Goal: Information Seeking & Learning: Learn about a topic

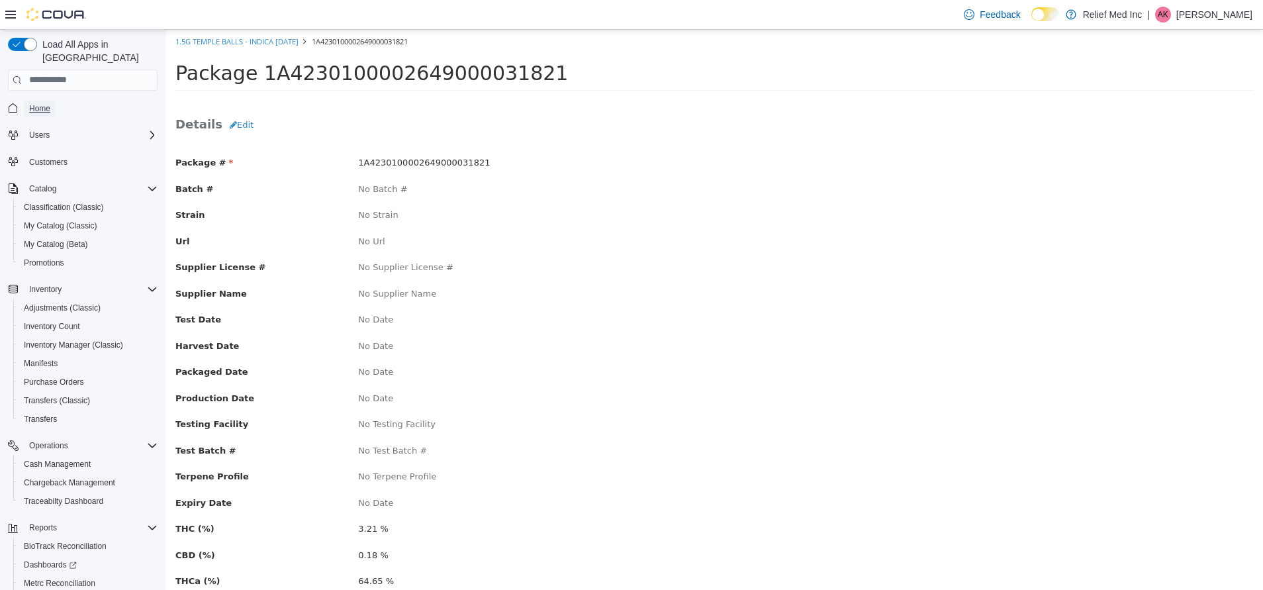
click at [48, 103] on span "Home" at bounding box center [39, 108] width 21 height 11
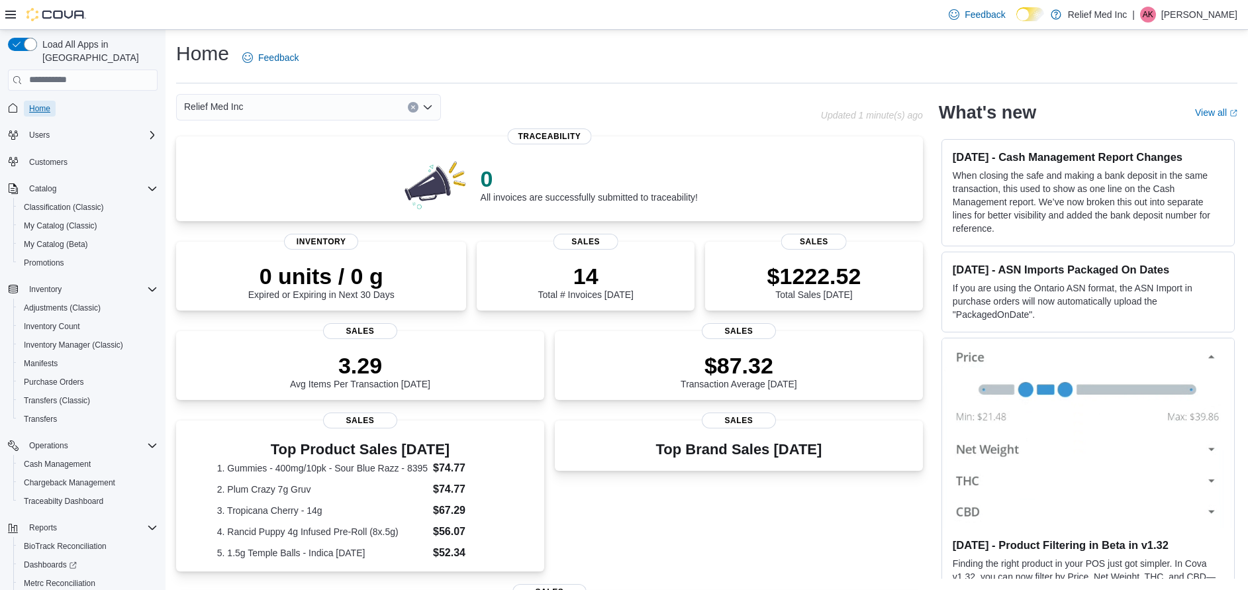
click at [31, 103] on span "Home" at bounding box center [39, 108] width 21 height 11
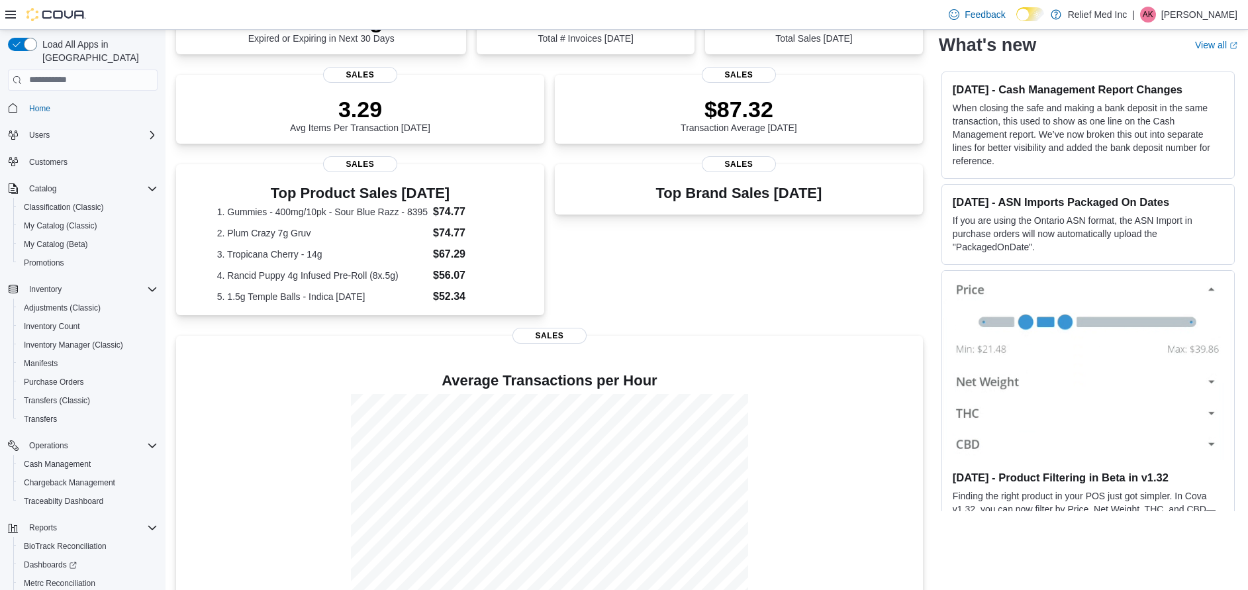
scroll to position [285, 0]
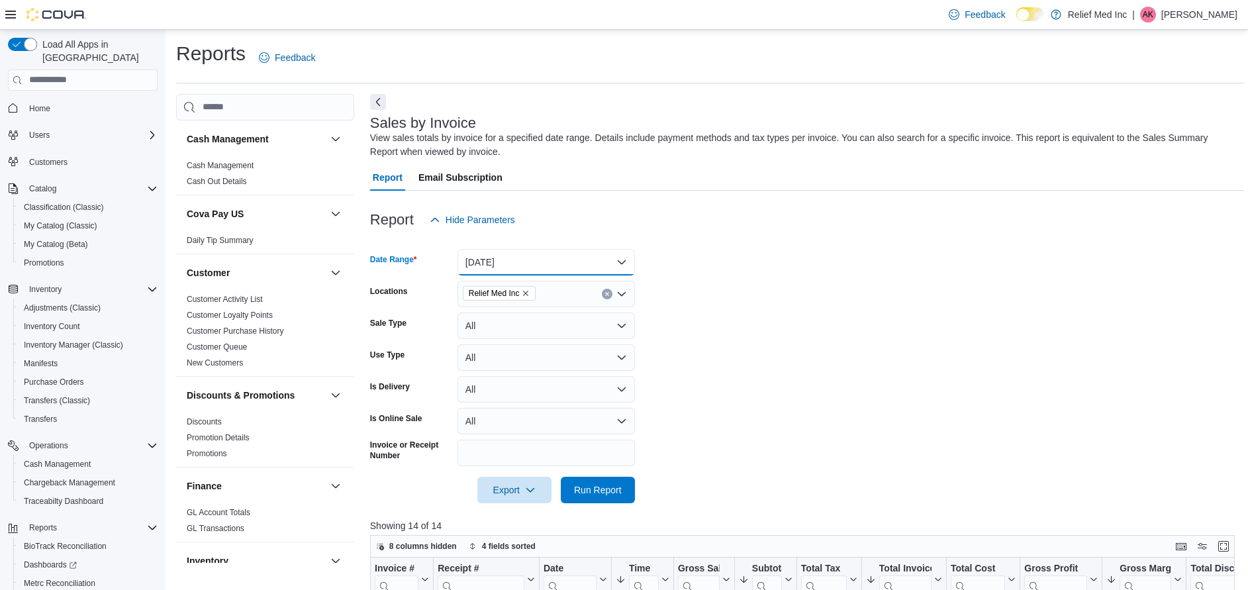
click at [611, 265] on button "Today" at bounding box center [545, 262] width 177 height 26
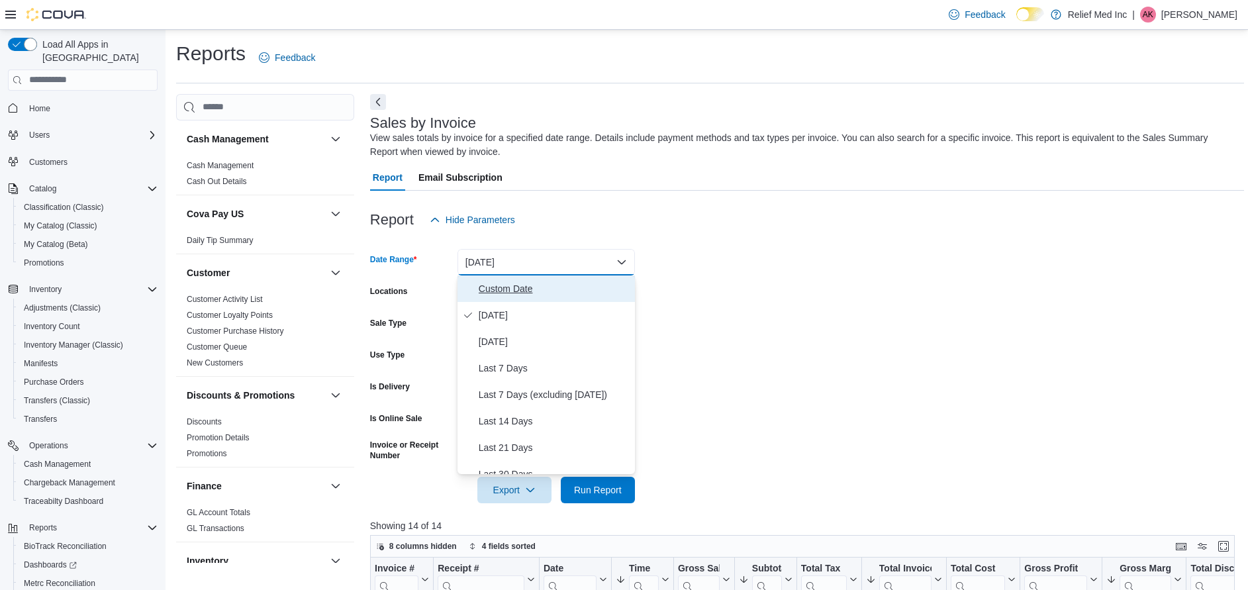
click at [519, 283] on span "Custom Date" at bounding box center [554, 289] width 151 height 16
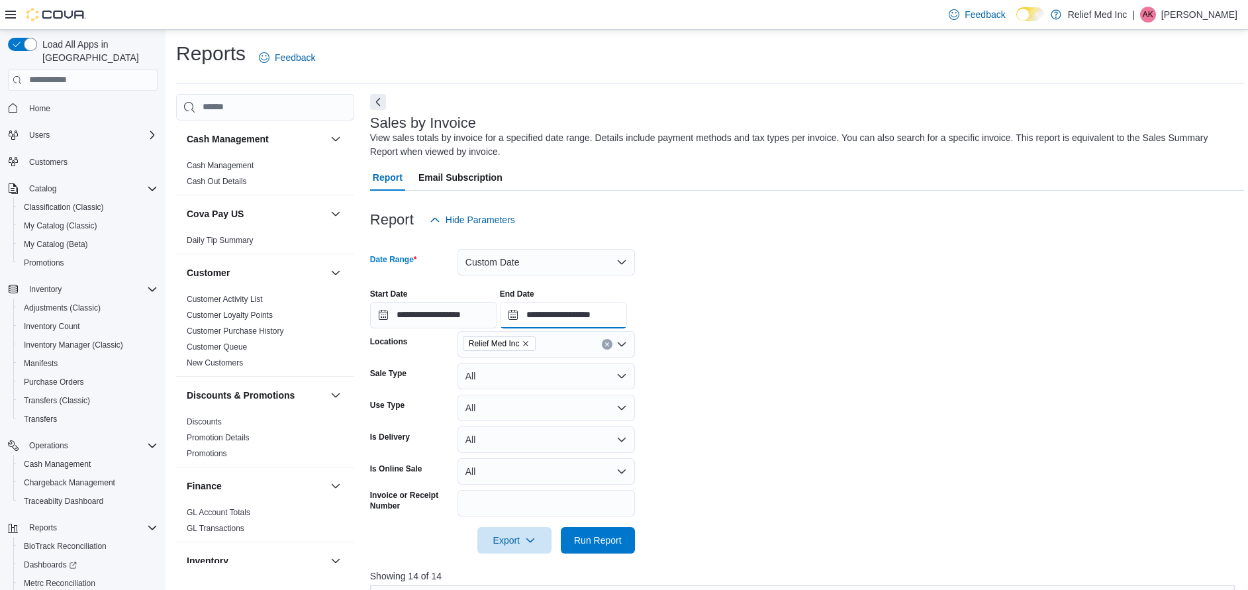
click at [524, 314] on input "**********" at bounding box center [563, 315] width 127 height 26
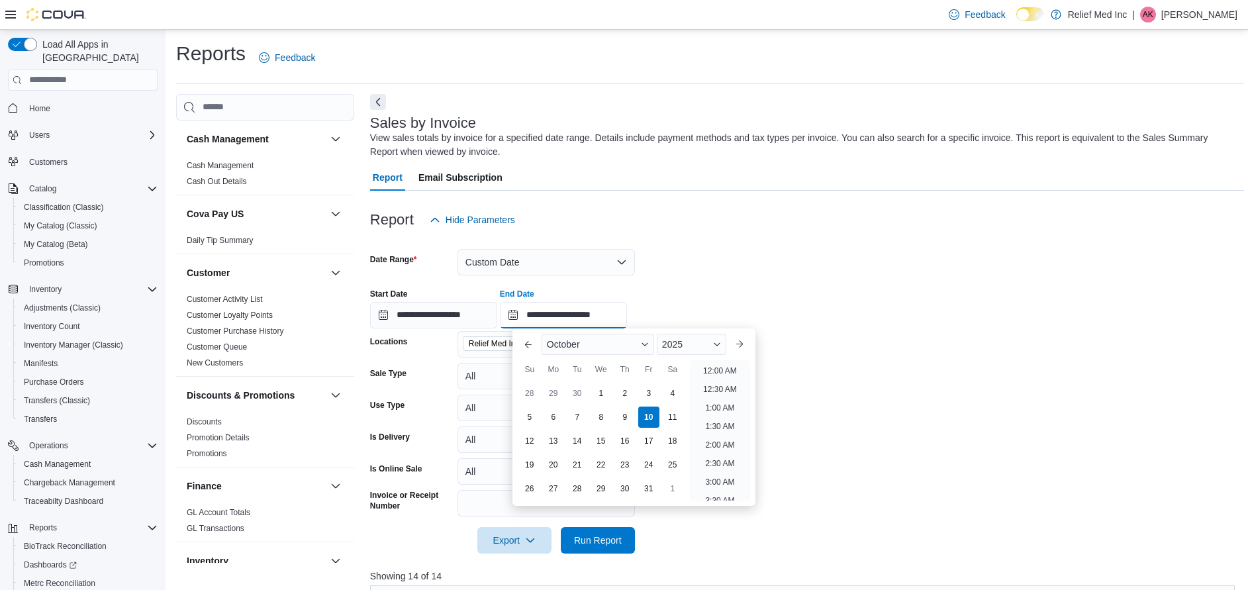
scroll to position [752, 0]
click at [651, 389] on div "3" at bounding box center [648, 392] width 23 height 23
type input "**********"
click at [990, 264] on form "**********" at bounding box center [807, 393] width 874 height 320
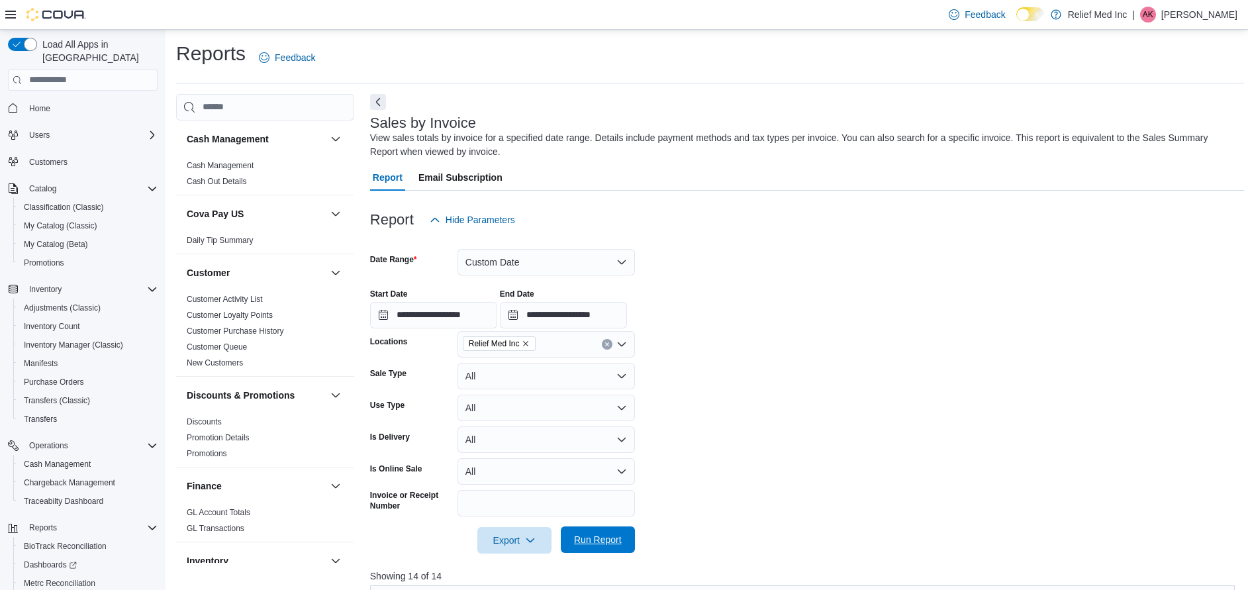
click at [620, 547] on span "Run Report" at bounding box center [598, 539] width 58 height 26
click at [597, 256] on button "Custom Date" at bounding box center [545, 262] width 177 height 26
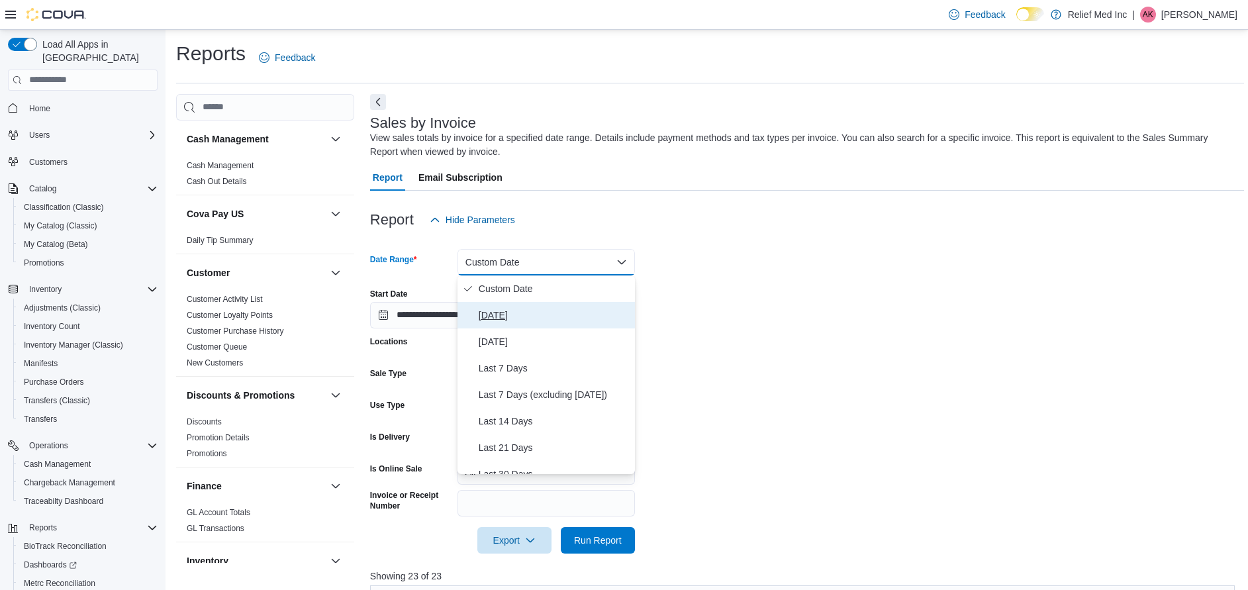
click at [503, 321] on span "[DATE]" at bounding box center [554, 315] width 151 height 16
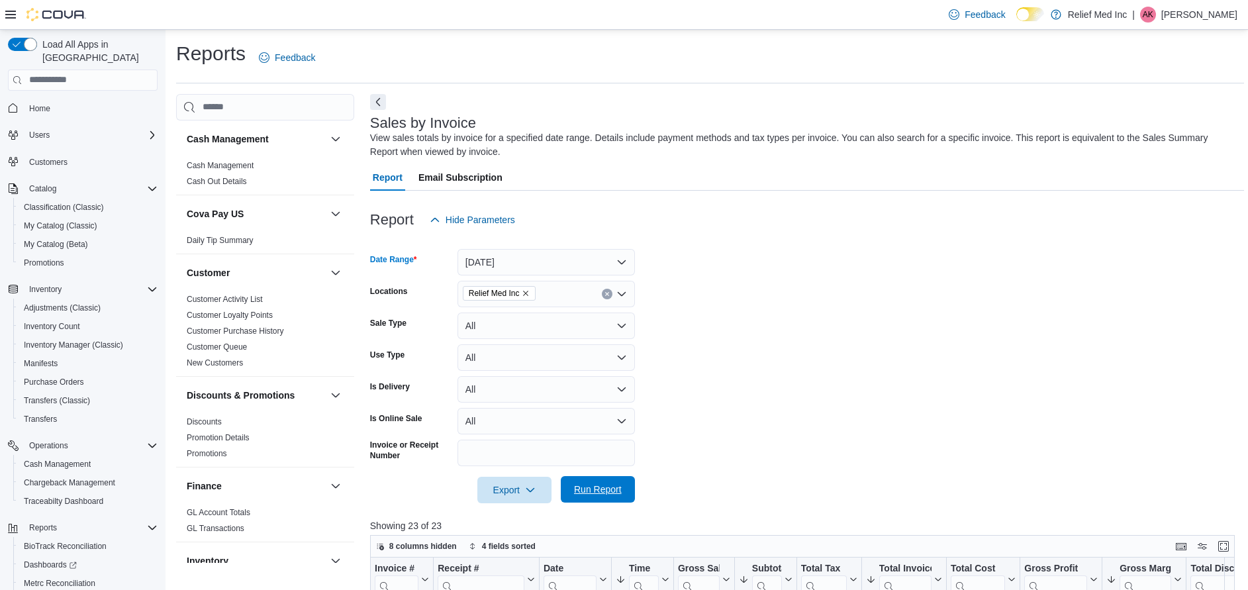
click at [605, 495] on span "Run Report" at bounding box center [598, 489] width 48 height 13
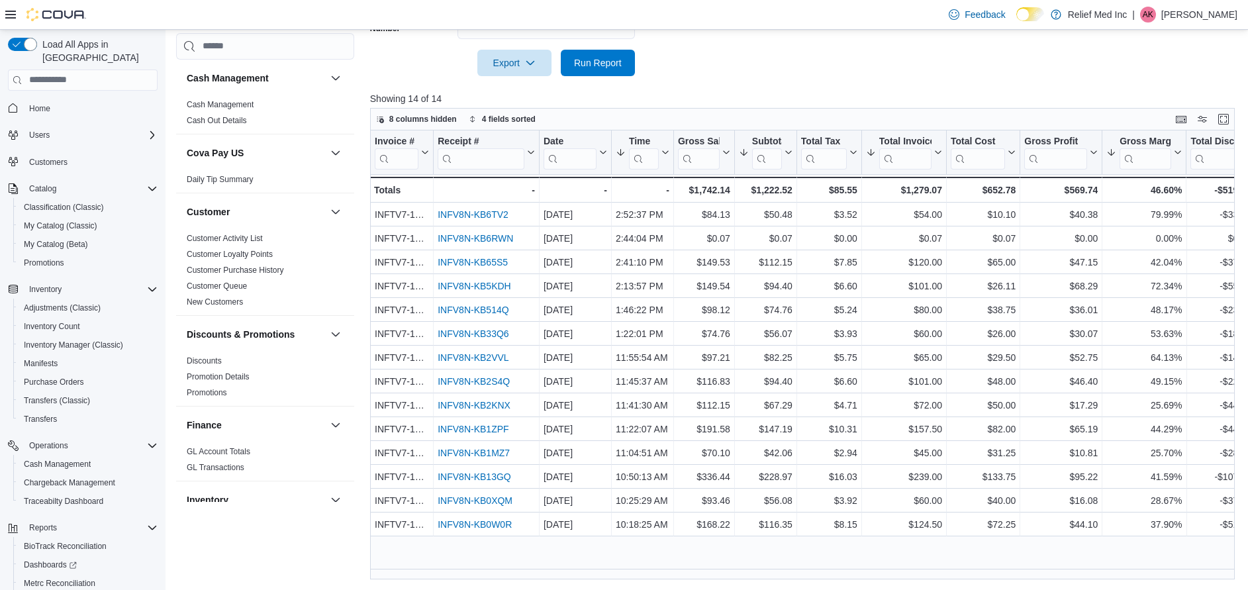
click at [422, 54] on div "Export Run Report" at bounding box center [502, 63] width 265 height 26
click at [30, 103] on span "Home" at bounding box center [39, 108] width 21 height 11
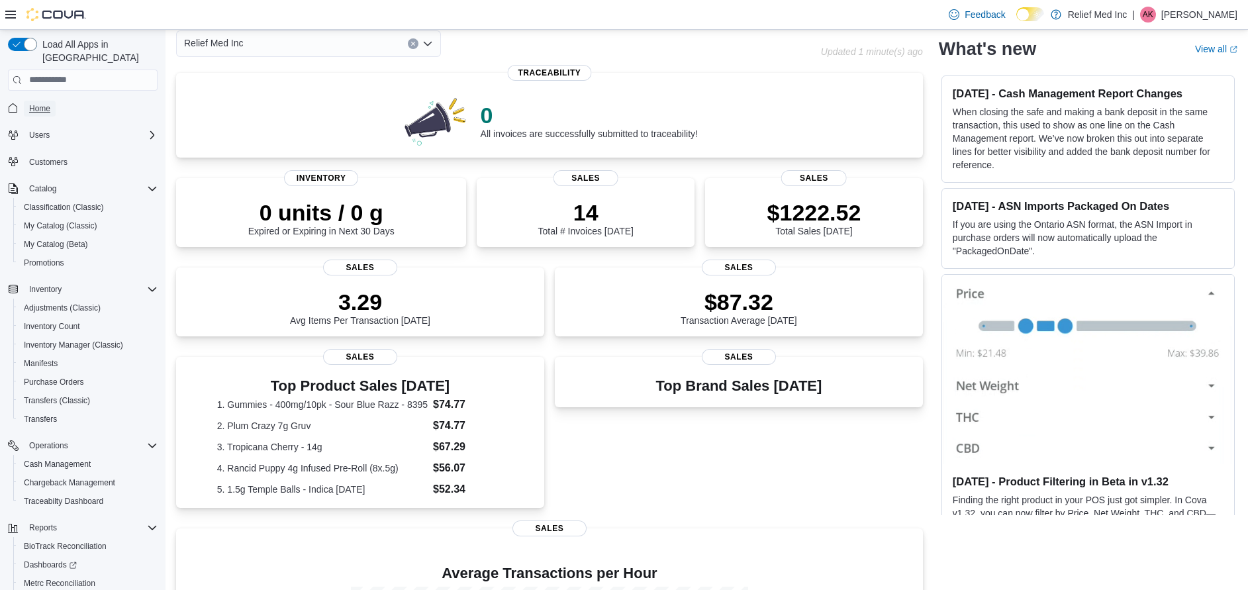
scroll to position [285, 0]
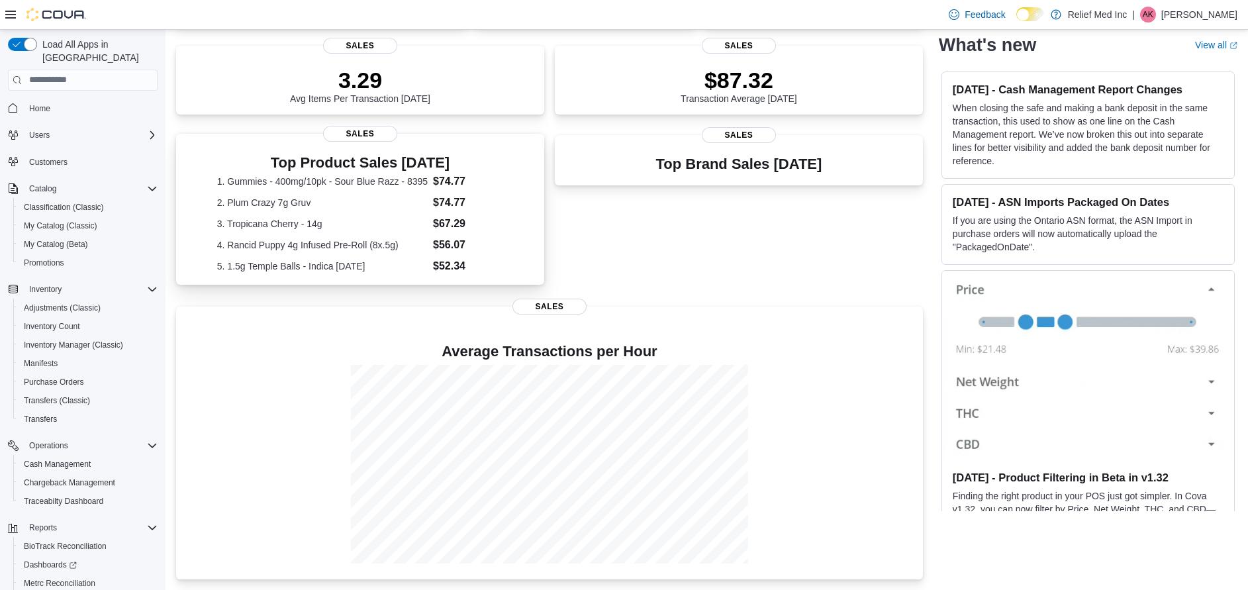
click at [468, 199] on dd "$74.77" at bounding box center [468, 203] width 70 height 16
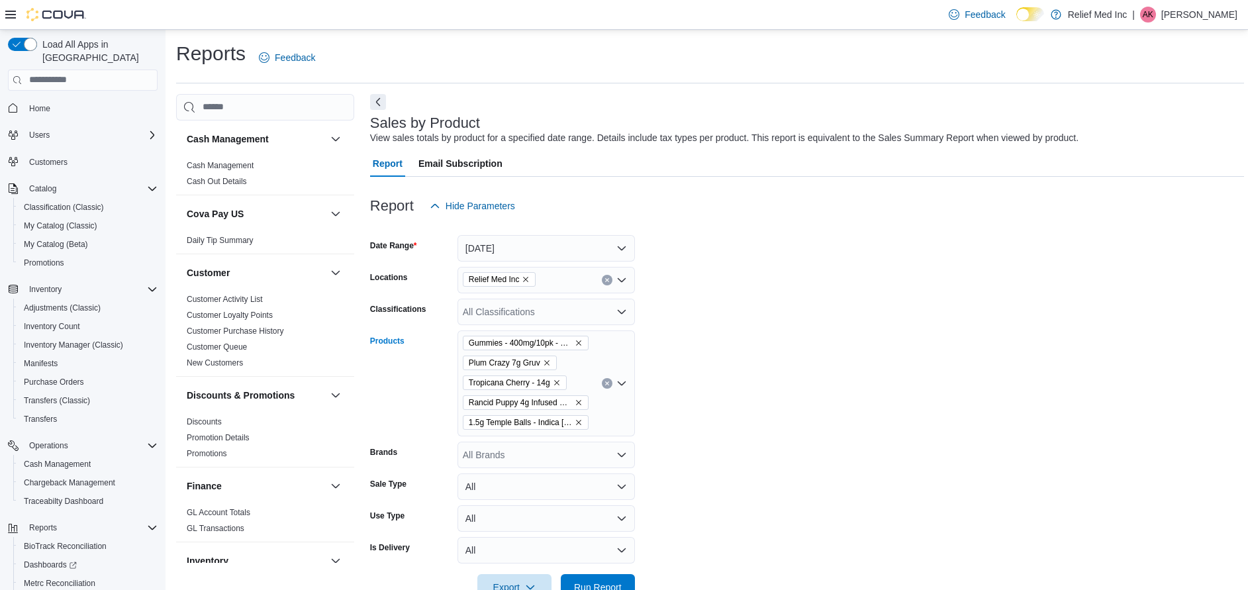
click at [609, 387] on button "Clear input" at bounding box center [607, 383] width 11 height 11
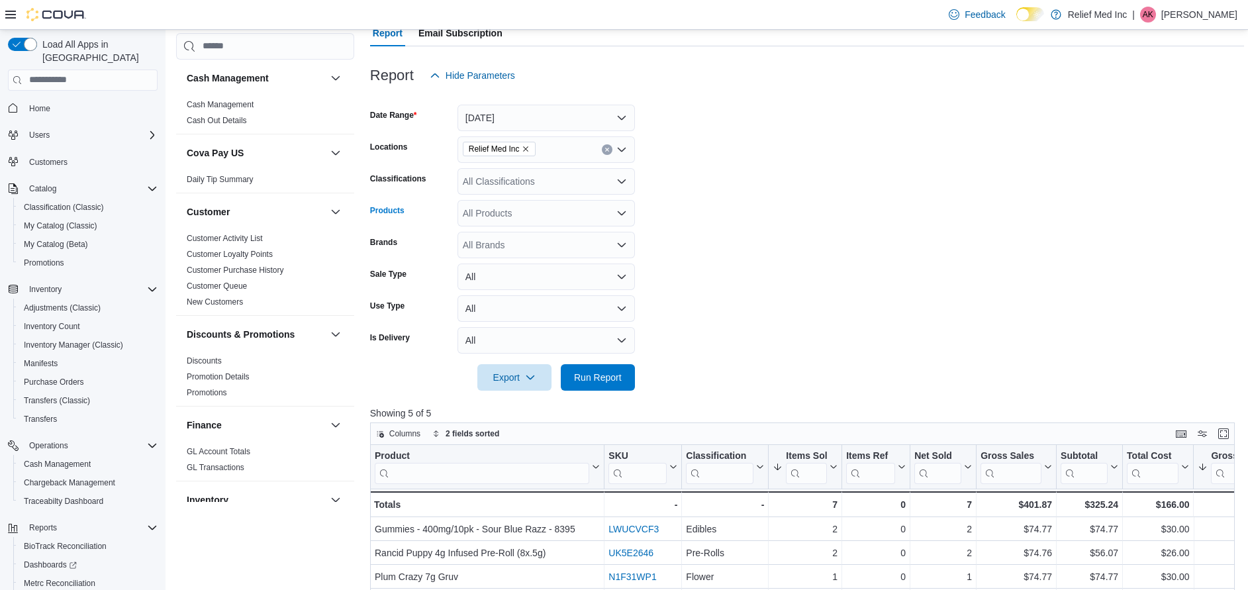
scroll to position [199, 0]
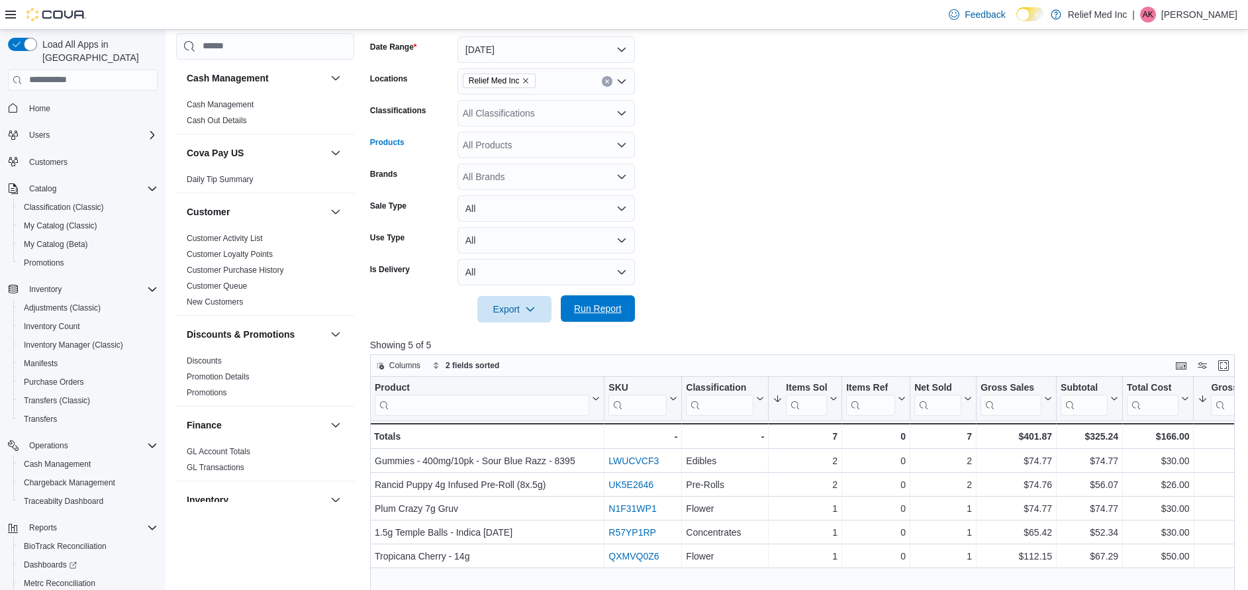
click at [584, 313] on span "Run Report" at bounding box center [598, 308] width 48 height 13
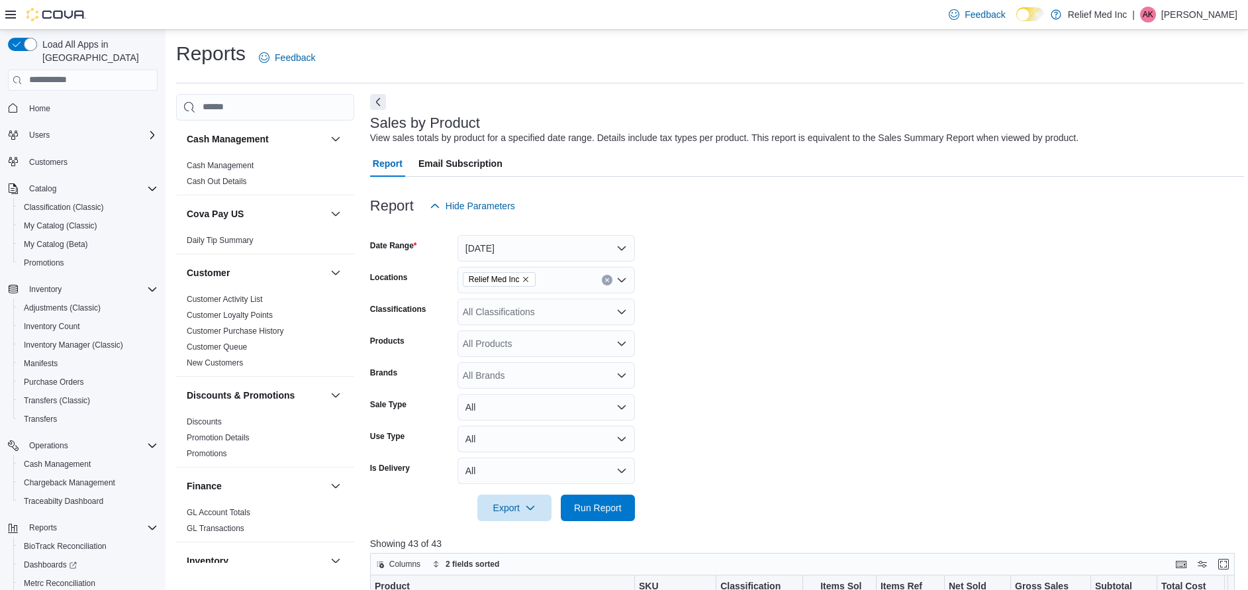
click at [594, 376] on div "All Brands" at bounding box center [545, 375] width 177 height 26
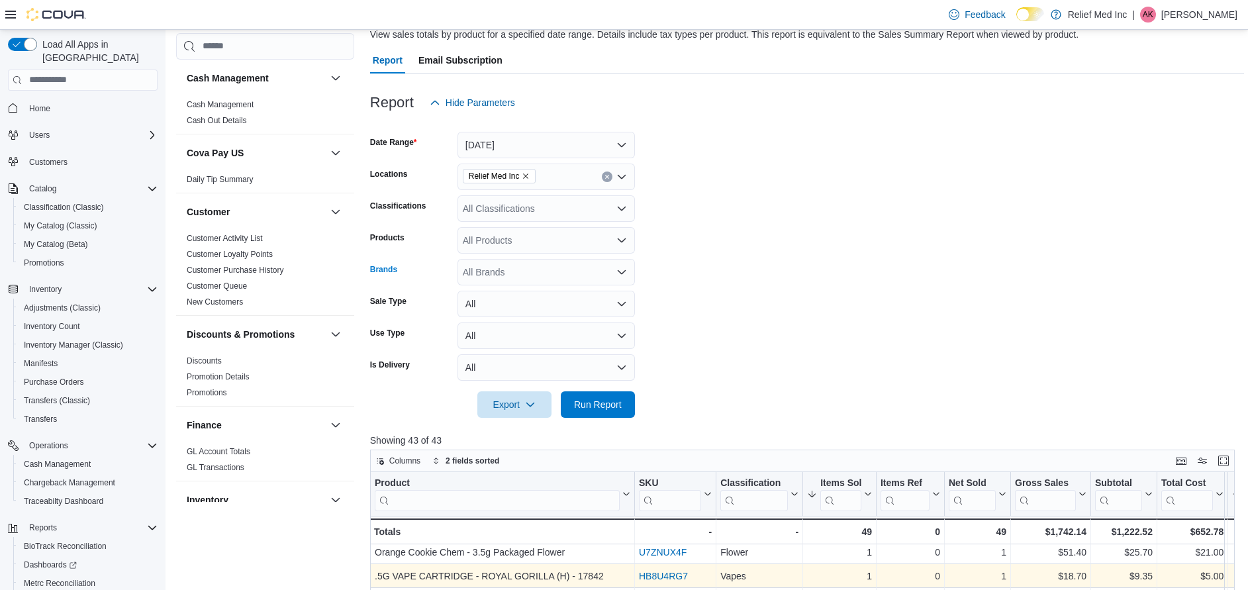
scroll to position [199, 0]
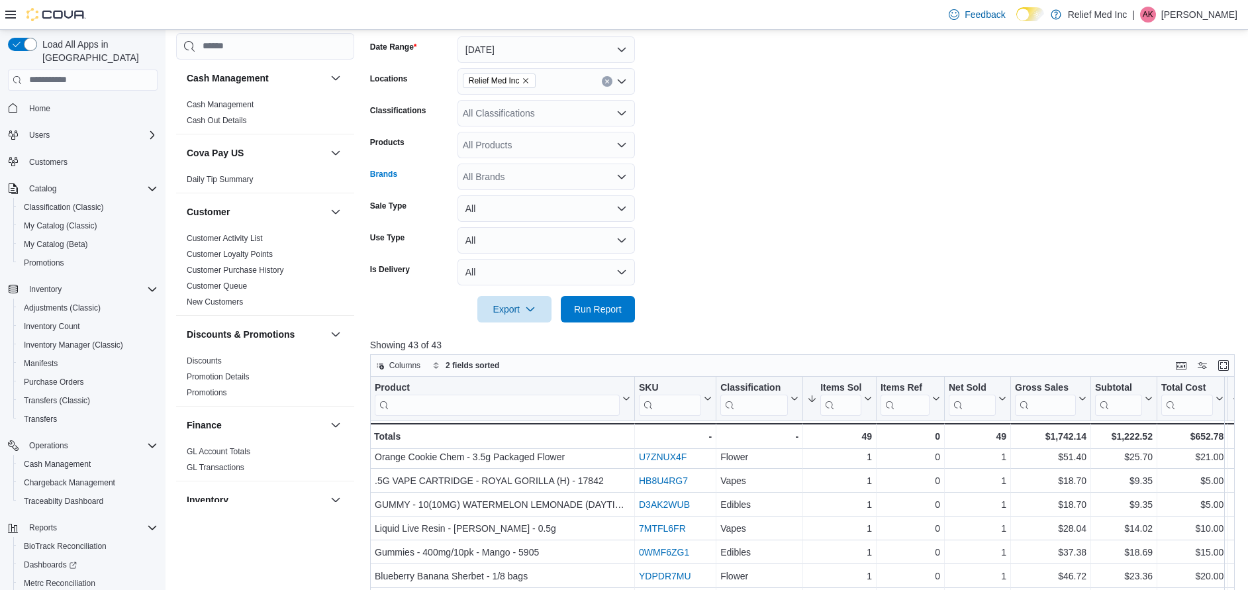
click at [616, 151] on div "All Products" at bounding box center [545, 145] width 177 height 26
drag, startPoint x: 698, startPoint y: 177, endPoint x: 705, endPoint y: 168, distance: 11.8
click at [704, 169] on form "Date Range Today Locations Relief Med Inc Classifications All Classifications P…" at bounding box center [807, 172] width 874 height 302
click at [608, 172] on div "All Brands" at bounding box center [545, 177] width 177 height 26
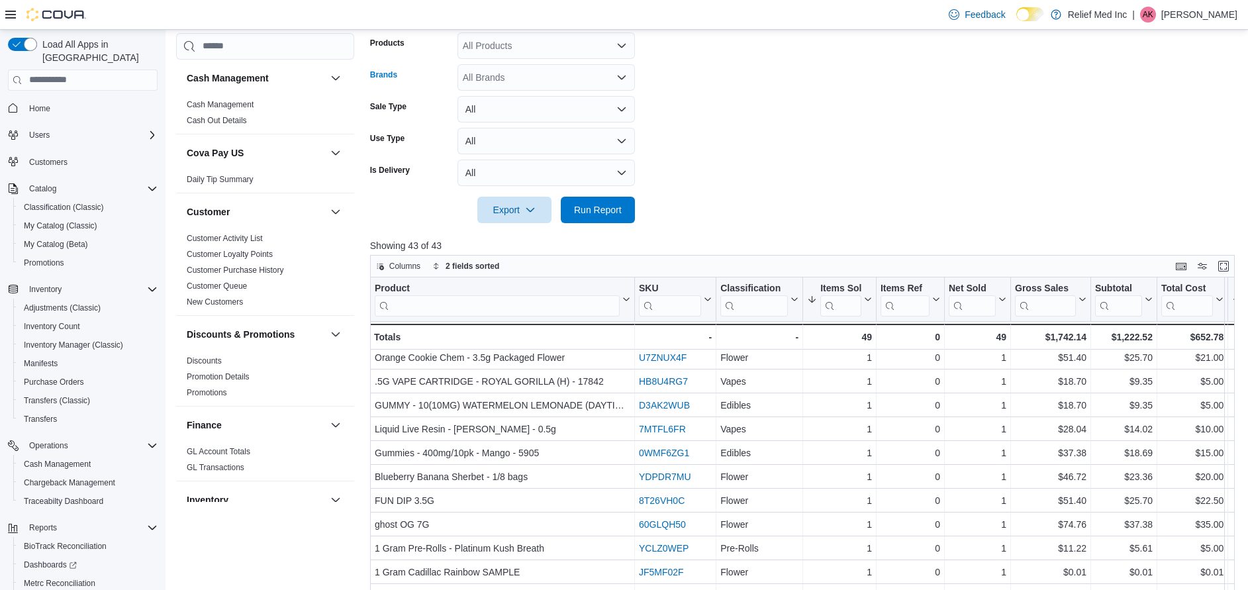
click at [619, 73] on icon "Open list of options" at bounding box center [621, 77] width 11 height 11
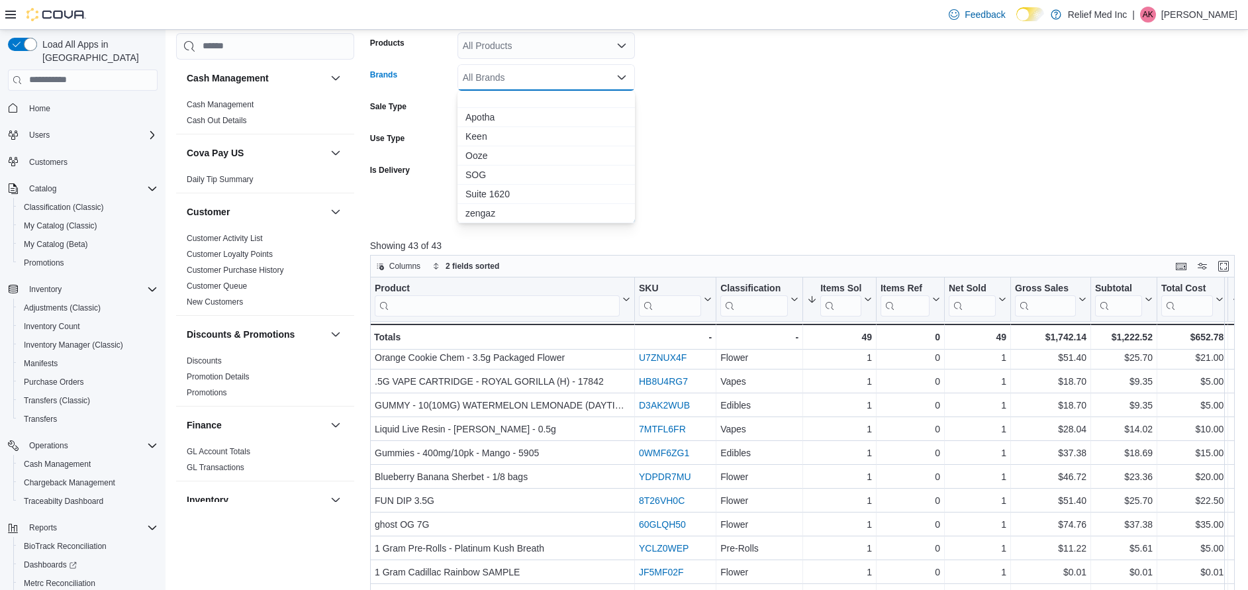
scroll to position [0, 0]
click at [748, 138] on form "Date Range Today Locations Relief Med Inc Classifications All Classifications P…" at bounding box center [807, 72] width 874 height 302
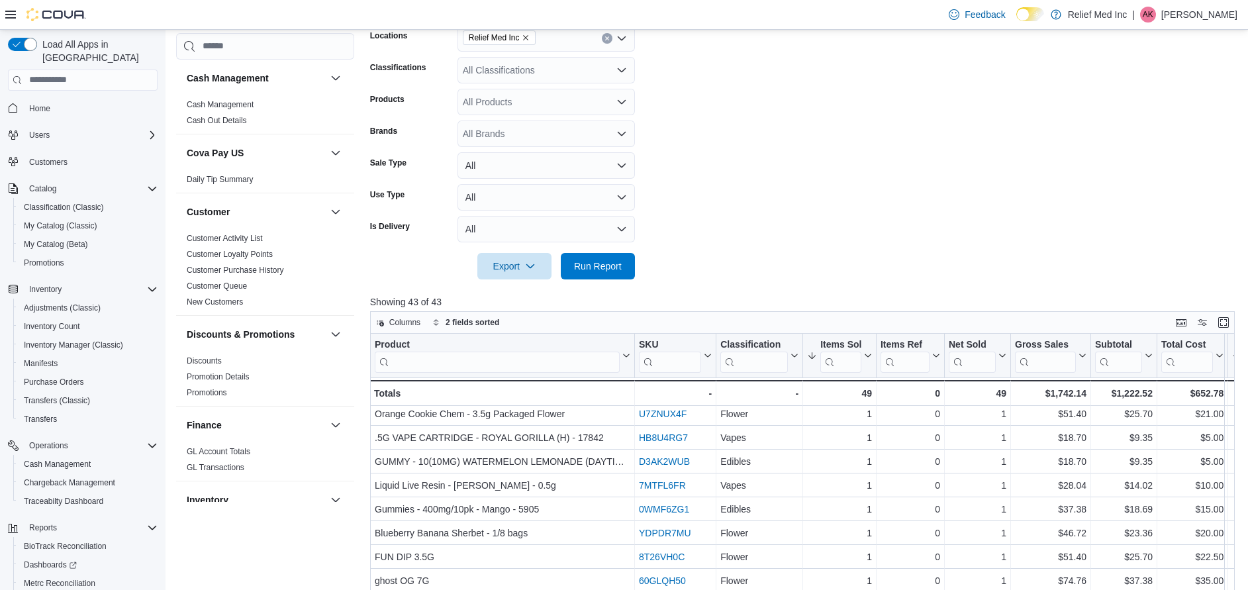
scroll to position [99, 0]
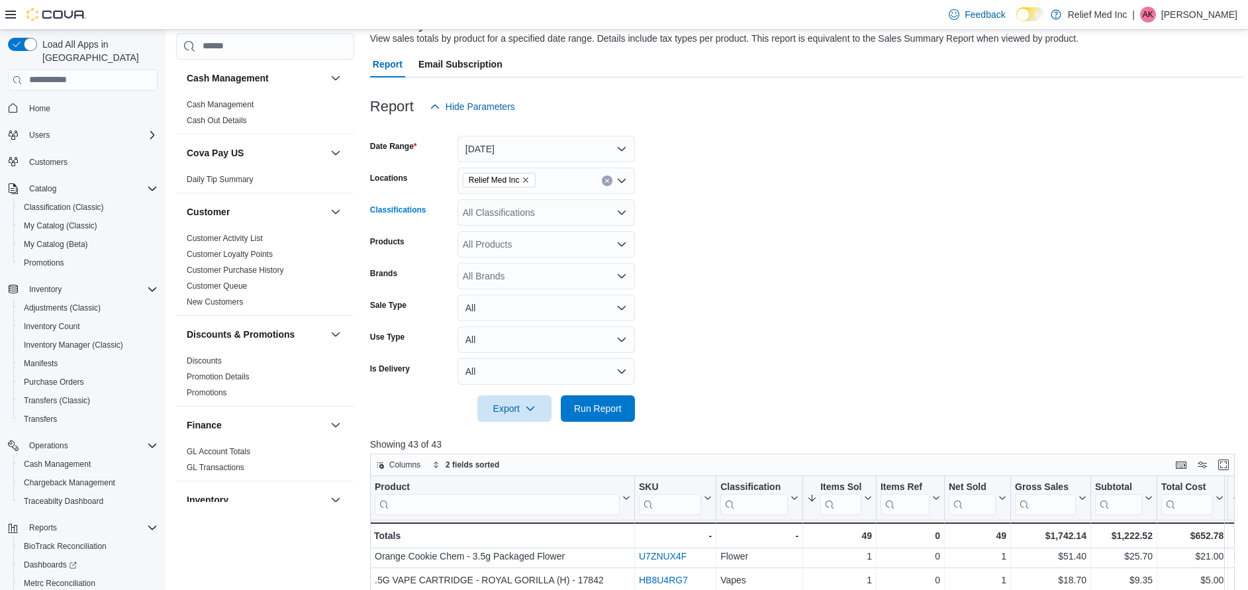
click at [607, 207] on div "All Classifications" at bounding box center [545, 212] width 177 height 26
click at [820, 269] on form "Date Range Today Locations Relief Med Inc Classifications All Classifications C…" at bounding box center [807, 271] width 874 height 302
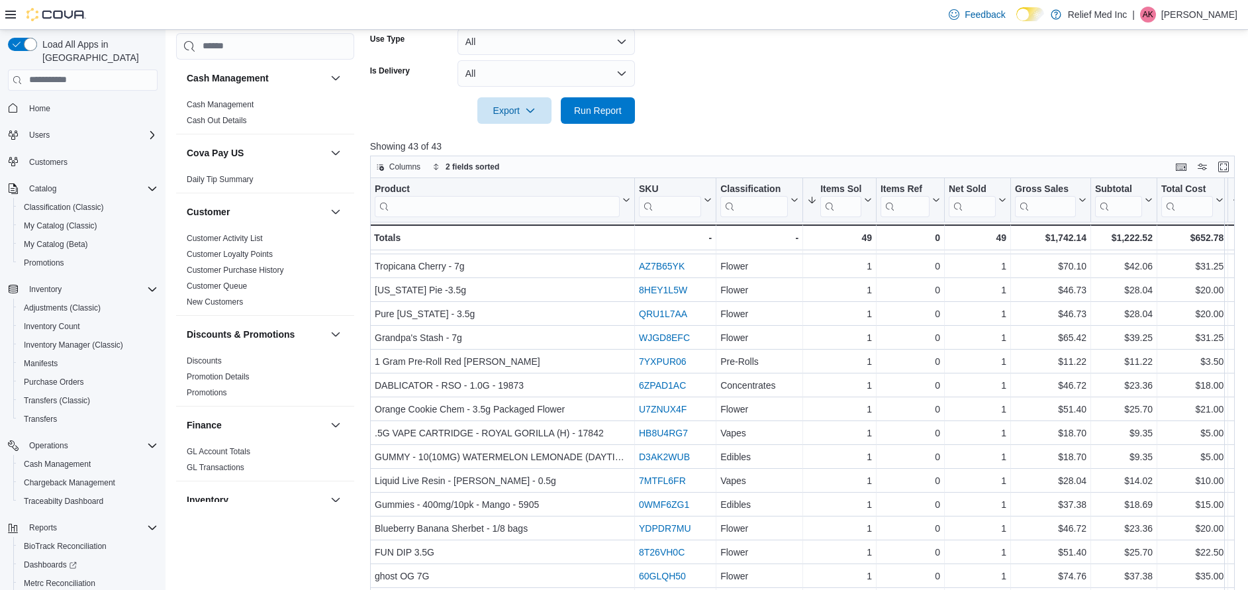
scroll to position [199, 0]
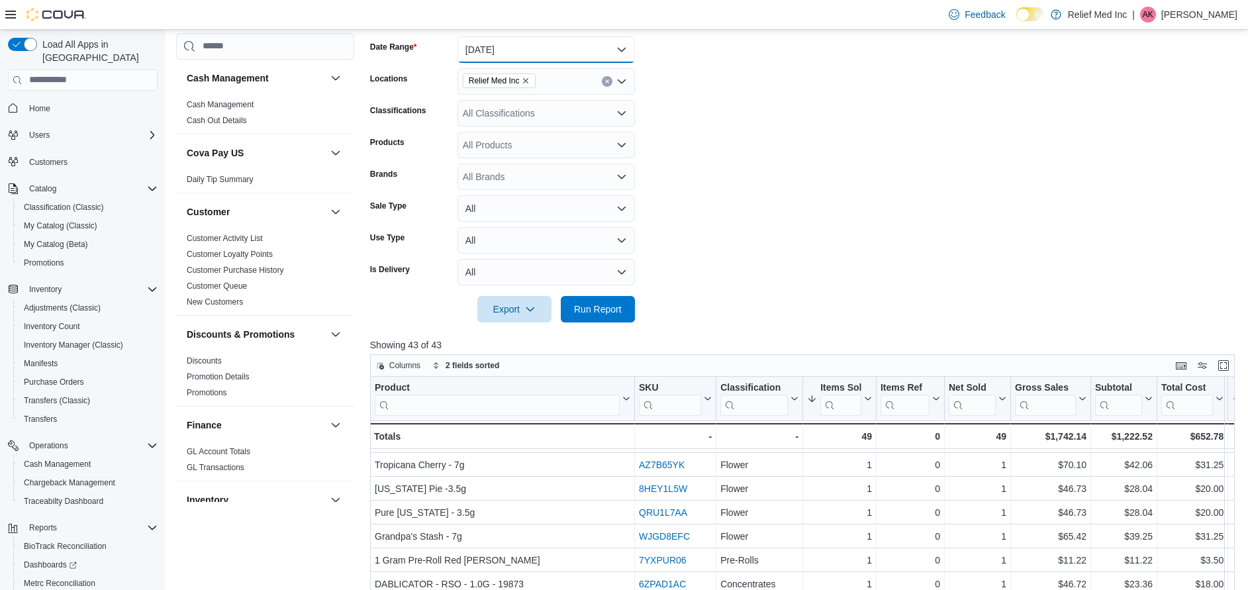
click at [616, 49] on button "[DATE]" at bounding box center [545, 49] width 177 height 26
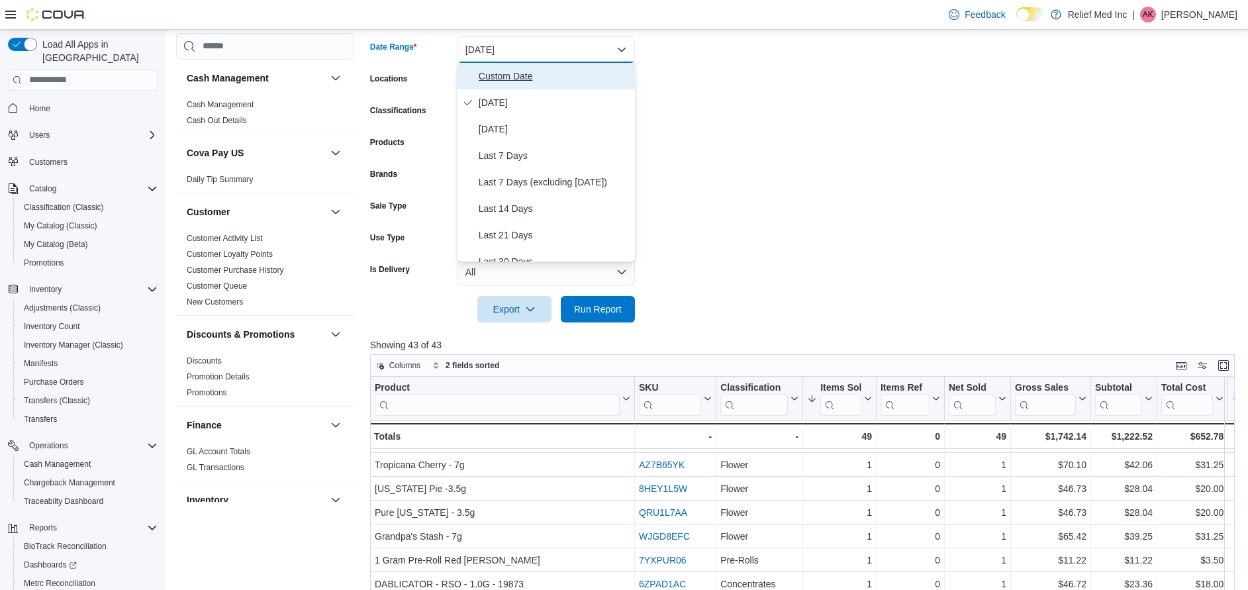
click at [522, 72] on span "Custom Date" at bounding box center [554, 76] width 151 height 16
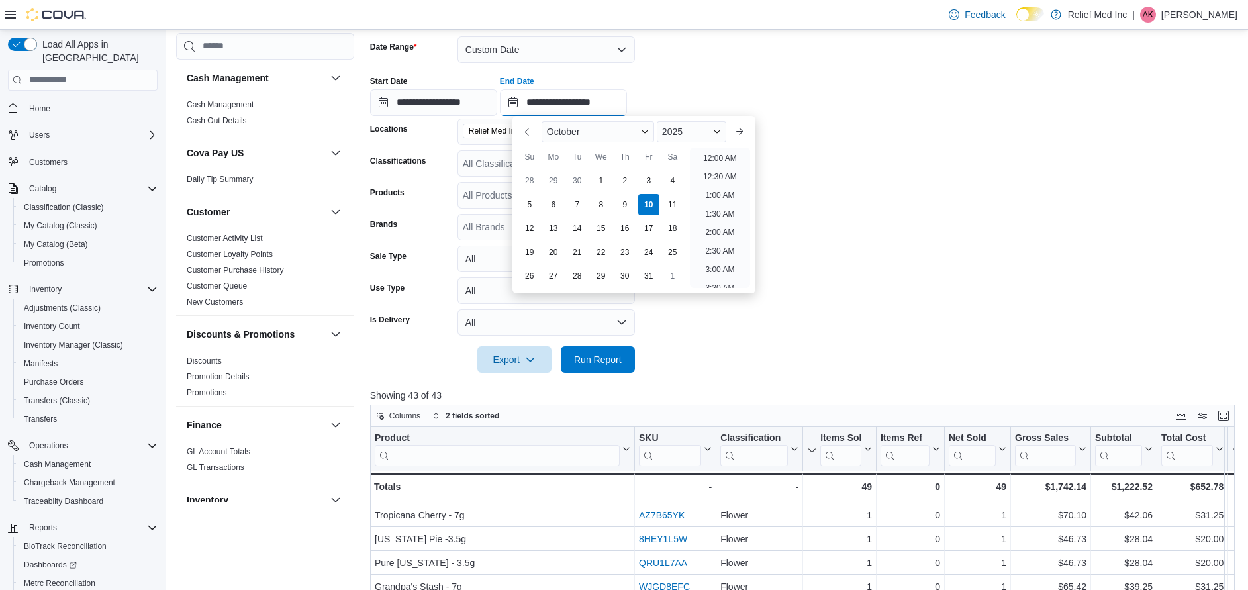
click at [522, 100] on input "**********" at bounding box center [563, 102] width 127 height 26
click at [534, 134] on button "Previous Month" at bounding box center [528, 131] width 21 height 21
type input "**********"
click at [673, 254] on div "27" at bounding box center [672, 251] width 23 height 23
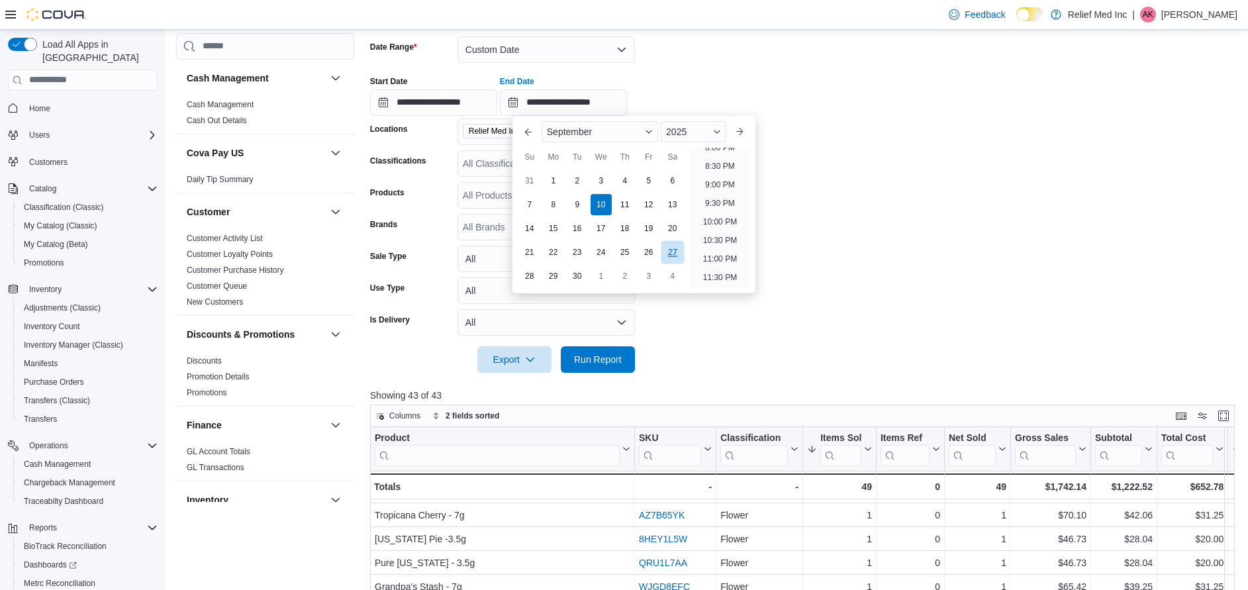
type input "**********"
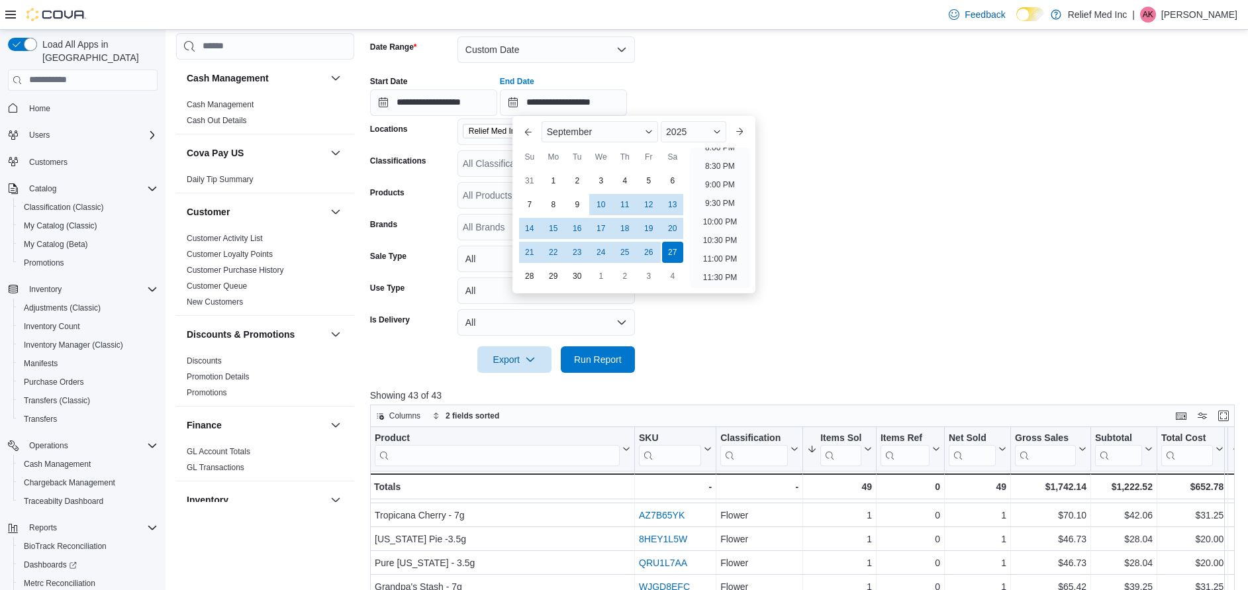
drag, startPoint x: 740, startPoint y: 341, endPoint x: 718, endPoint y: 328, distance: 26.1
click at [740, 342] on div at bounding box center [807, 341] width 874 height 11
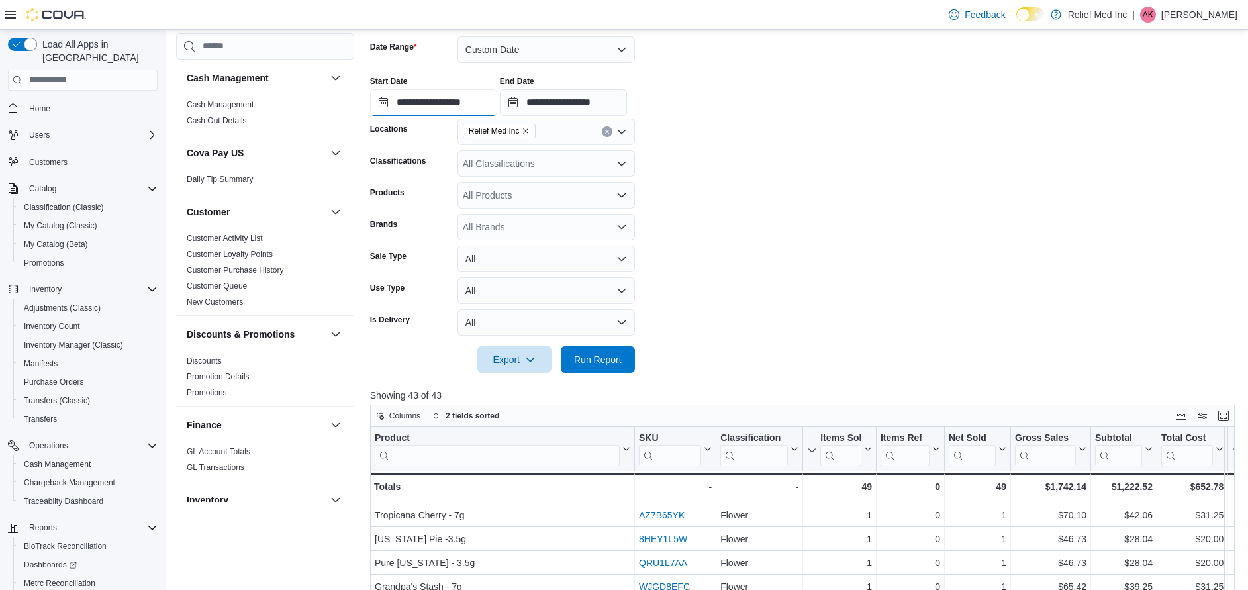
click at [385, 105] on input "**********" at bounding box center [433, 102] width 127 height 26
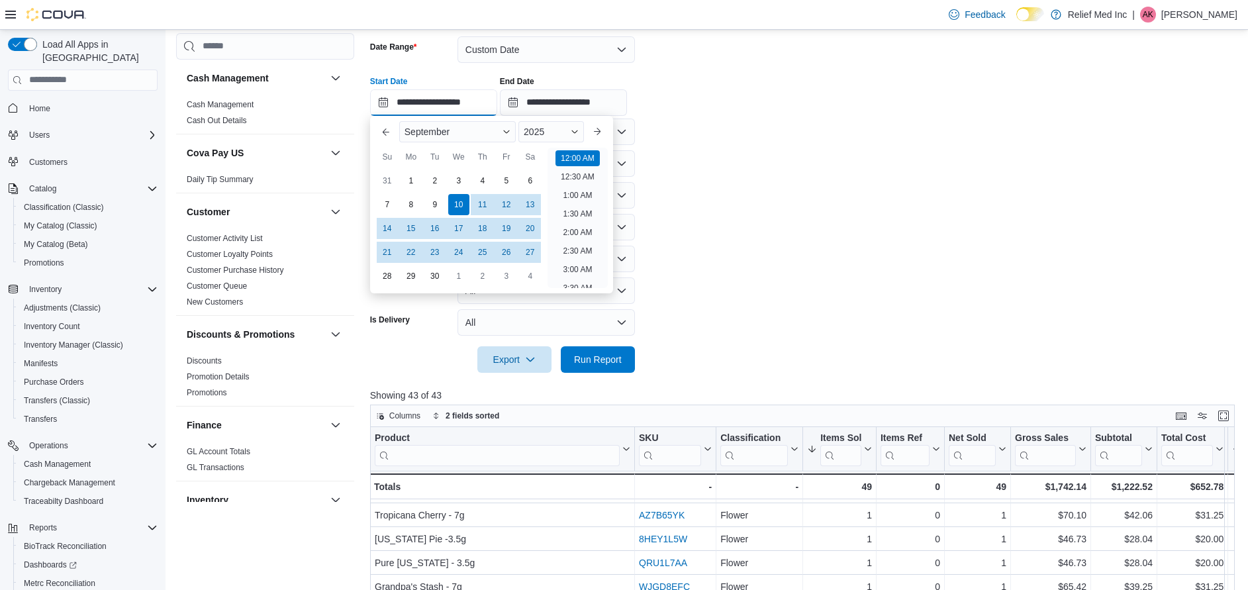
scroll to position [41, 0]
click at [535, 251] on div "27" at bounding box center [529, 251] width 23 height 23
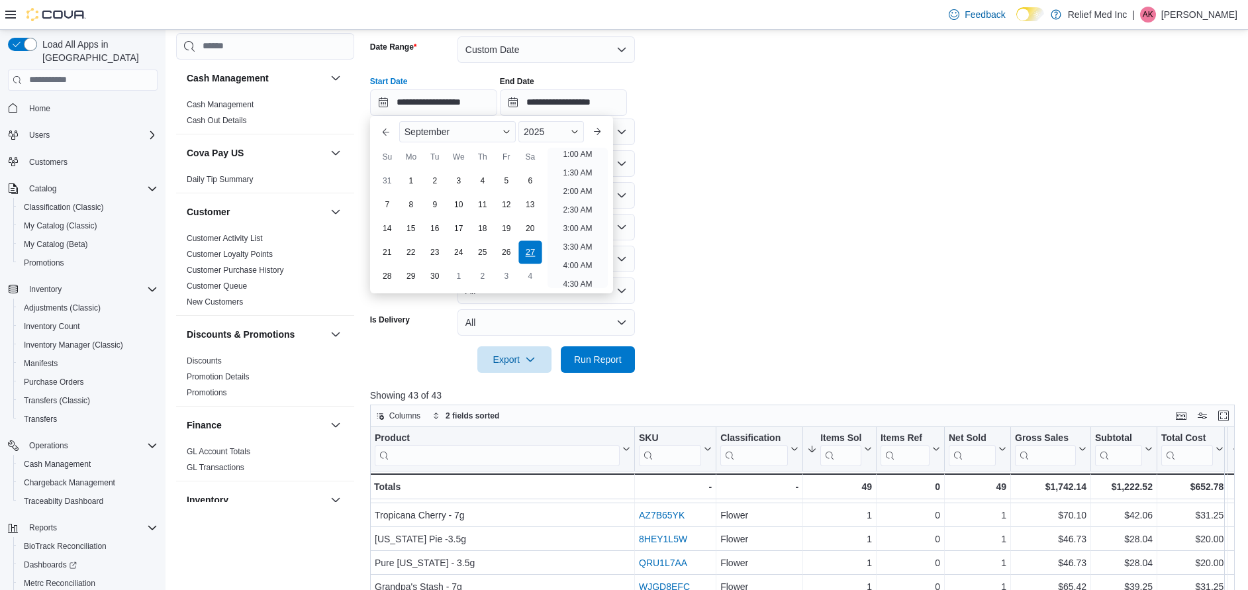
scroll to position [3, 0]
click at [718, 259] on form "**********" at bounding box center [807, 197] width 874 height 352
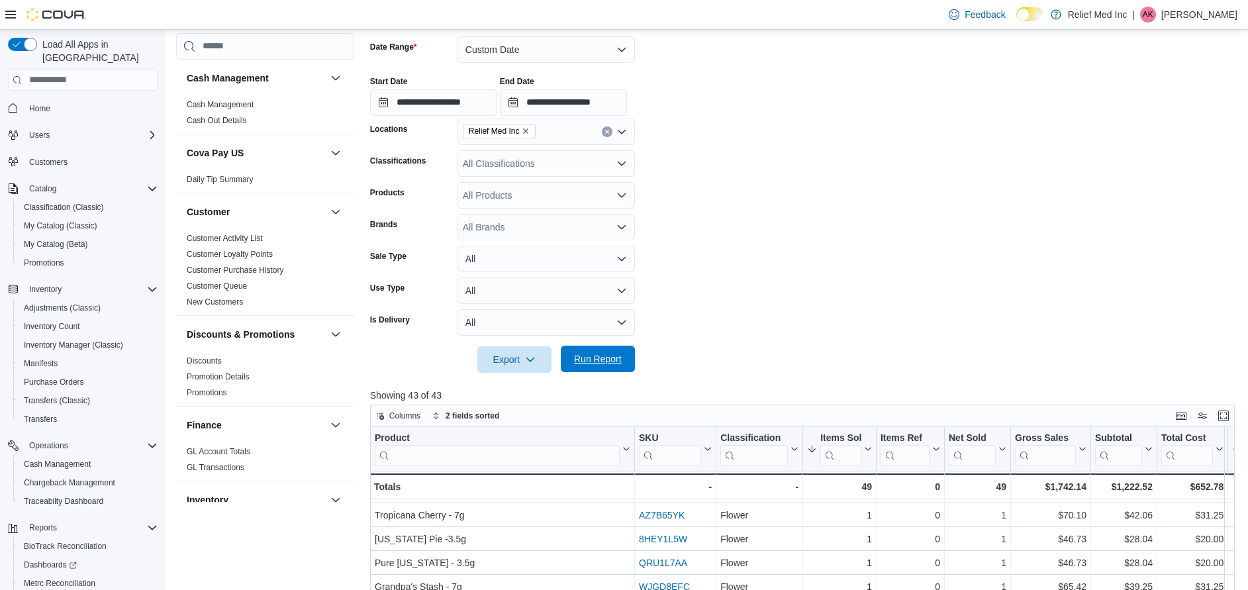
click at [622, 365] on span "Run Report" at bounding box center [598, 359] width 58 height 26
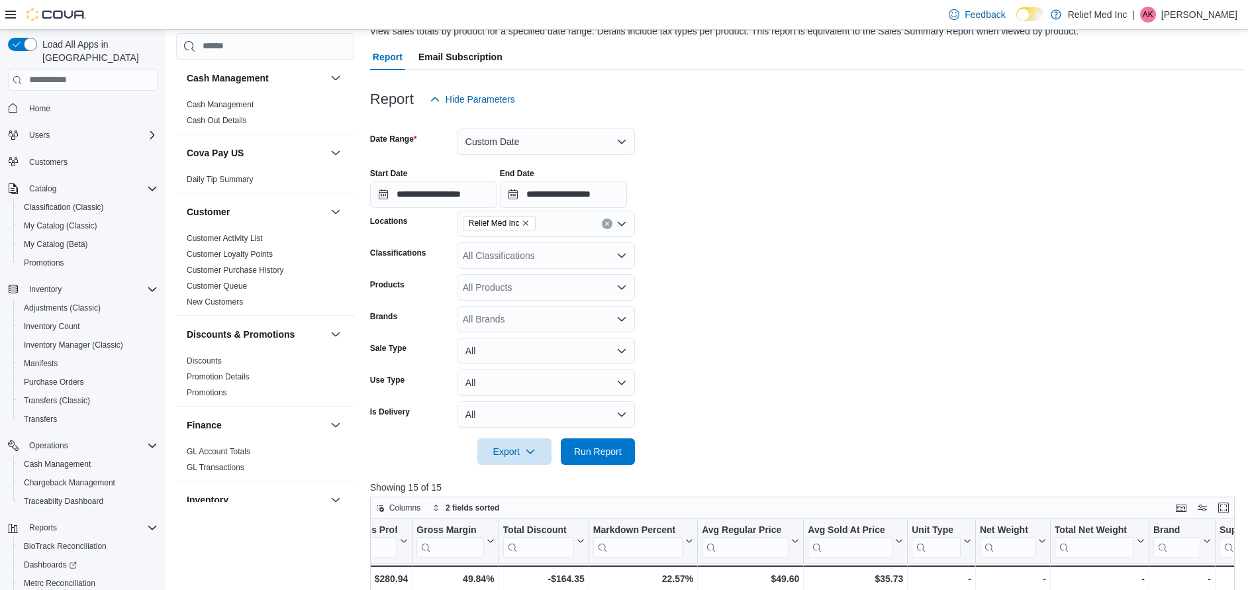
scroll to position [98, 0]
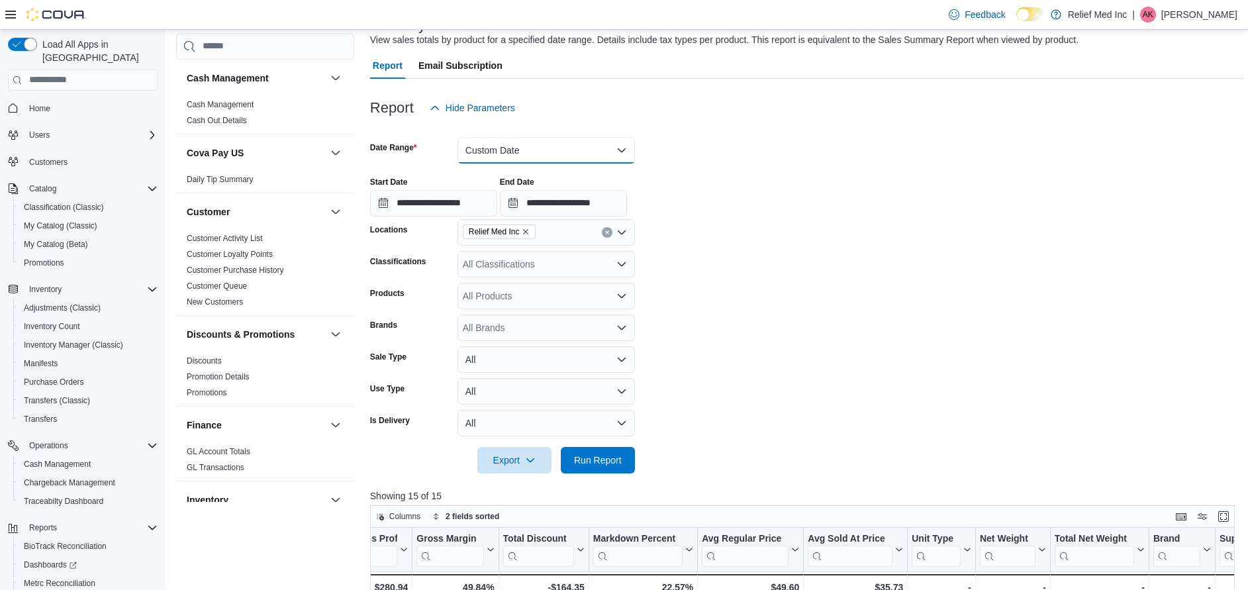
click at [592, 147] on button "Custom Date" at bounding box center [545, 150] width 177 height 26
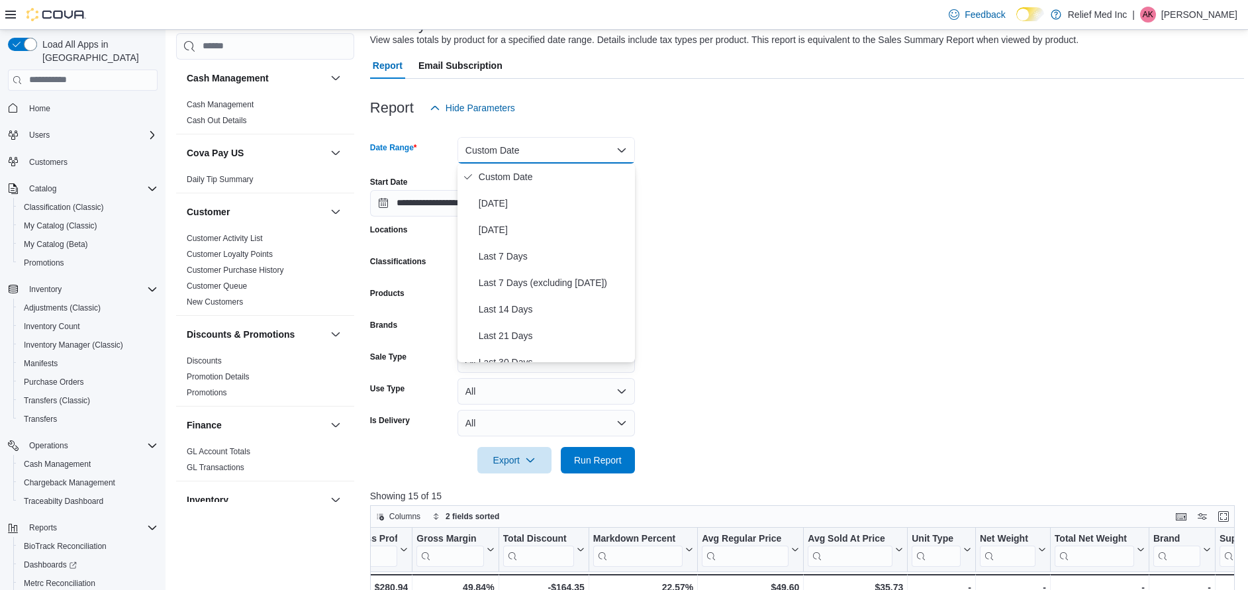
click at [796, 156] on form "**********" at bounding box center [807, 297] width 874 height 352
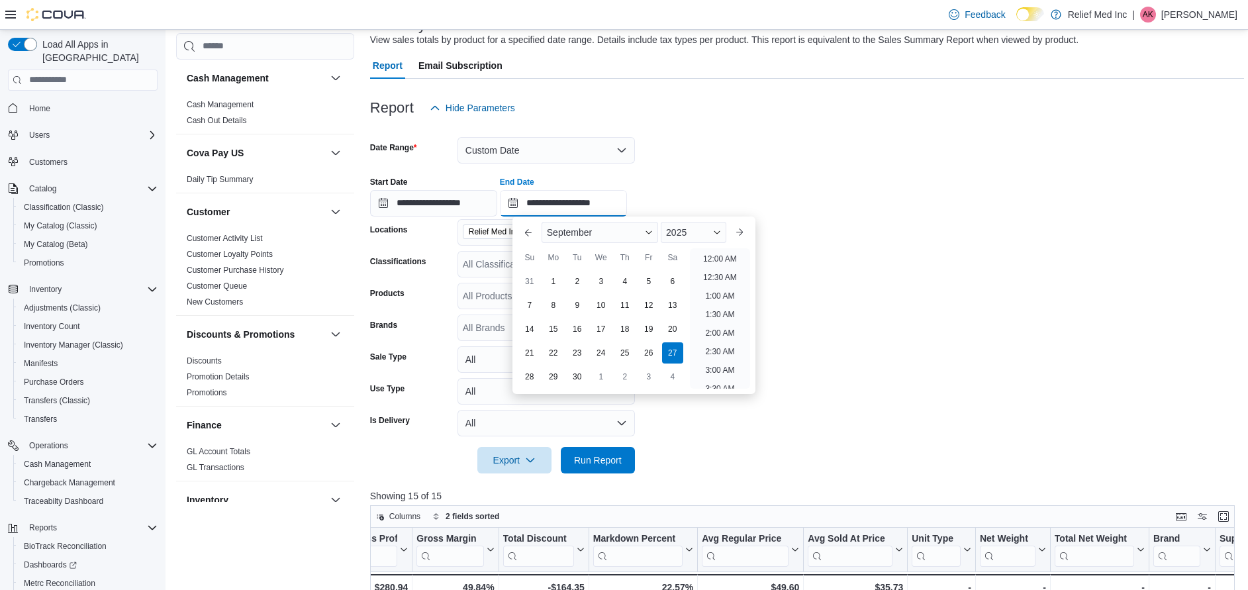
click at [524, 202] on input "**********" at bounding box center [563, 203] width 127 height 26
click at [646, 350] on div "26" at bounding box center [648, 352] width 23 height 23
type input "**********"
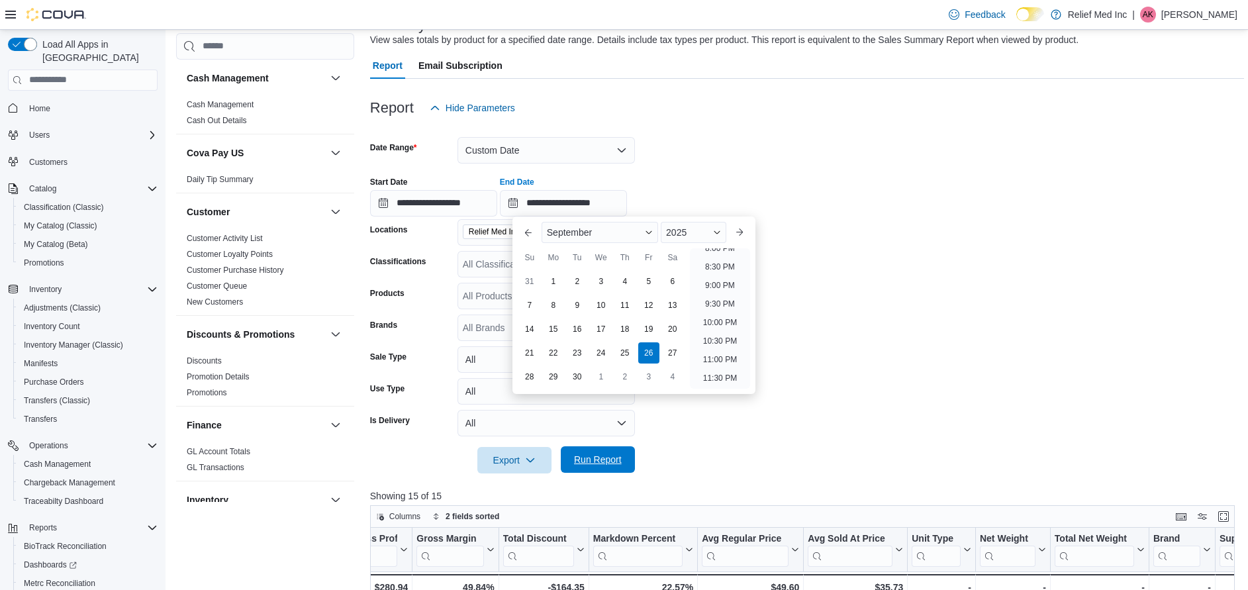
click at [620, 464] on span "Run Report" at bounding box center [598, 459] width 48 height 13
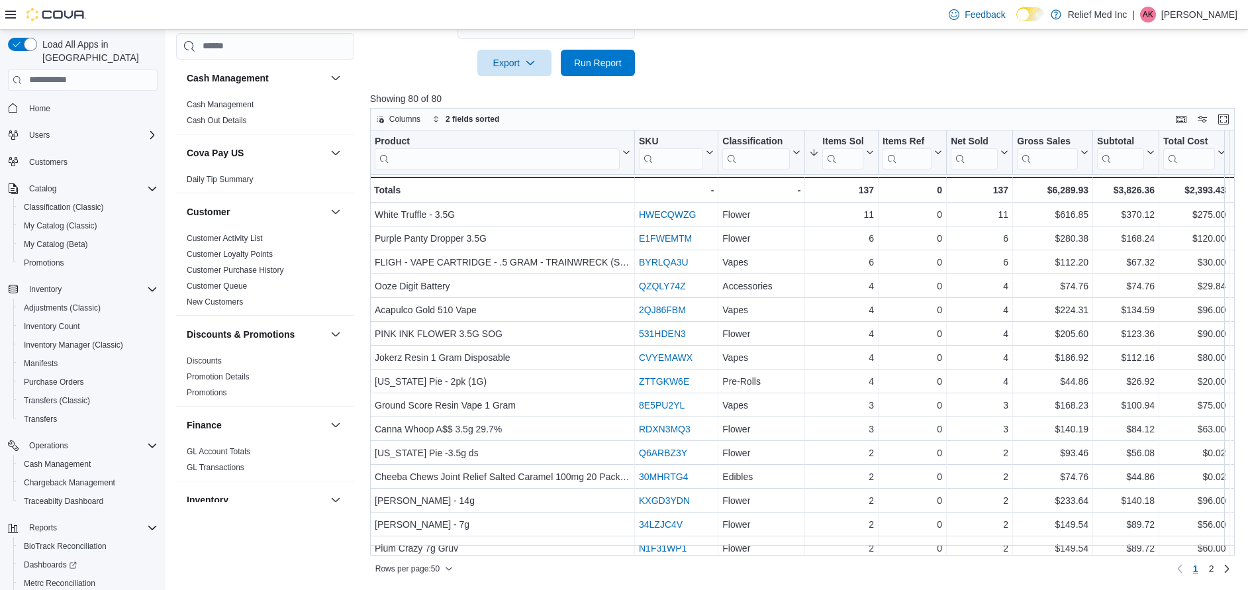
scroll to position [297, 0]
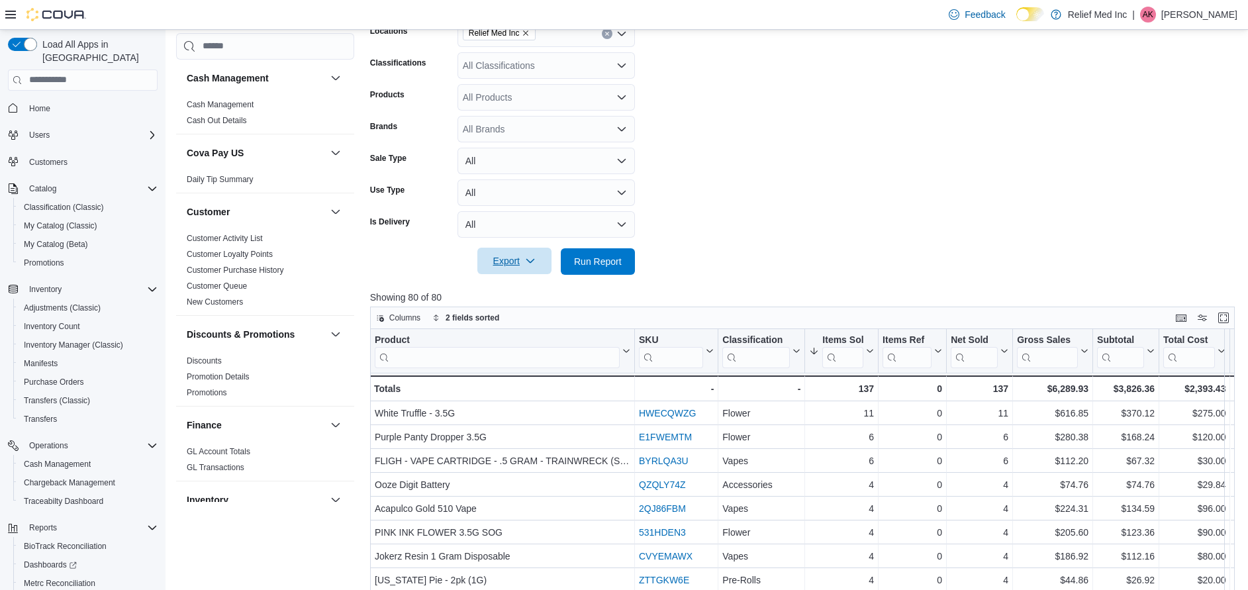
click at [528, 259] on icon "button" at bounding box center [530, 261] width 11 height 11
click at [501, 280] on button "Export to Excel" at bounding box center [516, 288] width 75 height 26
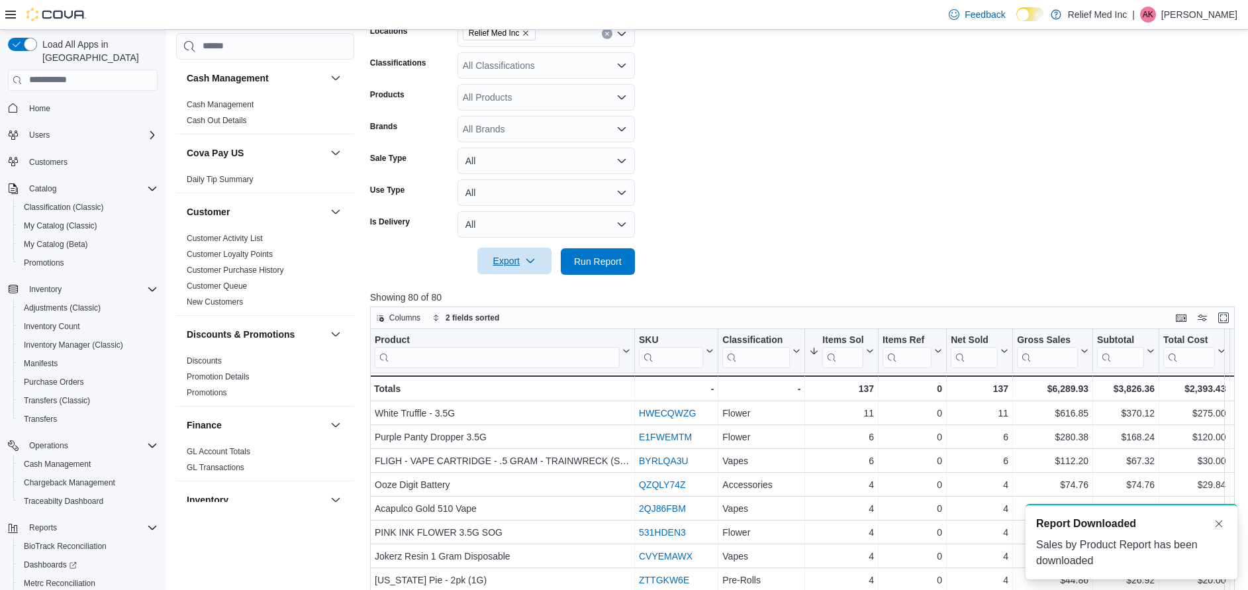
scroll to position [0, 0]
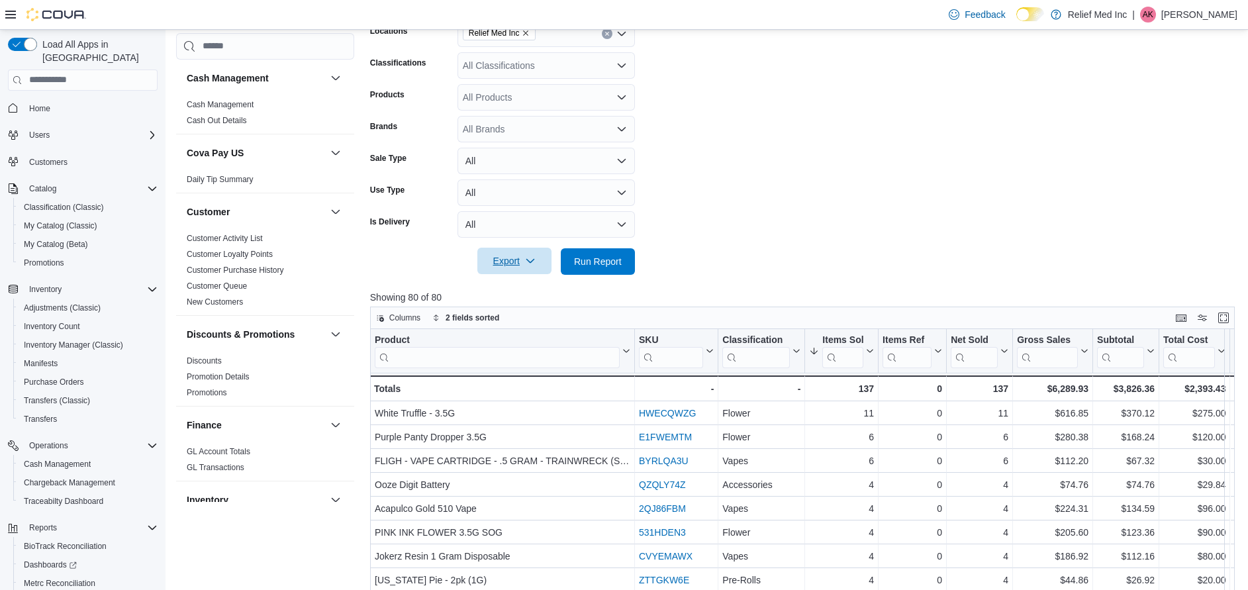
click at [710, 229] on form "**********" at bounding box center [807, 99] width 874 height 352
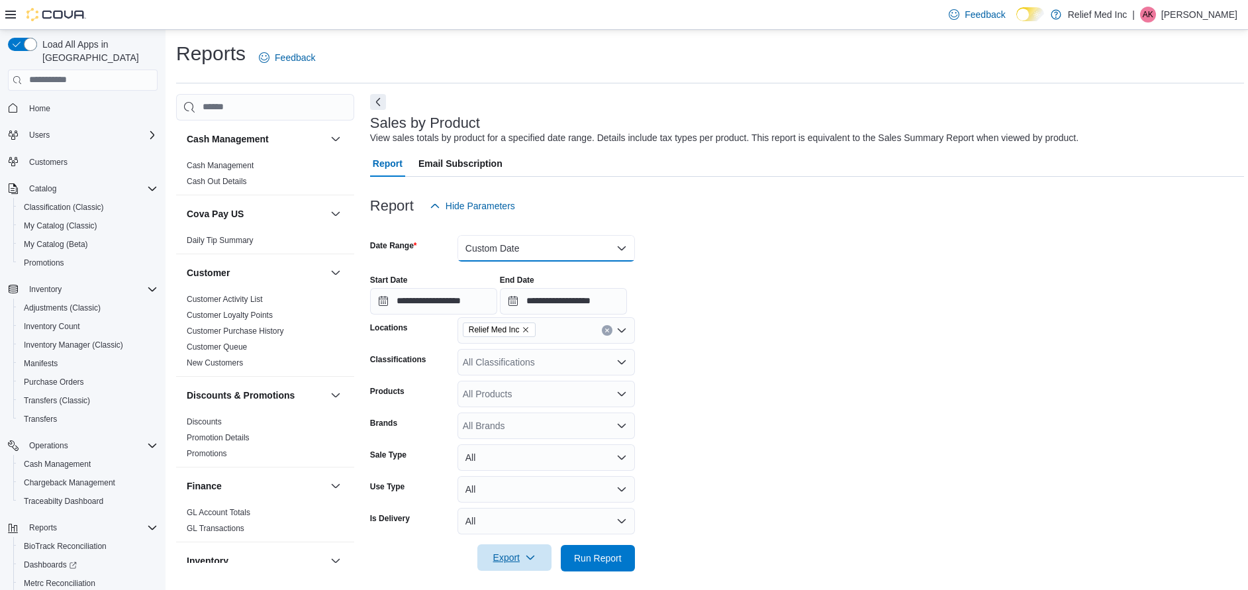
click at [532, 249] on button "Custom Date" at bounding box center [545, 248] width 177 height 26
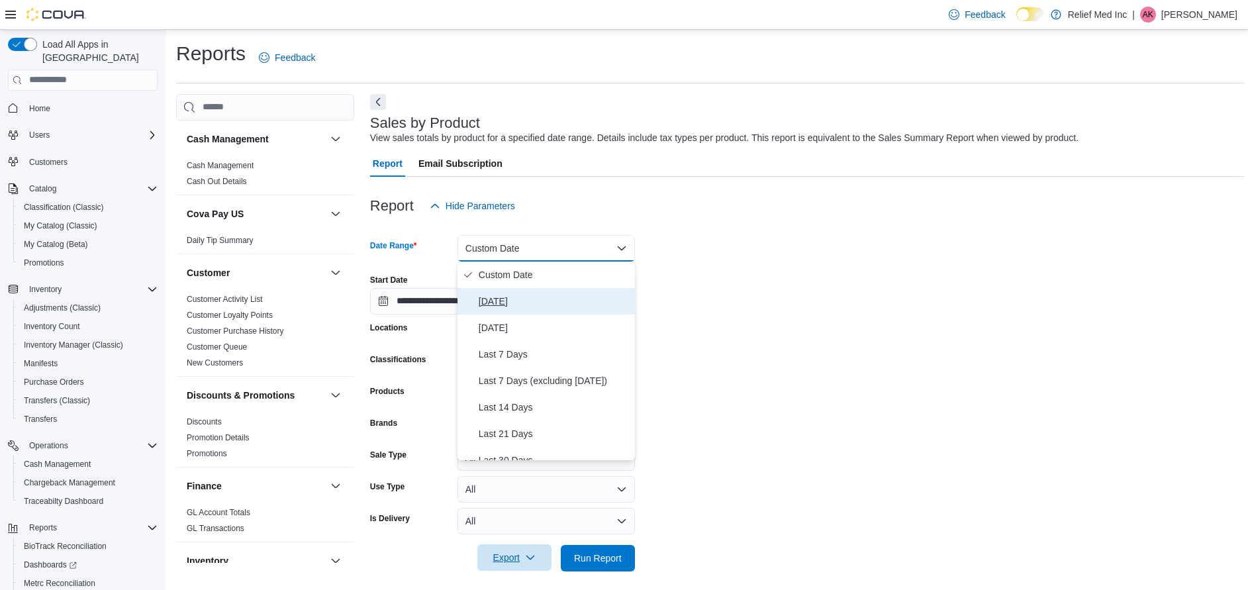
click at [480, 302] on span "[DATE]" at bounding box center [554, 301] width 151 height 16
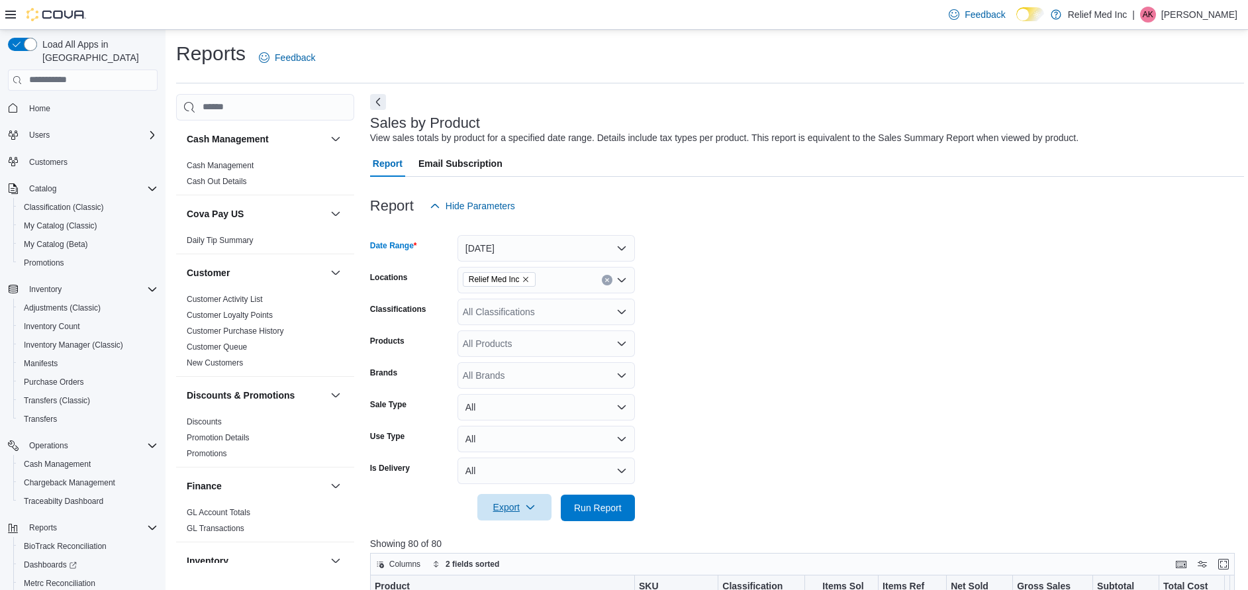
click at [513, 512] on span "Export" at bounding box center [514, 507] width 58 height 26
click at [513, 426] on span "Export to Excel" at bounding box center [517, 428] width 60 height 11
click at [54, 239] on span "My Catalog (Beta)" at bounding box center [56, 244] width 64 height 11
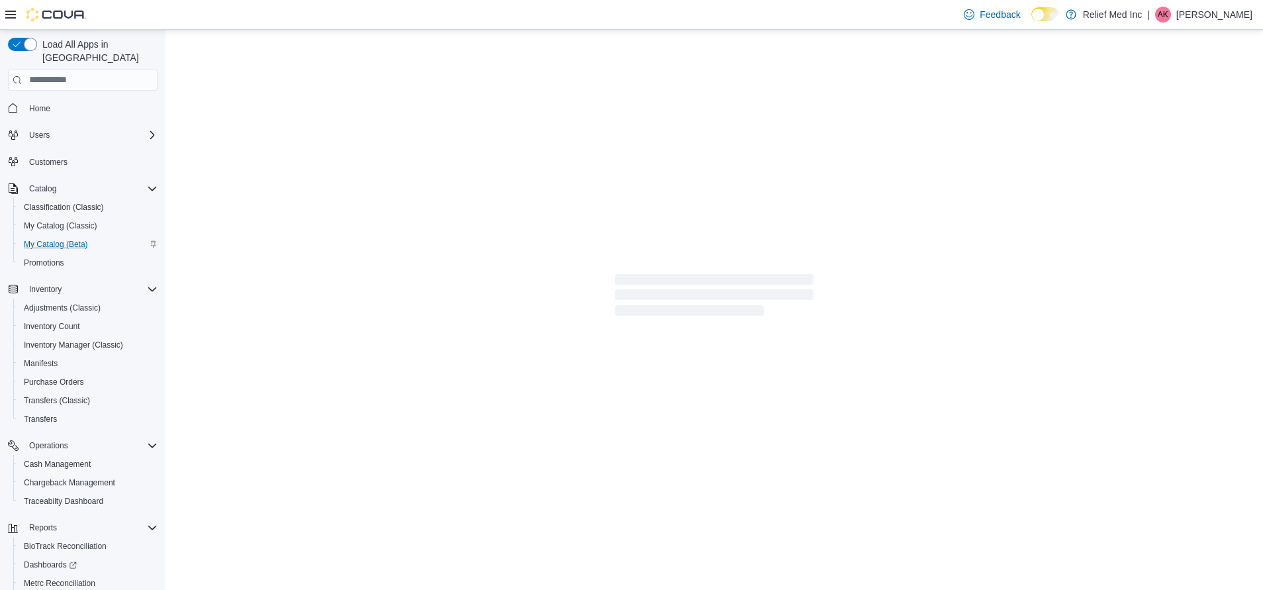
select select "**********"
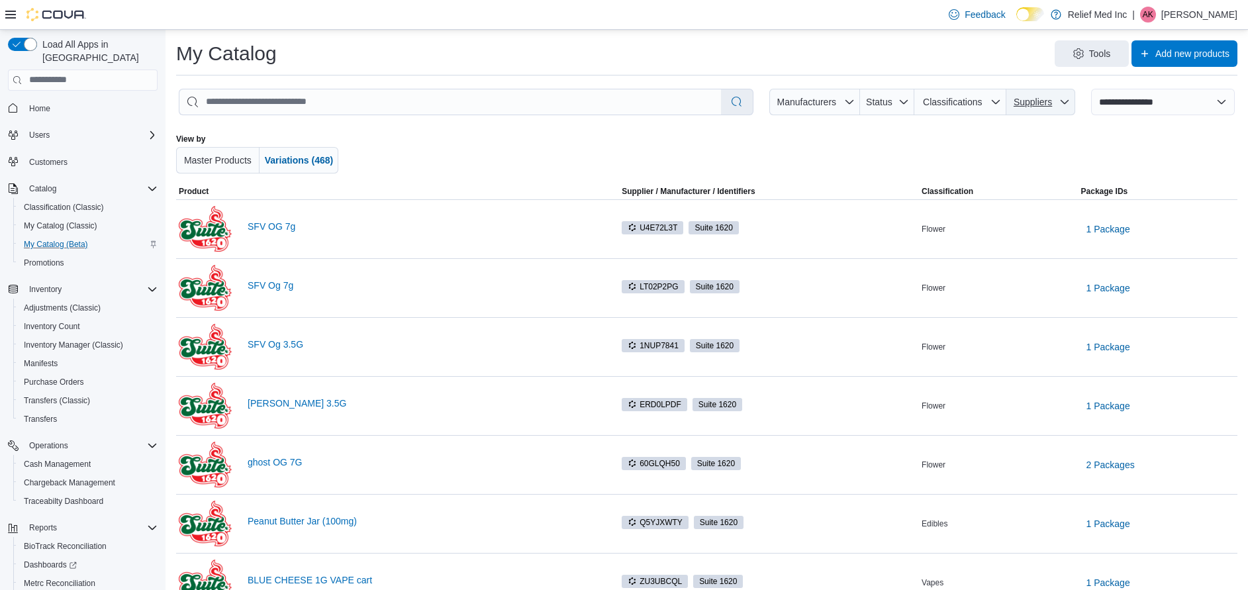
click at [1070, 103] on icon "button" at bounding box center [1064, 102] width 11 height 11
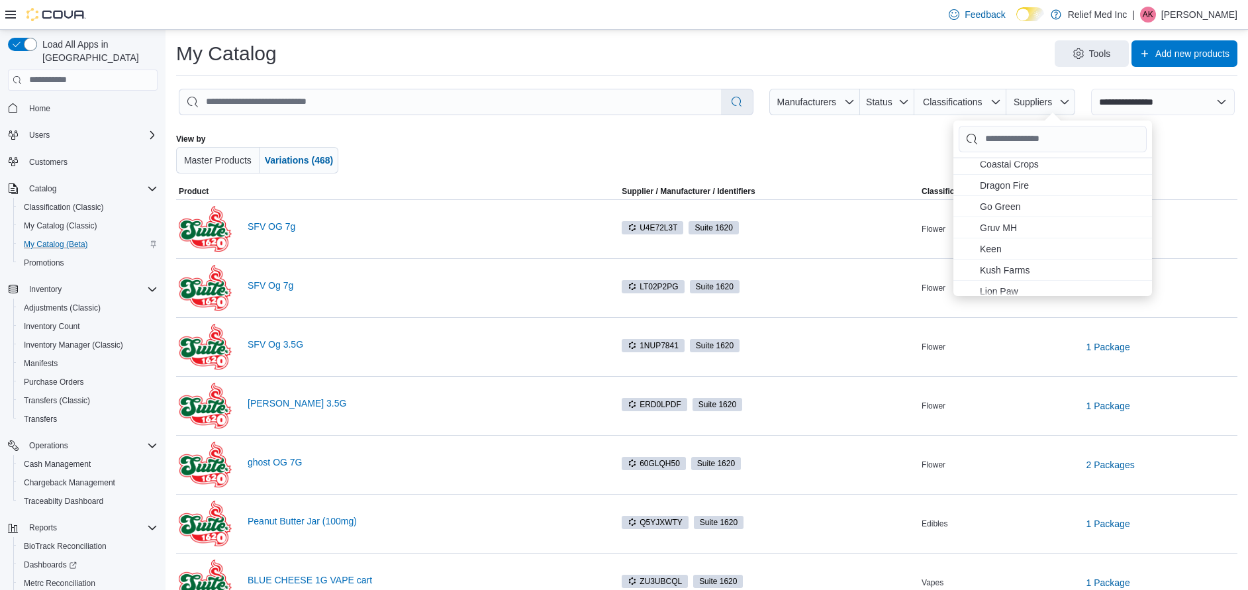
scroll to position [99, 0]
click at [1014, 254] on span "Lion Paw . To check this option, press Enter." at bounding box center [1062, 260] width 164 height 16
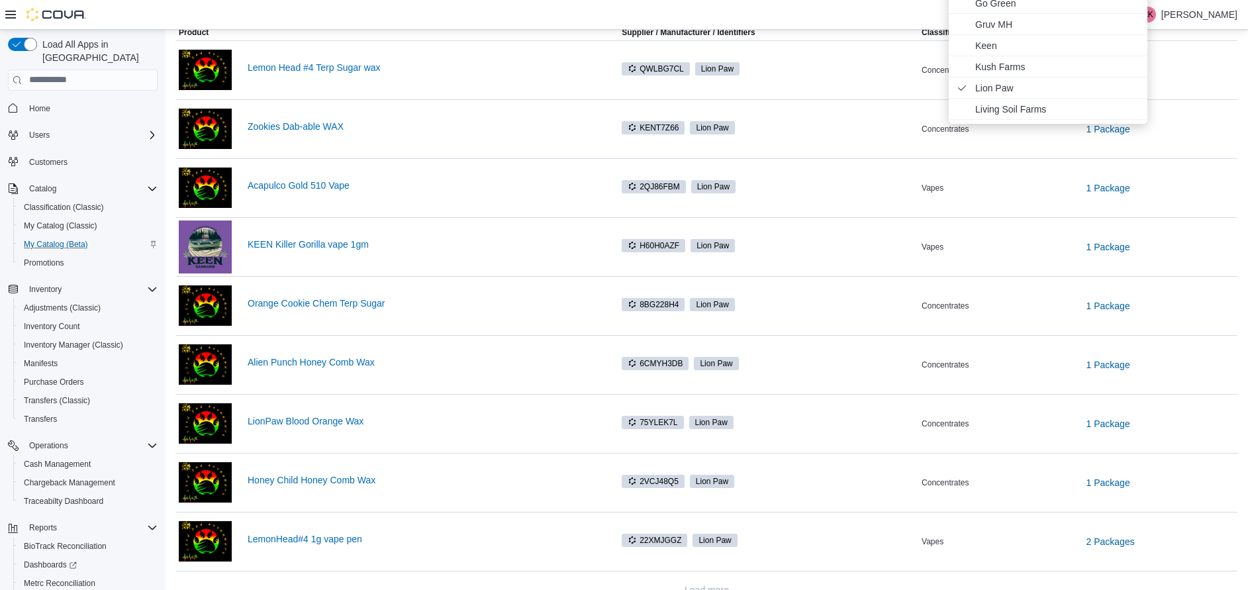
scroll to position [196, 0]
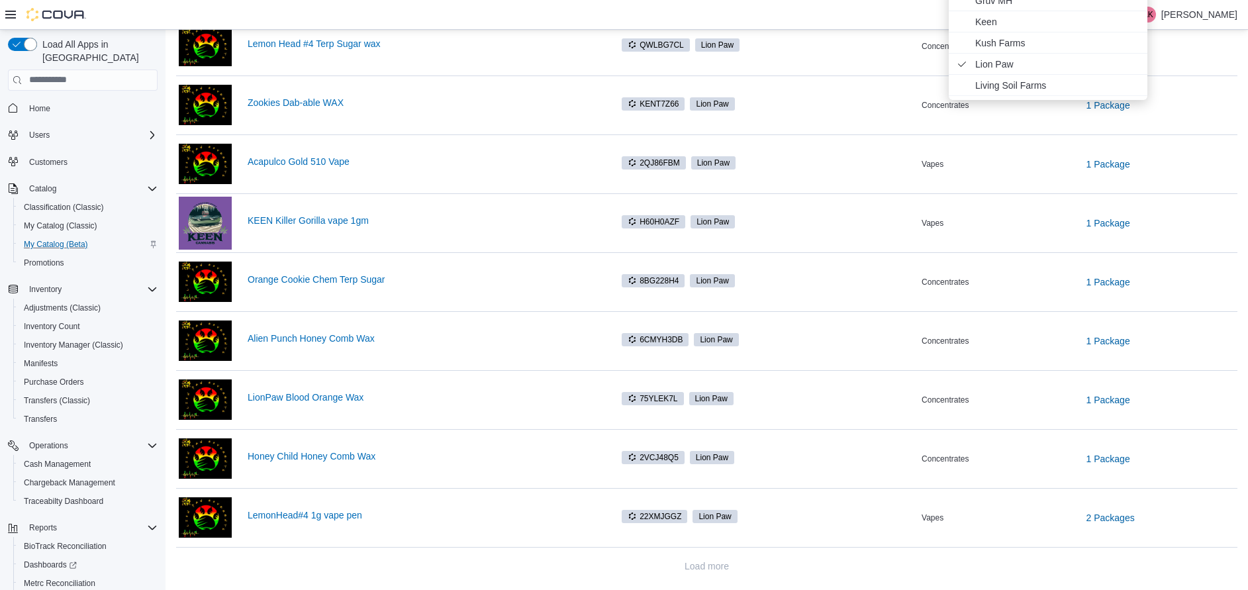
click at [421, 569] on div "Load more" at bounding box center [706, 566] width 1061 height 26
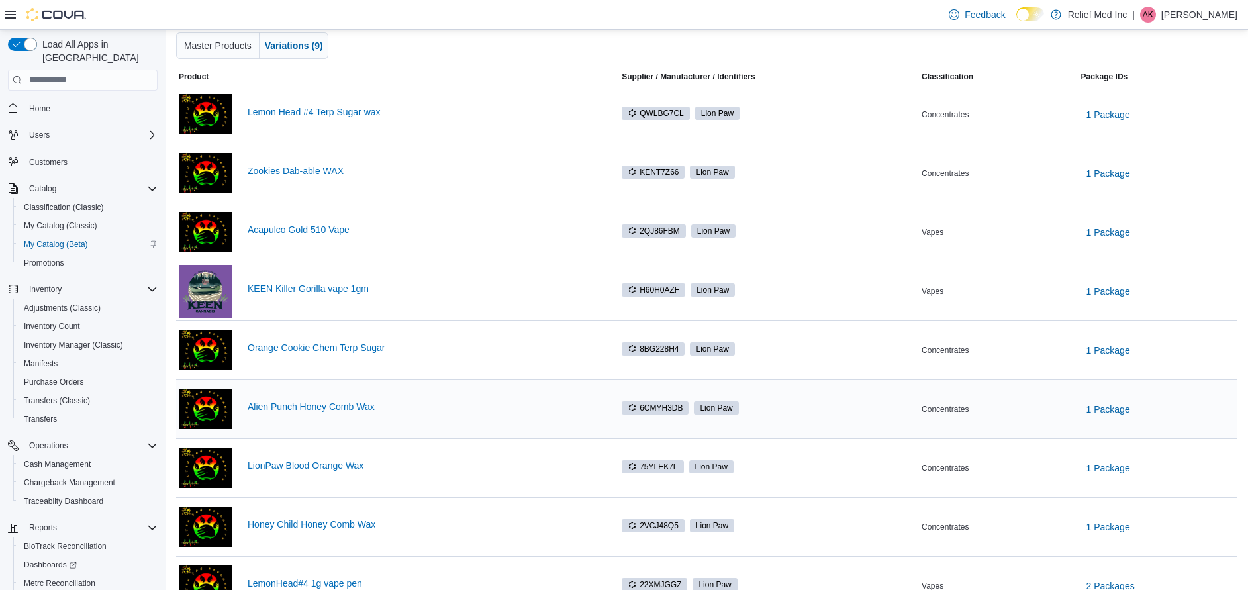
scroll to position [97, 0]
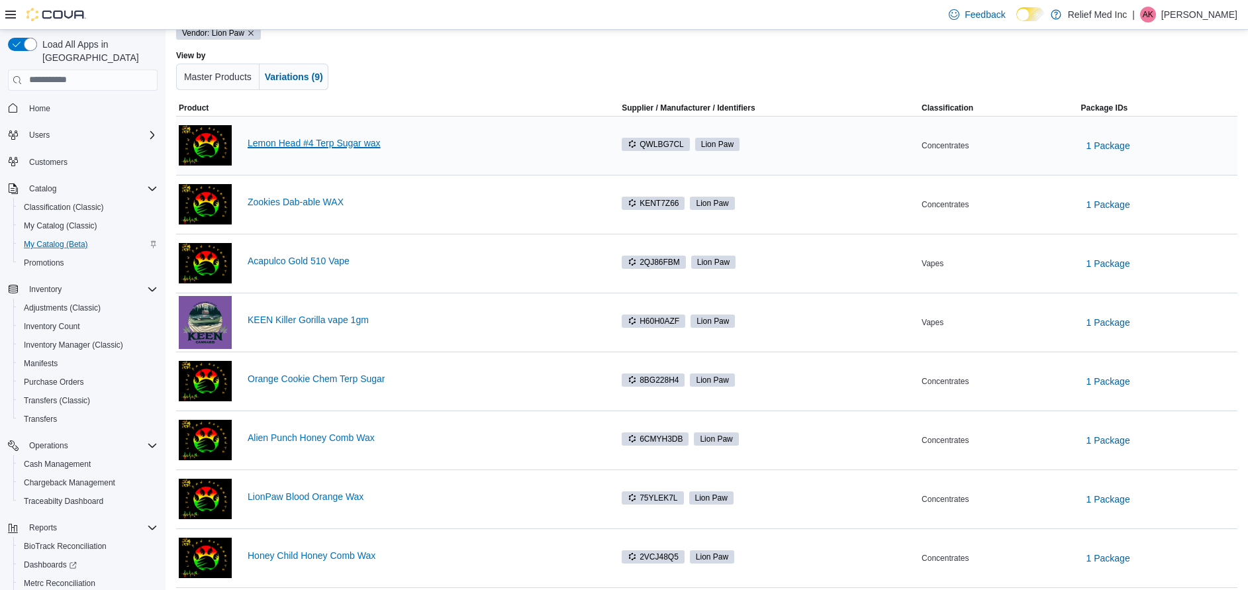
drag, startPoint x: 298, startPoint y: 136, endPoint x: 281, endPoint y: 142, distance: 18.2
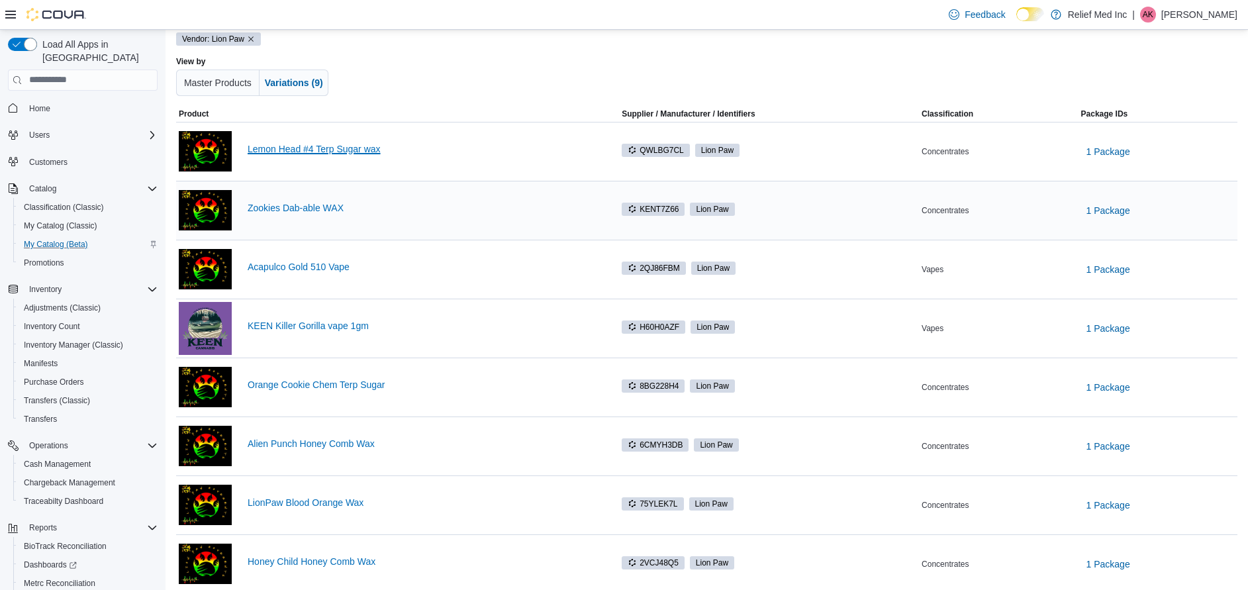
scroll to position [0, 0]
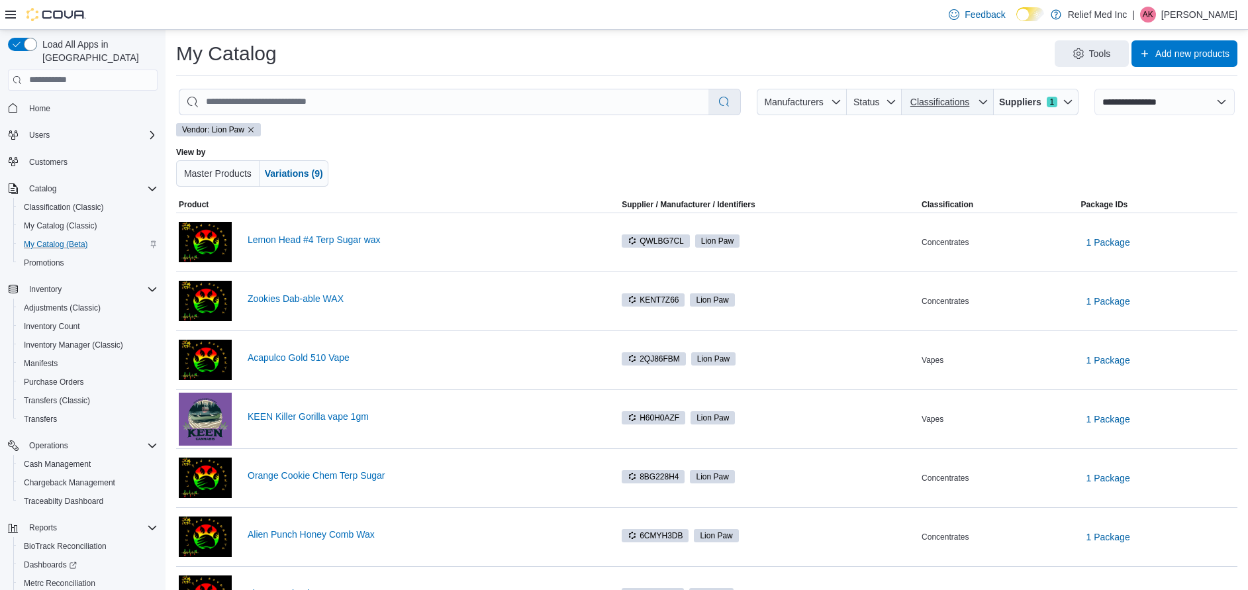
click at [988, 97] on span "Classifications" at bounding box center [947, 102] width 81 height 26
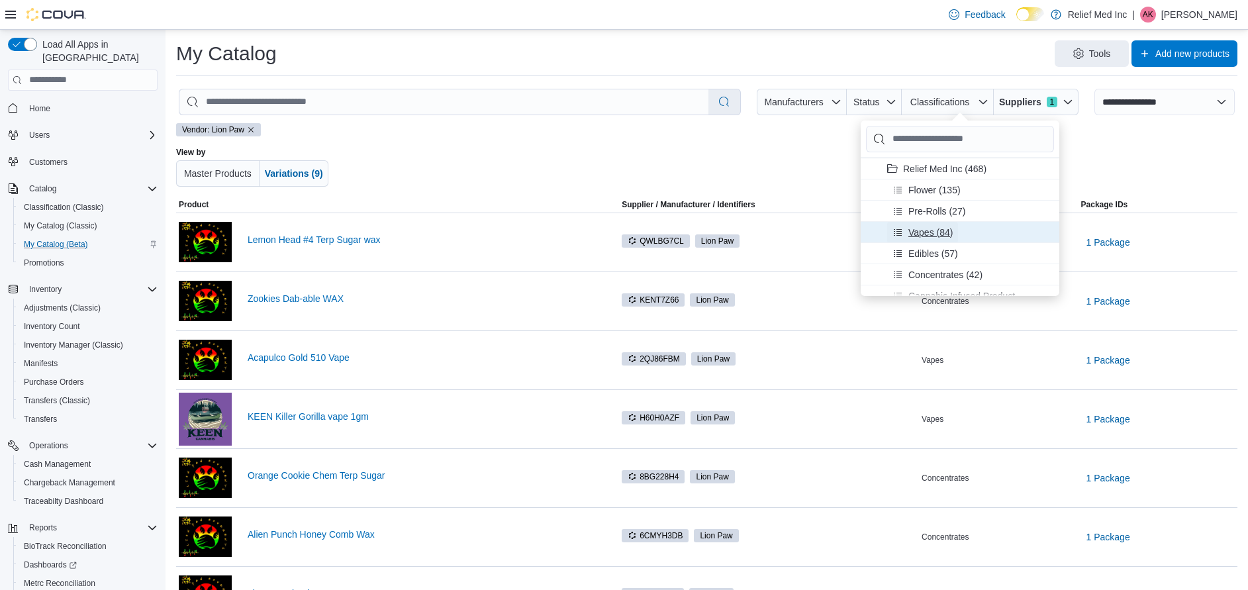
click at [908, 229] on span "Vapes (84)" at bounding box center [922, 231] width 60 height 21
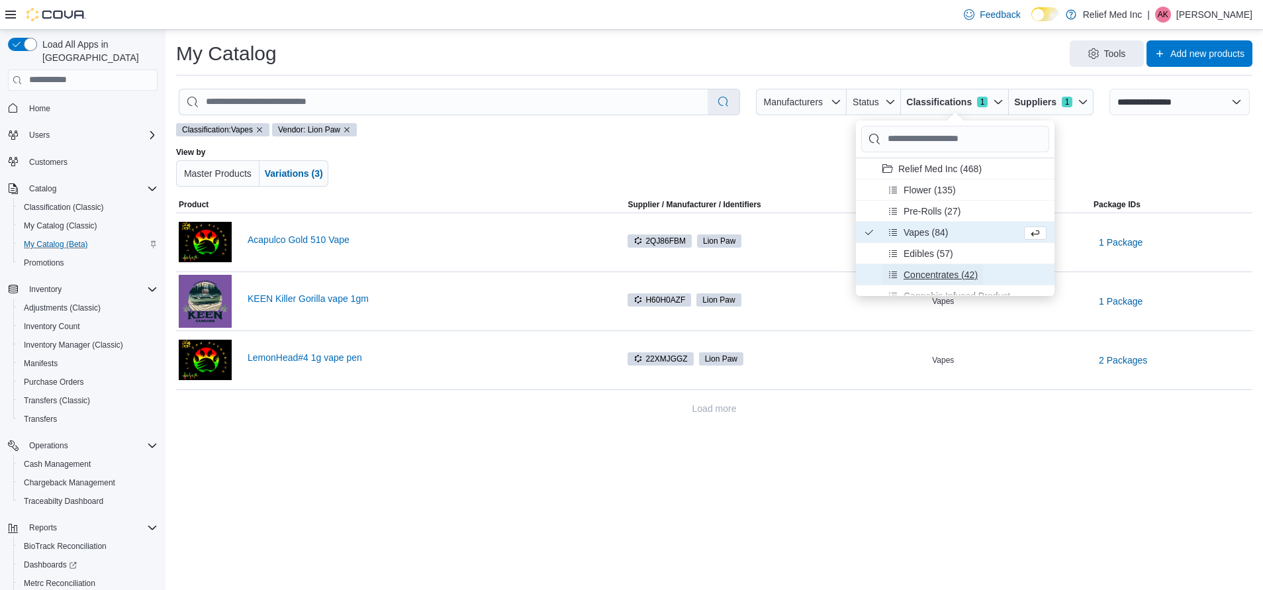
click at [917, 278] on span "Concentrates (42)" at bounding box center [941, 273] width 74 height 13
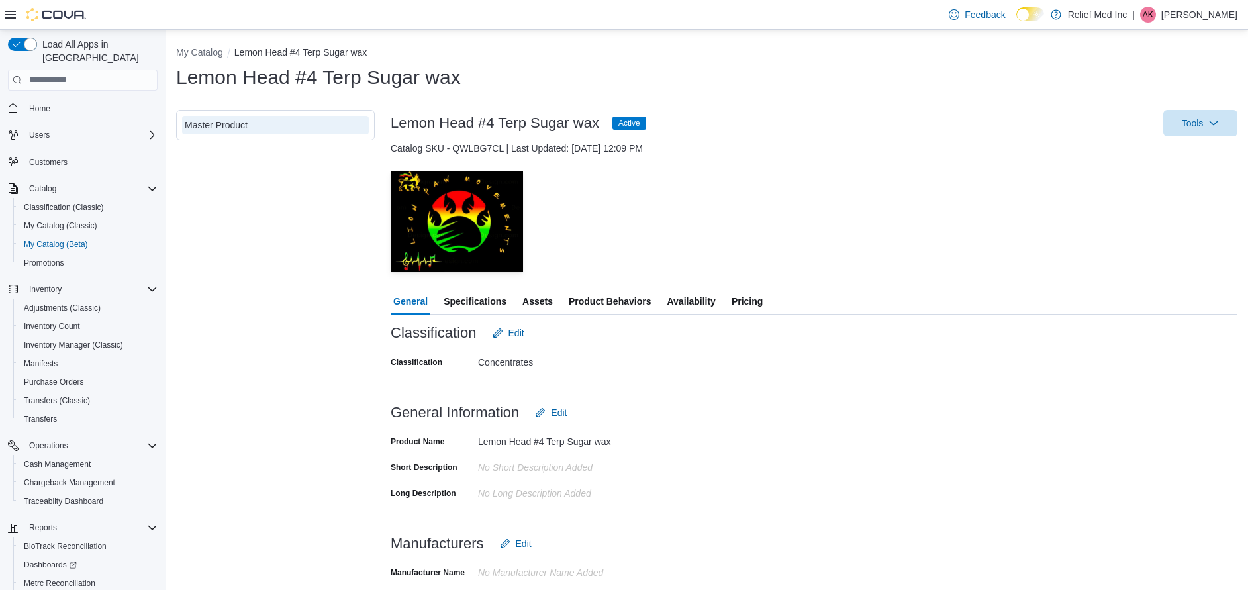
click at [687, 303] on span "Availability" at bounding box center [691, 301] width 48 height 26
click at [680, 304] on span "Availability" at bounding box center [691, 301] width 48 height 26
click at [691, 302] on span "Availability" at bounding box center [691, 301] width 48 height 26
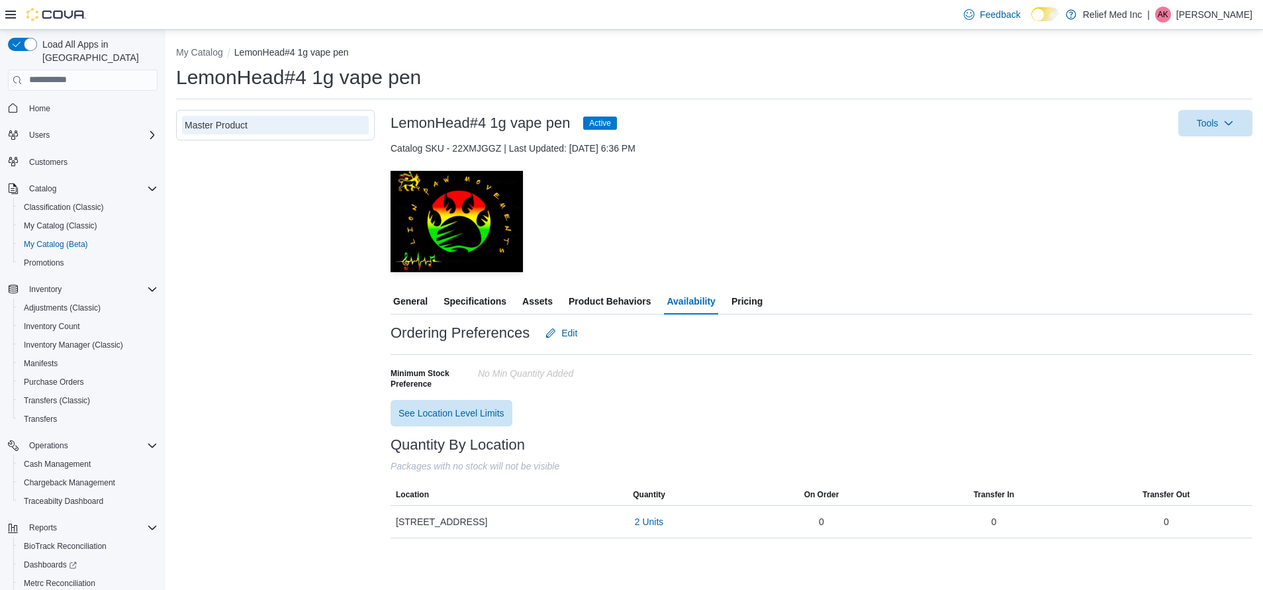
click at [814, 183] on div "— Click to open this image in fullscreen mode" at bounding box center [822, 222] width 862 height 102
click at [649, 522] on span "2 Units" at bounding box center [649, 521] width 29 height 13
click at [884, 195] on div "— Click to open this image in fullscreen mode" at bounding box center [822, 222] width 862 height 102
click at [751, 303] on span "Pricing" at bounding box center [747, 301] width 31 height 26
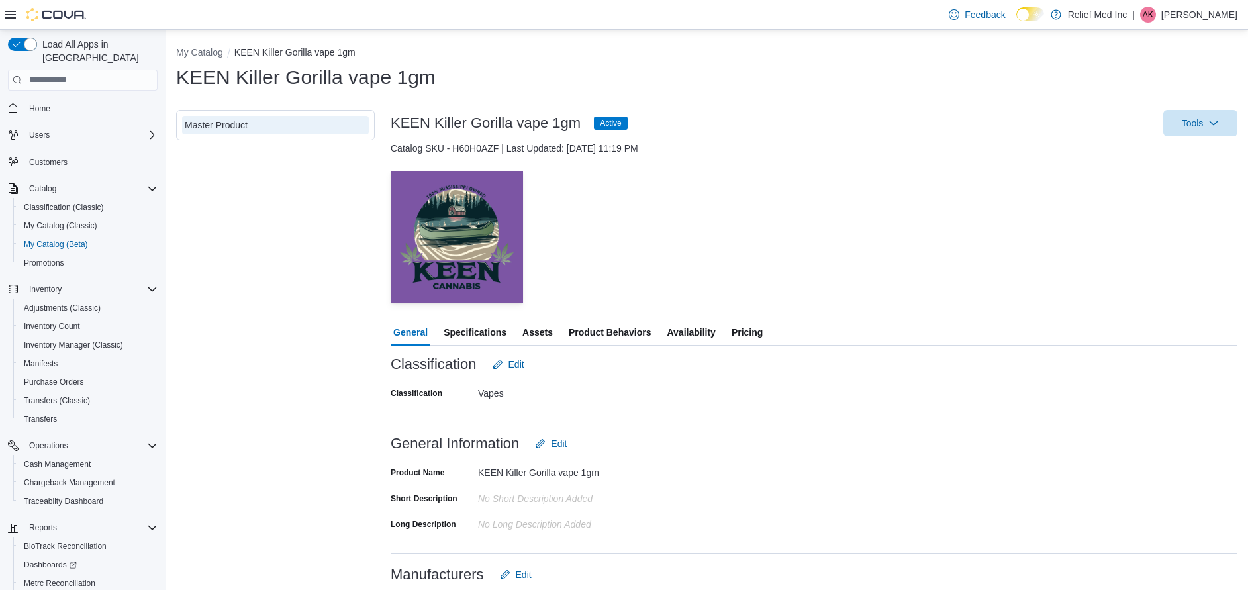
click at [673, 338] on span "Availability" at bounding box center [691, 332] width 48 height 26
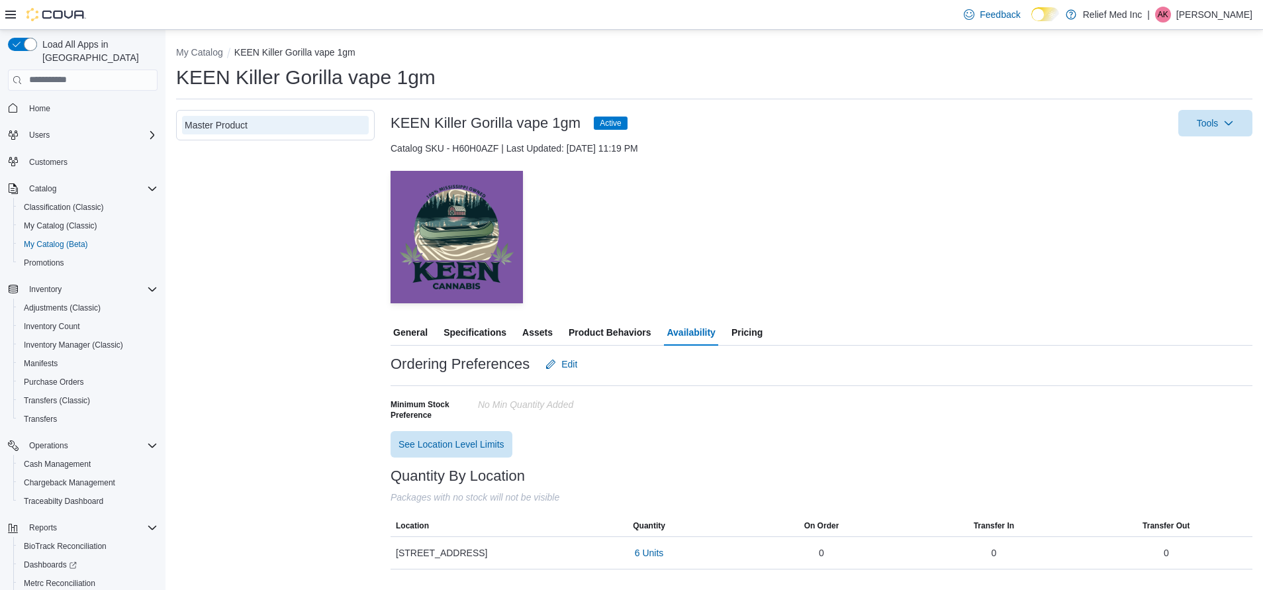
click at [601, 326] on span "Product Behaviors" at bounding box center [610, 332] width 82 height 26
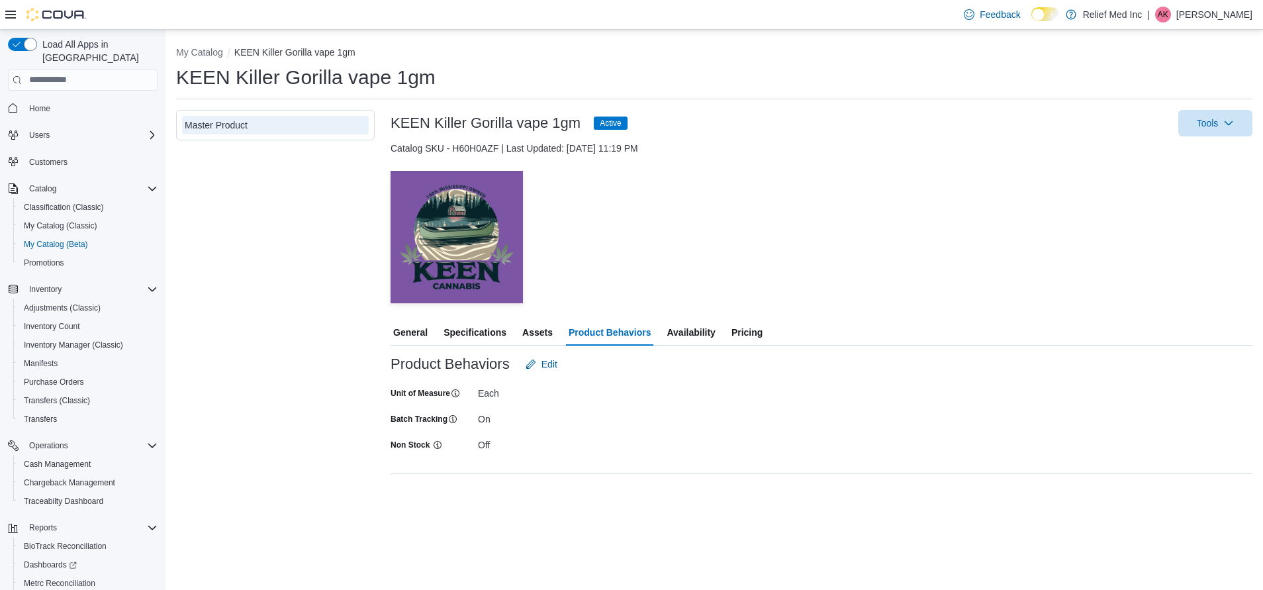
click at [702, 333] on span "Availability" at bounding box center [691, 332] width 48 height 26
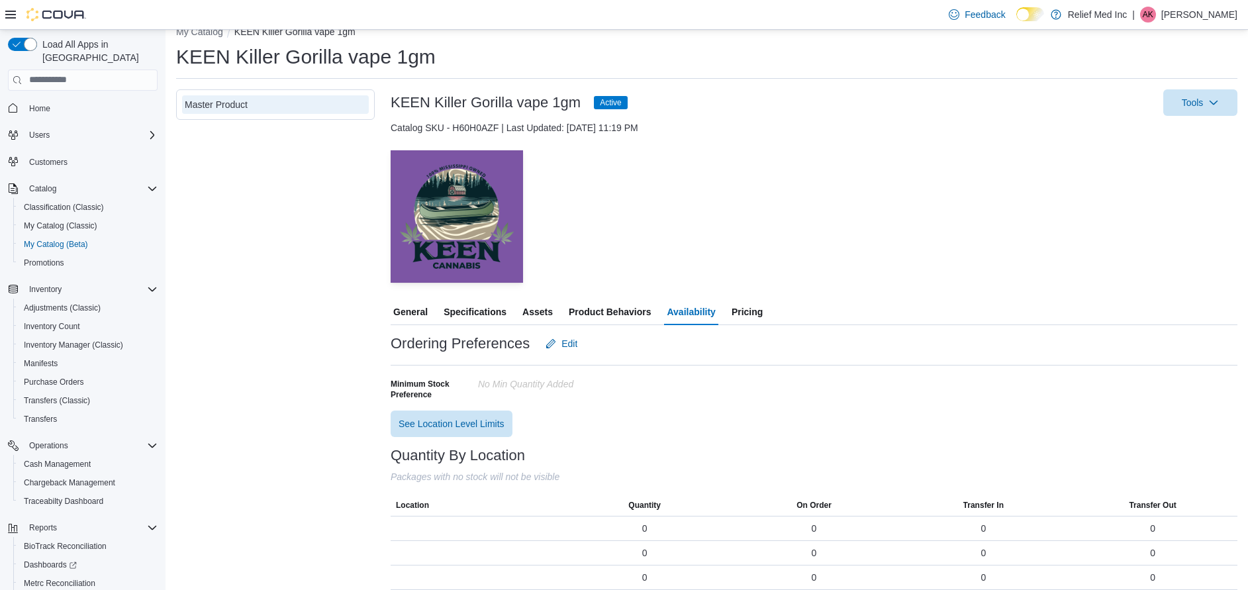
scroll to position [31, 0]
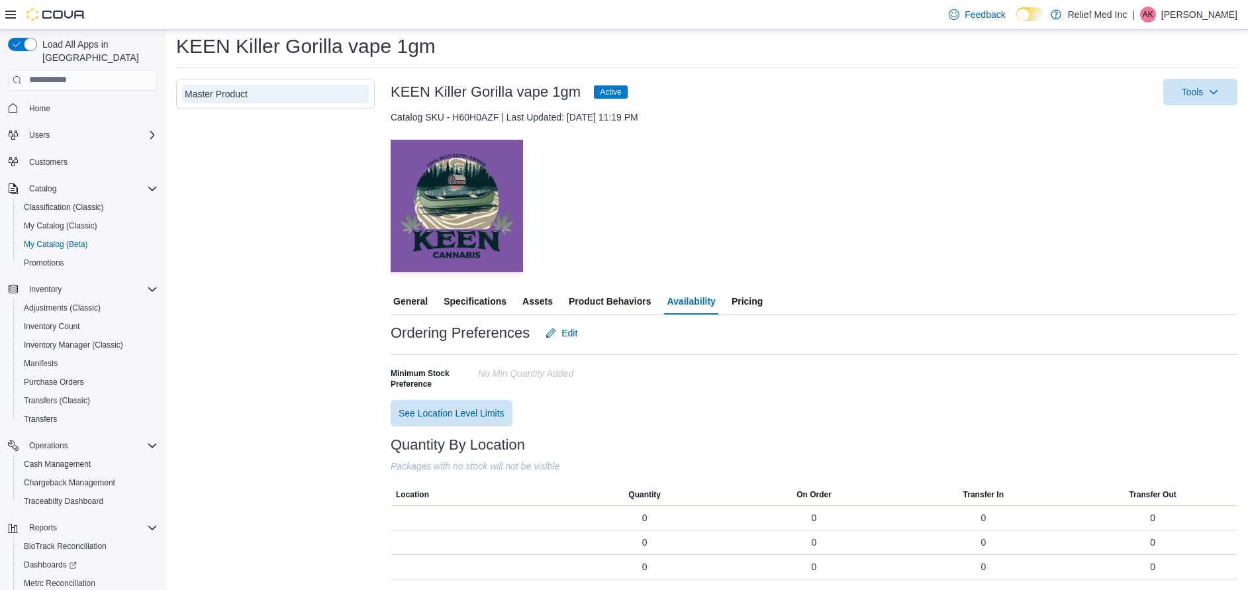
click at [587, 308] on span "Product Behaviors" at bounding box center [610, 301] width 82 height 26
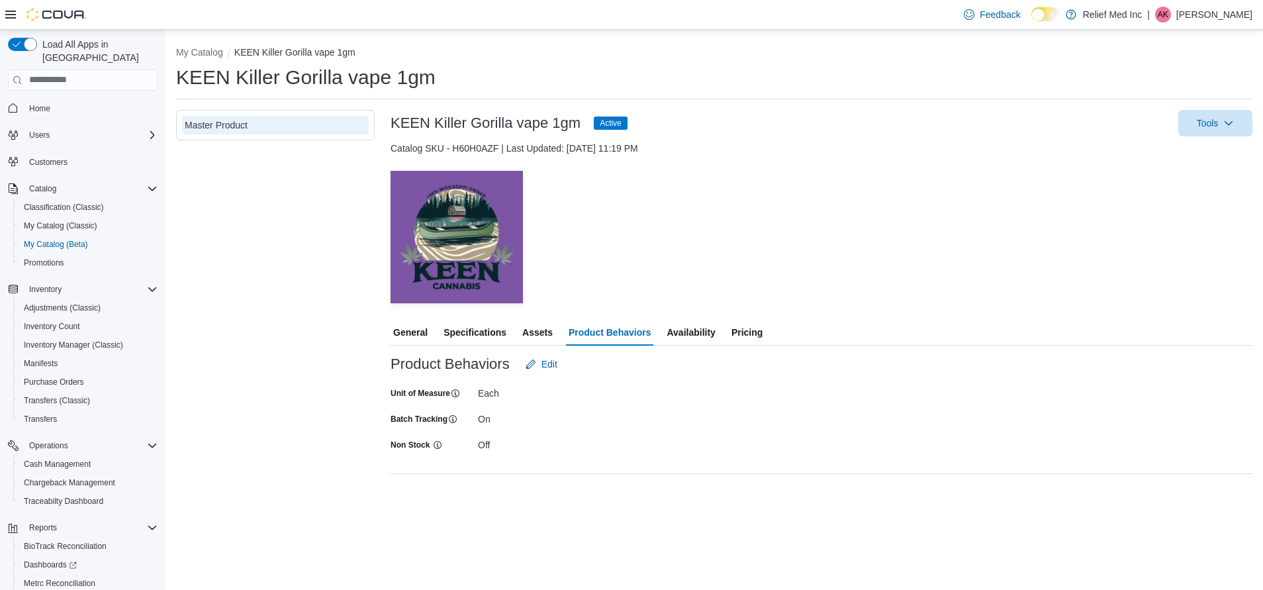
click at [687, 332] on span "Availability" at bounding box center [691, 332] width 48 height 26
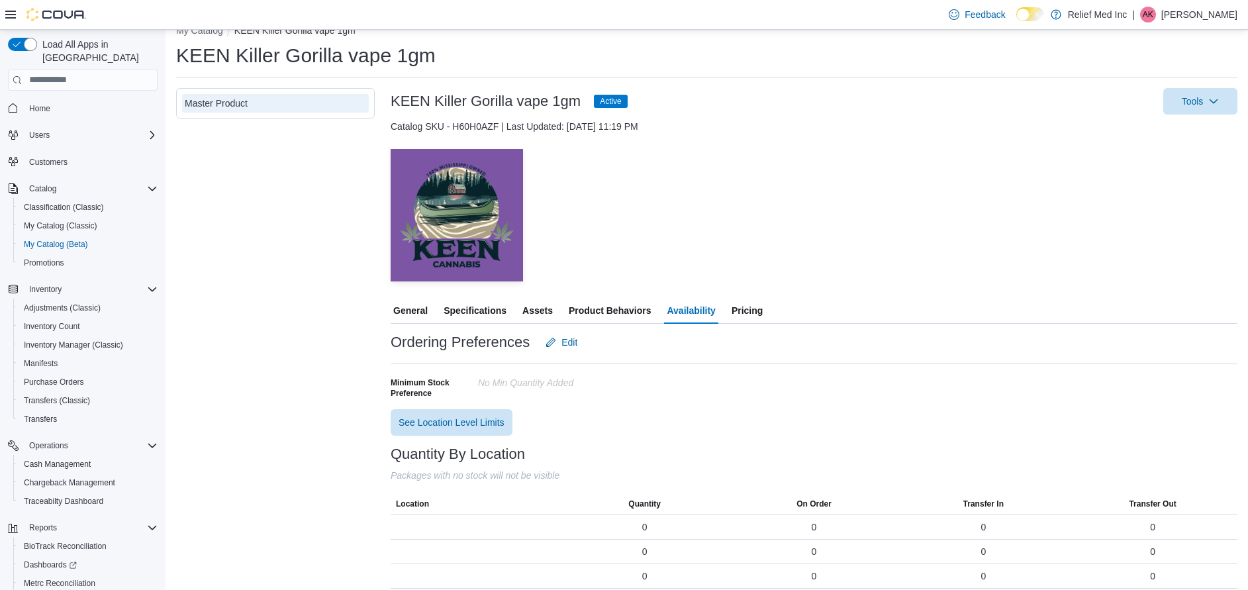
scroll to position [31, 0]
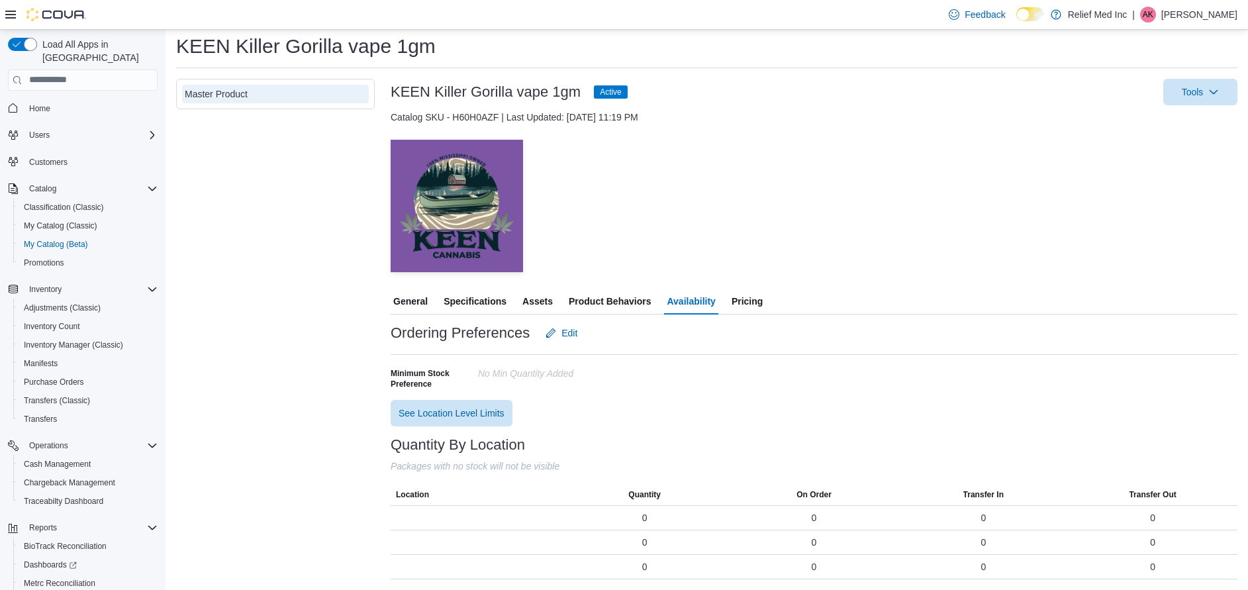
click at [693, 305] on span "Availability" at bounding box center [691, 301] width 48 height 26
click at [747, 307] on span "Pricing" at bounding box center [747, 301] width 31 height 26
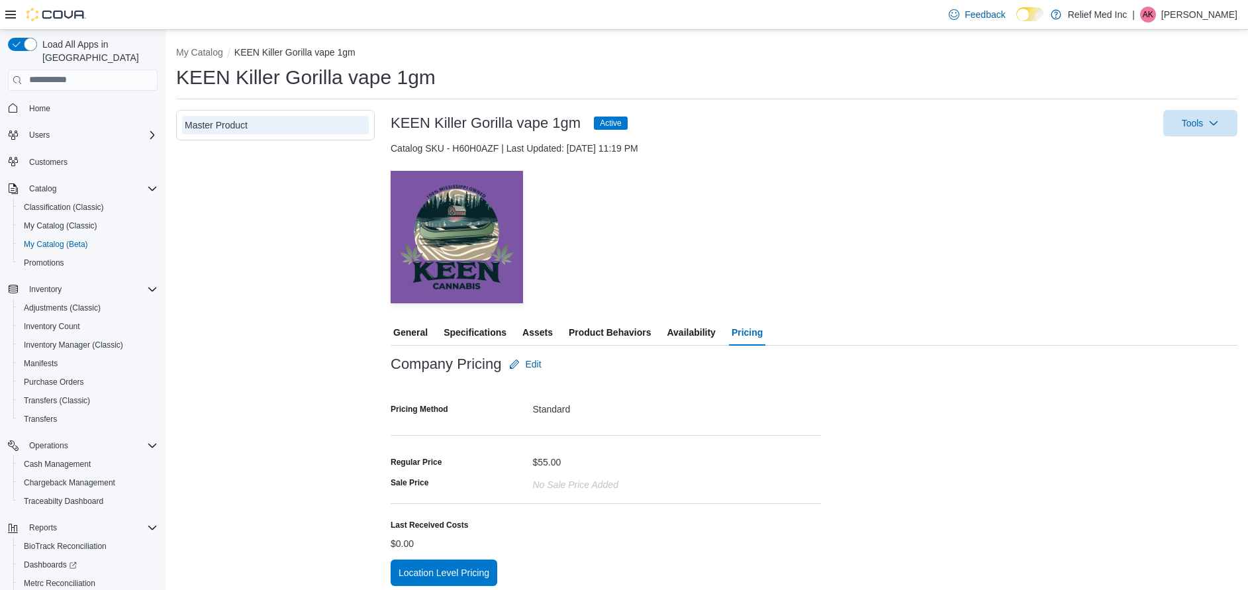
click at [691, 333] on span "Availability" at bounding box center [691, 332] width 48 height 26
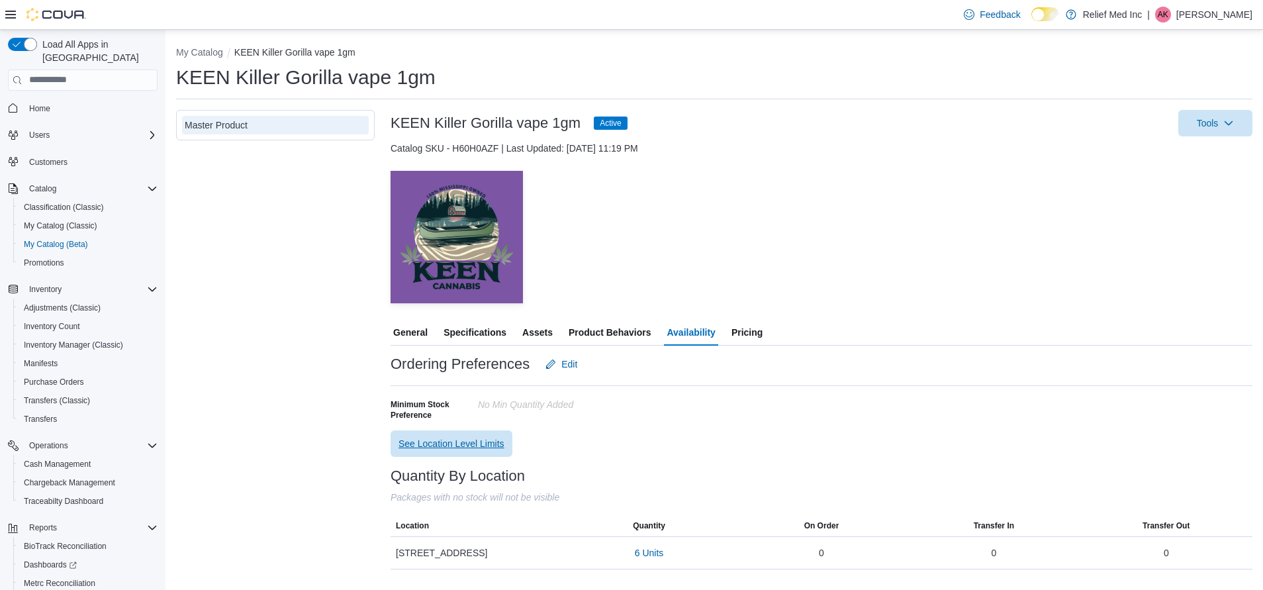
click at [446, 442] on span "See Location Level Limits" at bounding box center [452, 443] width 106 height 13
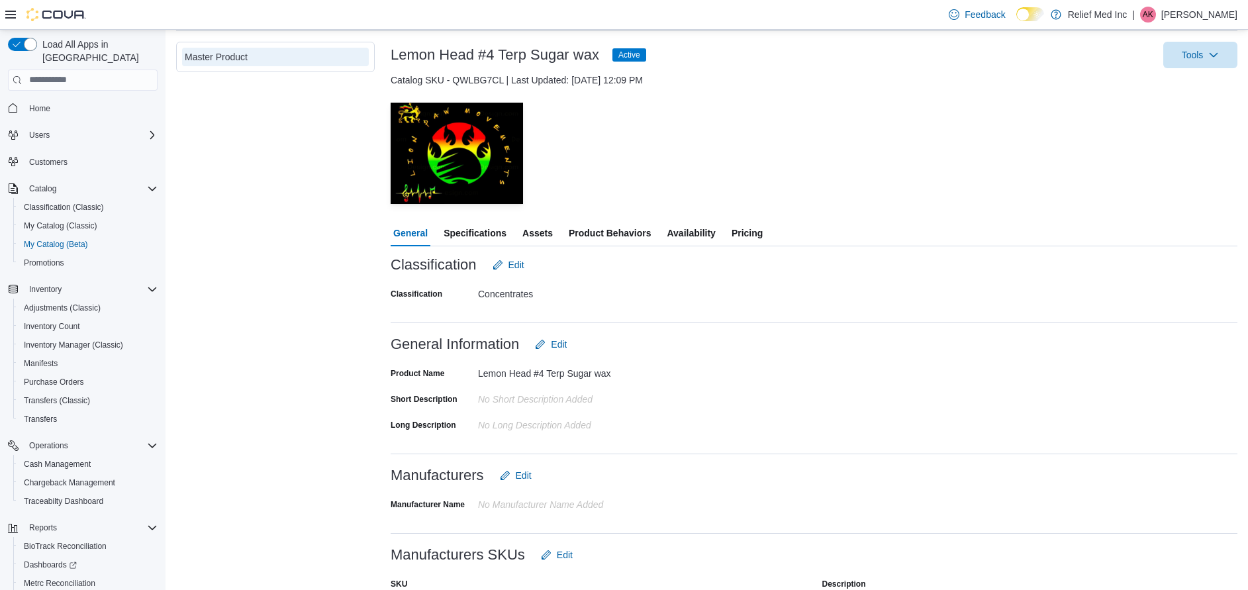
scroll to position [99, 0]
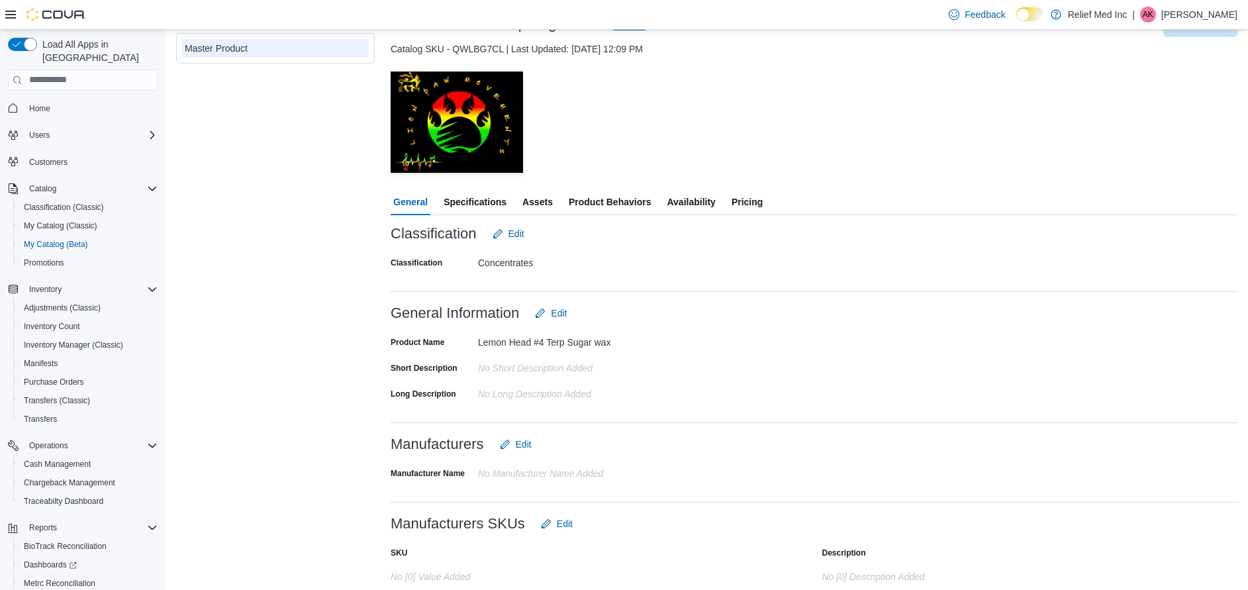
click at [683, 206] on span "Availability" at bounding box center [691, 202] width 48 height 26
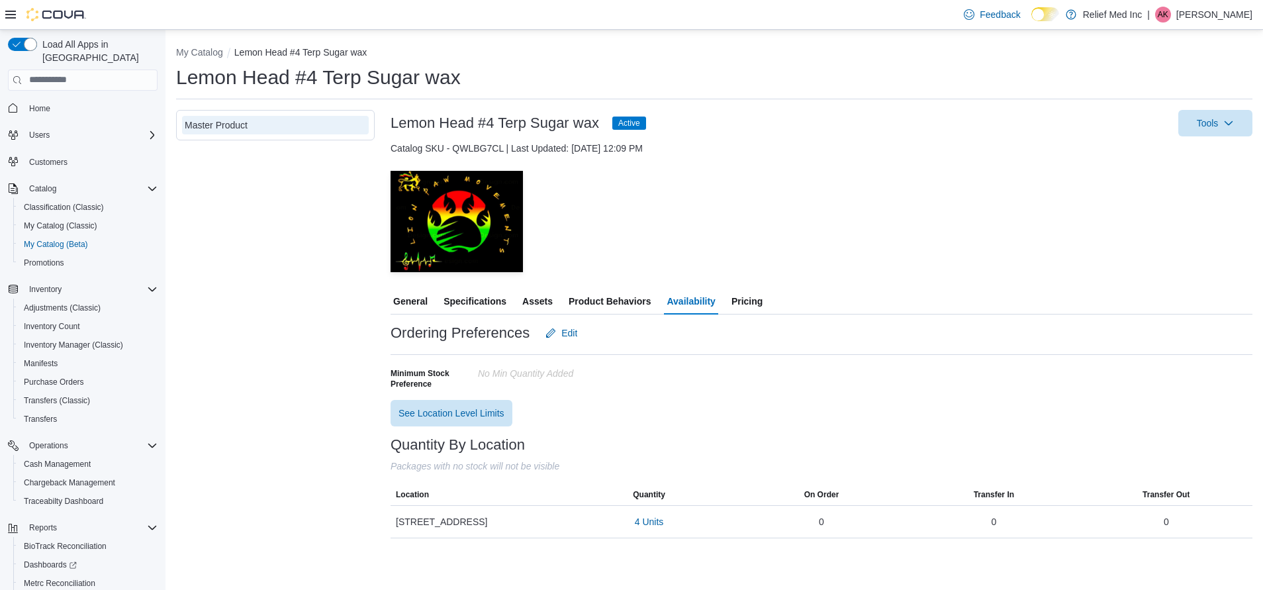
click at [736, 299] on span "Pricing" at bounding box center [747, 301] width 31 height 26
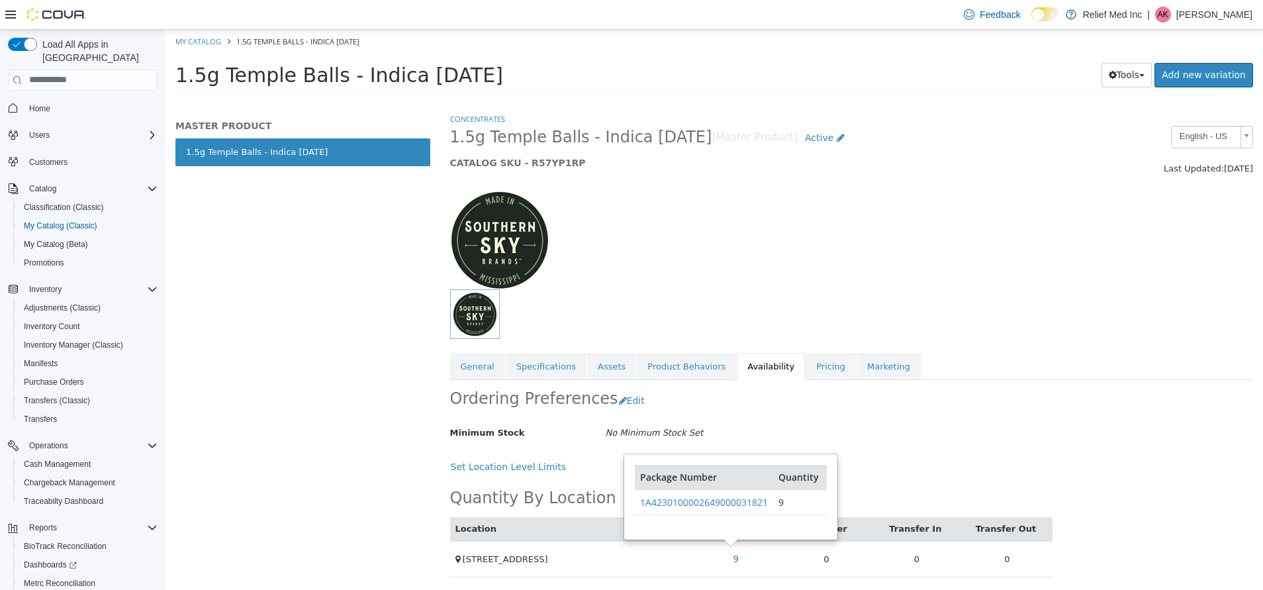
scroll to position [1, 0]
click at [885, 227] on div at bounding box center [852, 230] width 824 height 113
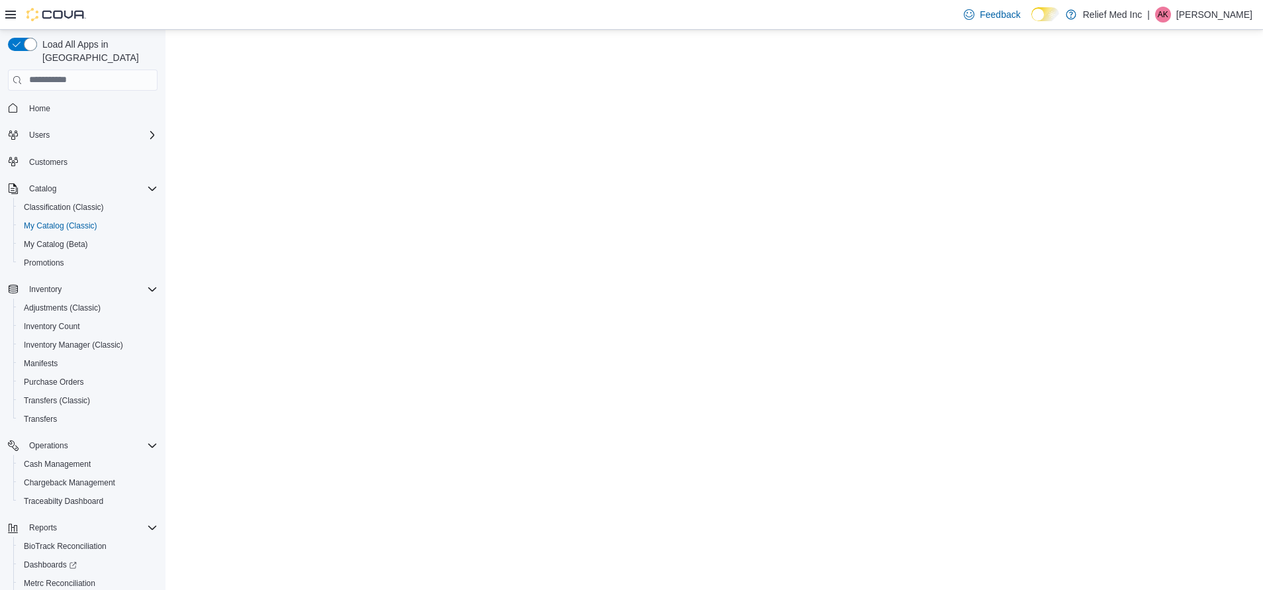
select select "**********"
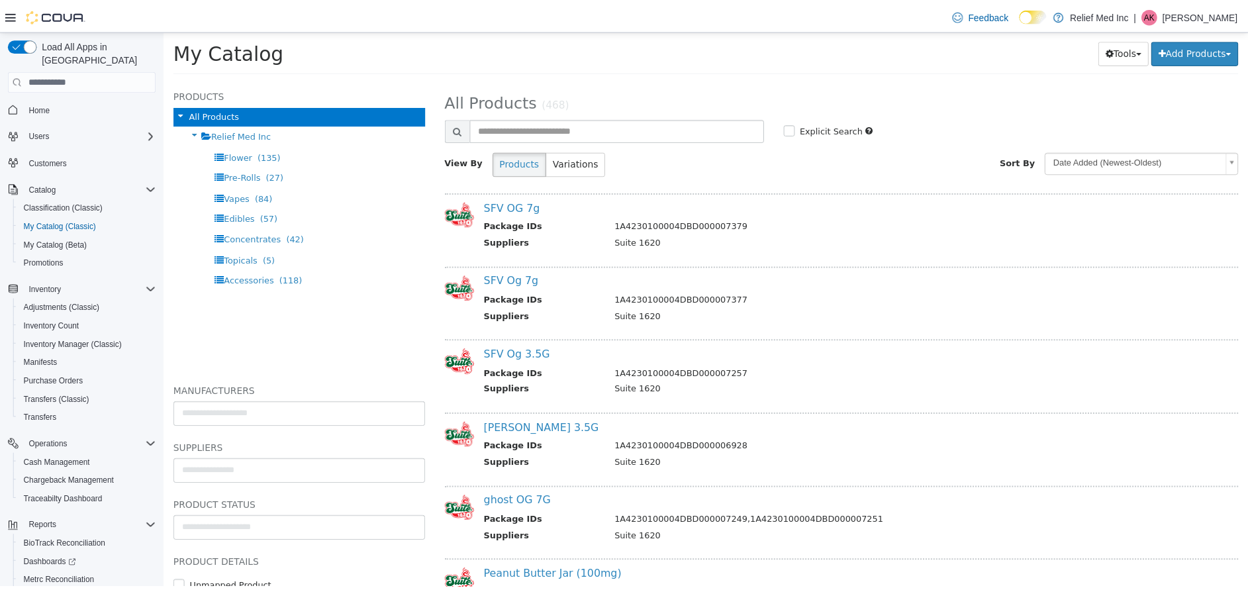
scroll to position [993, 0]
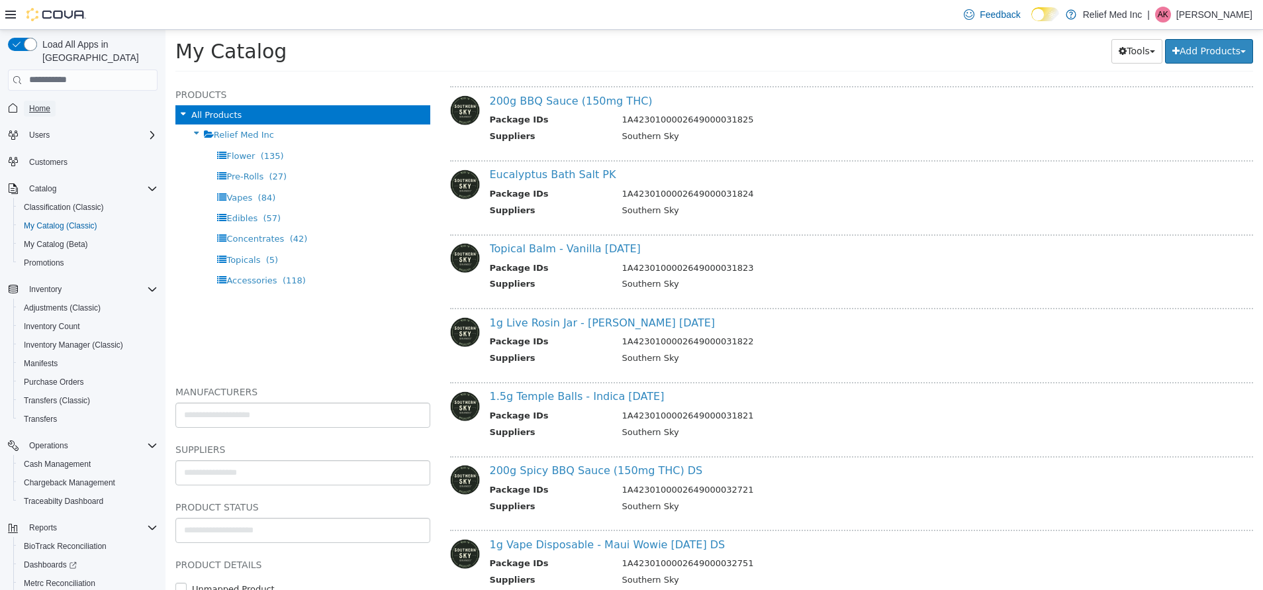
click at [41, 101] on span "Home" at bounding box center [39, 109] width 21 height 16
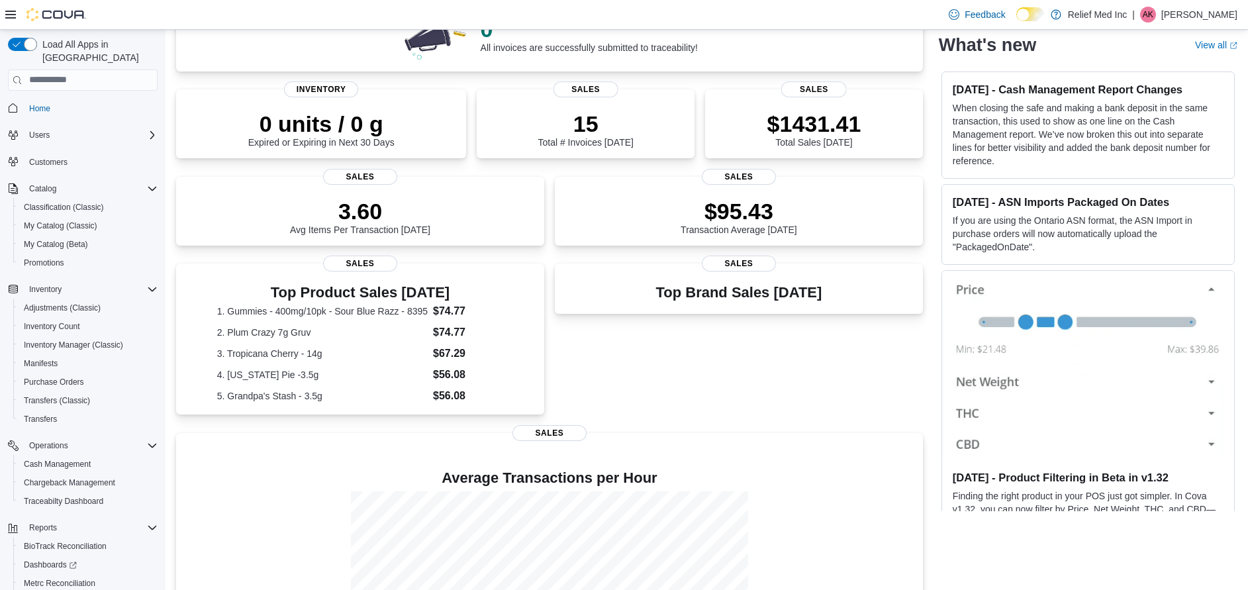
scroll to position [273, 0]
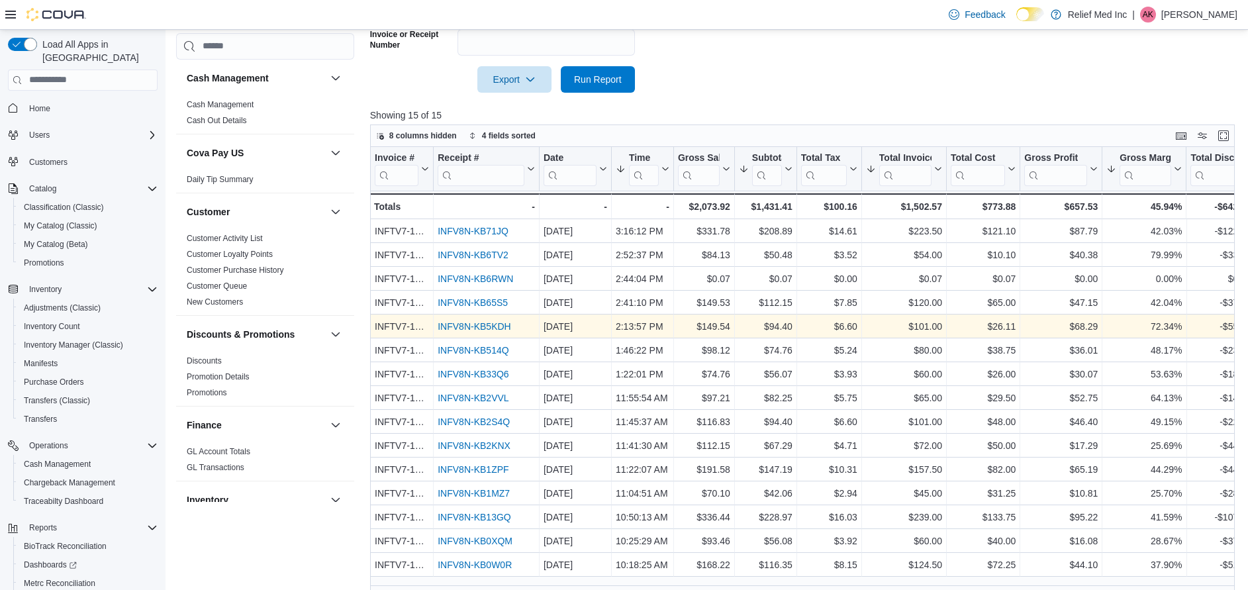
scroll to position [427, 0]
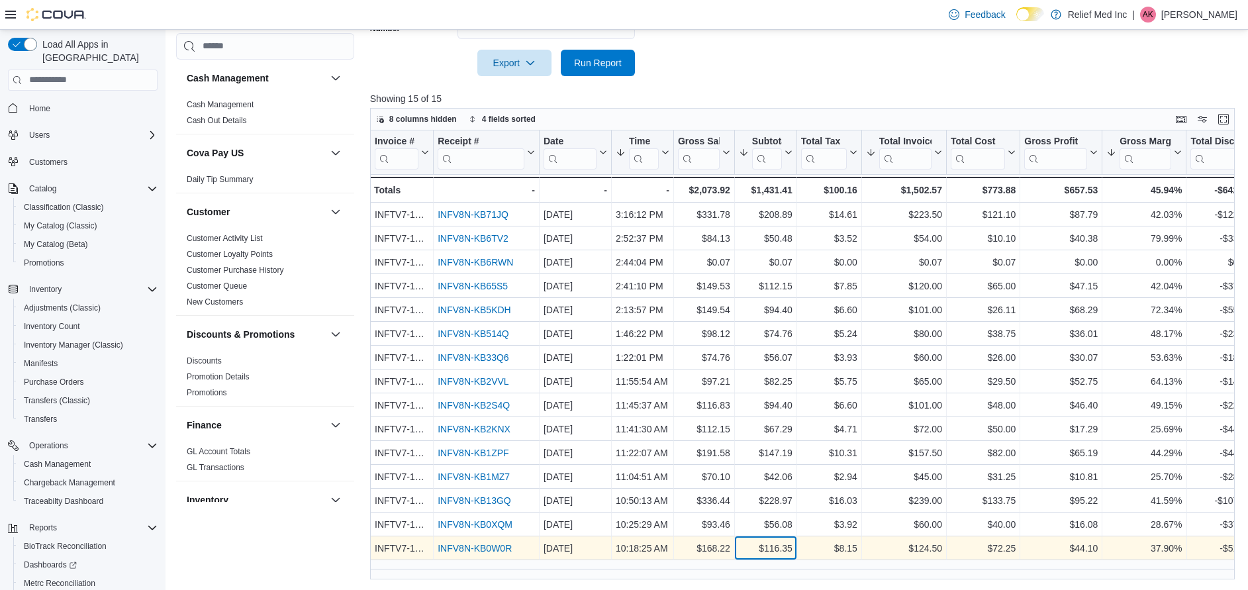
click at [775, 551] on div "$116.35" at bounding box center [766, 548] width 54 height 16
click at [651, 547] on div "10:18:25 AM" at bounding box center [643, 548] width 54 height 16
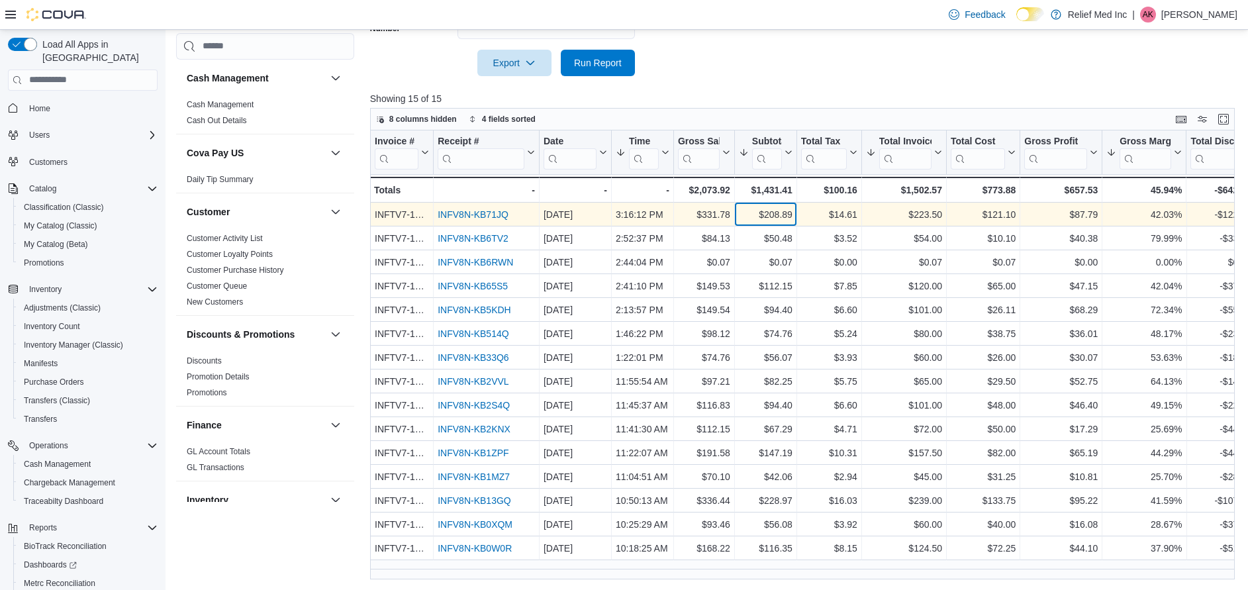
click at [755, 218] on div "$208.89" at bounding box center [766, 215] width 54 height 16
click at [770, 213] on div "$208.89" at bounding box center [766, 215] width 54 height 16
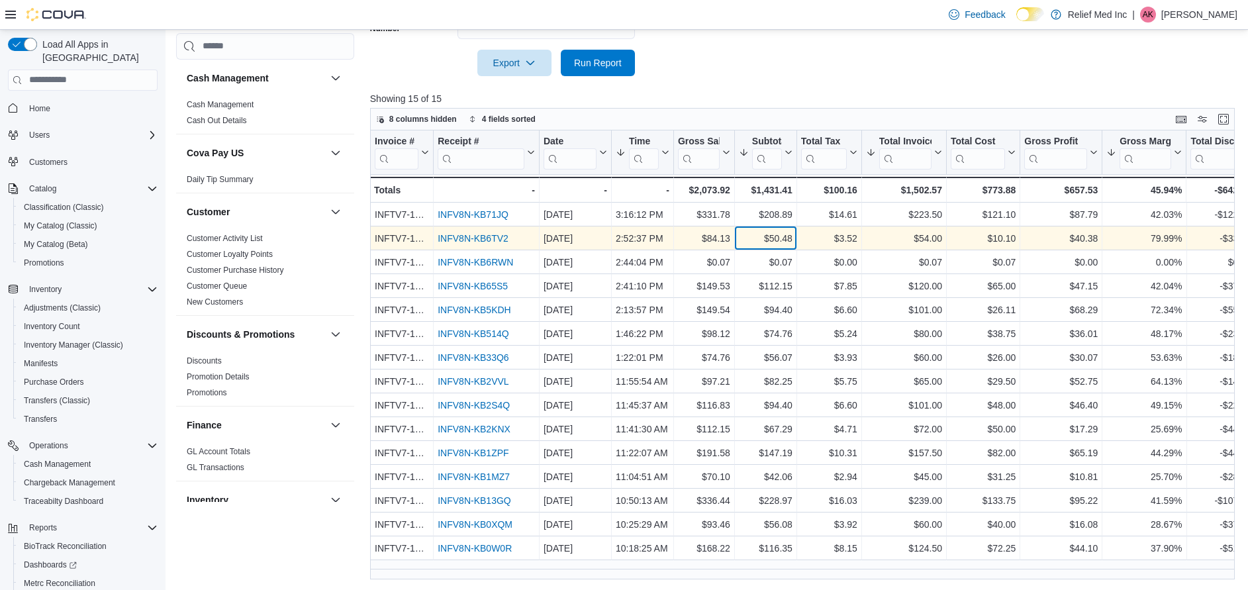
click at [785, 243] on div "$50.48" at bounding box center [766, 238] width 54 height 16
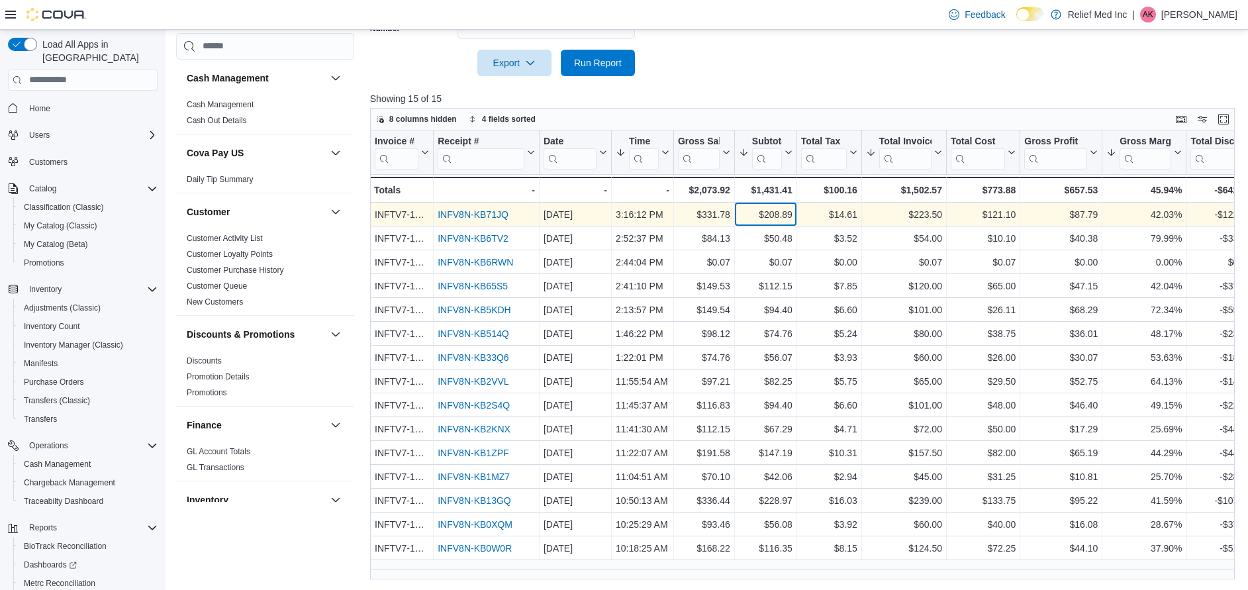
click at [776, 221] on div "$208.89" at bounding box center [766, 215] width 54 height 16
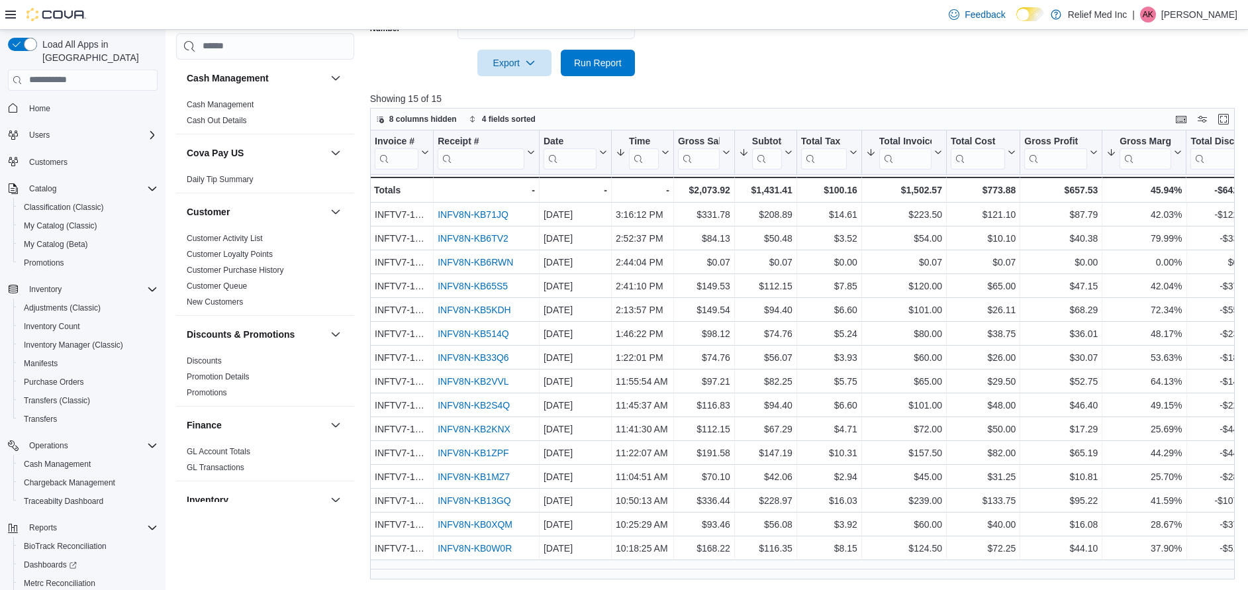
click at [25, 101] on link "Home" at bounding box center [40, 109] width 32 height 16
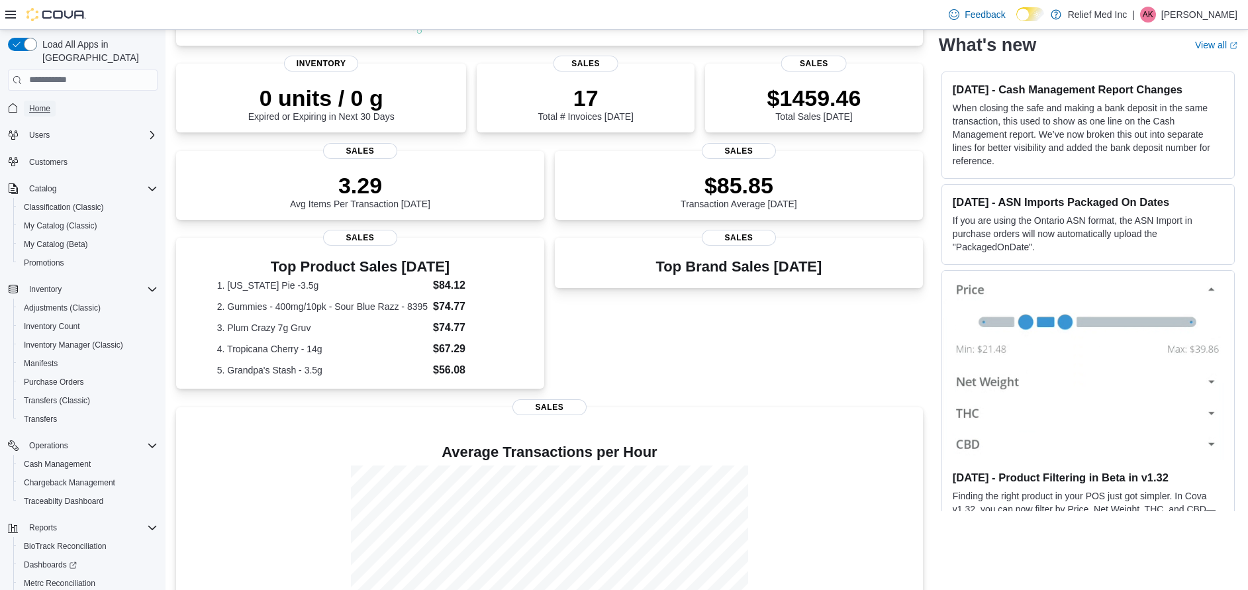
scroll to position [273, 0]
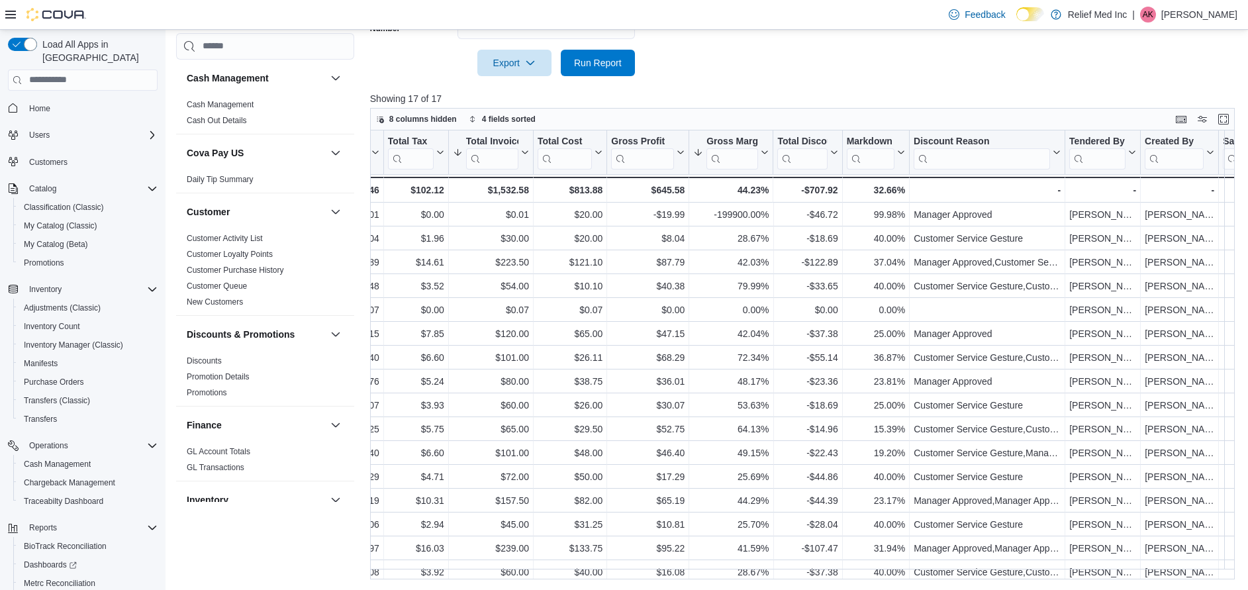
scroll to position [0, 501]
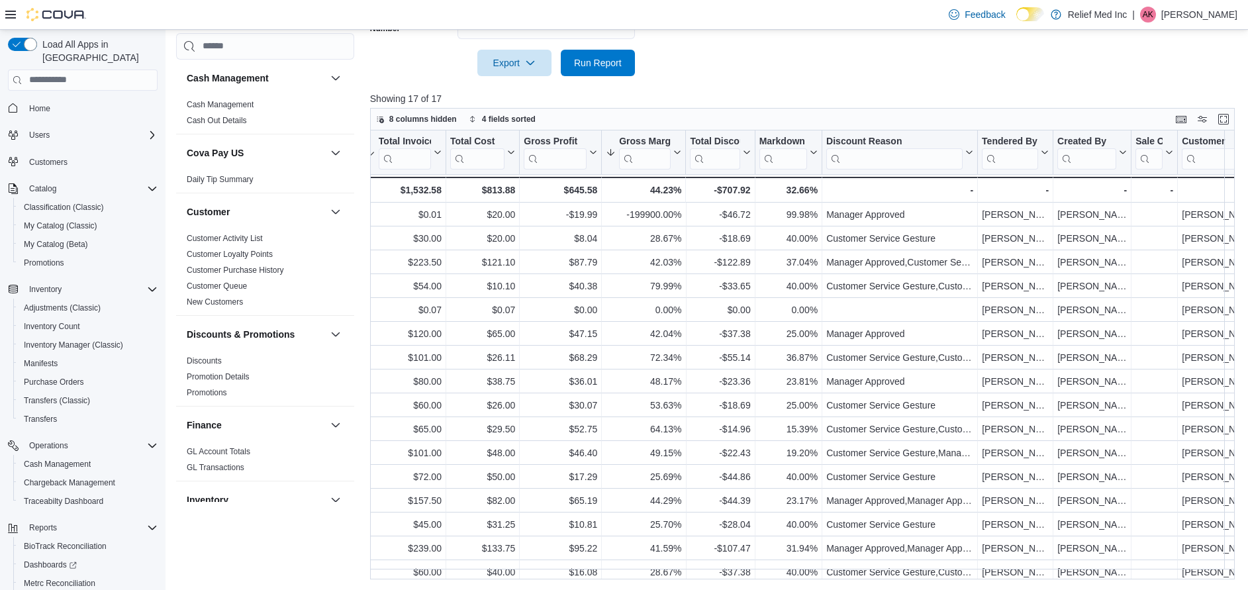
click at [716, 86] on div at bounding box center [807, 84] width 874 height 16
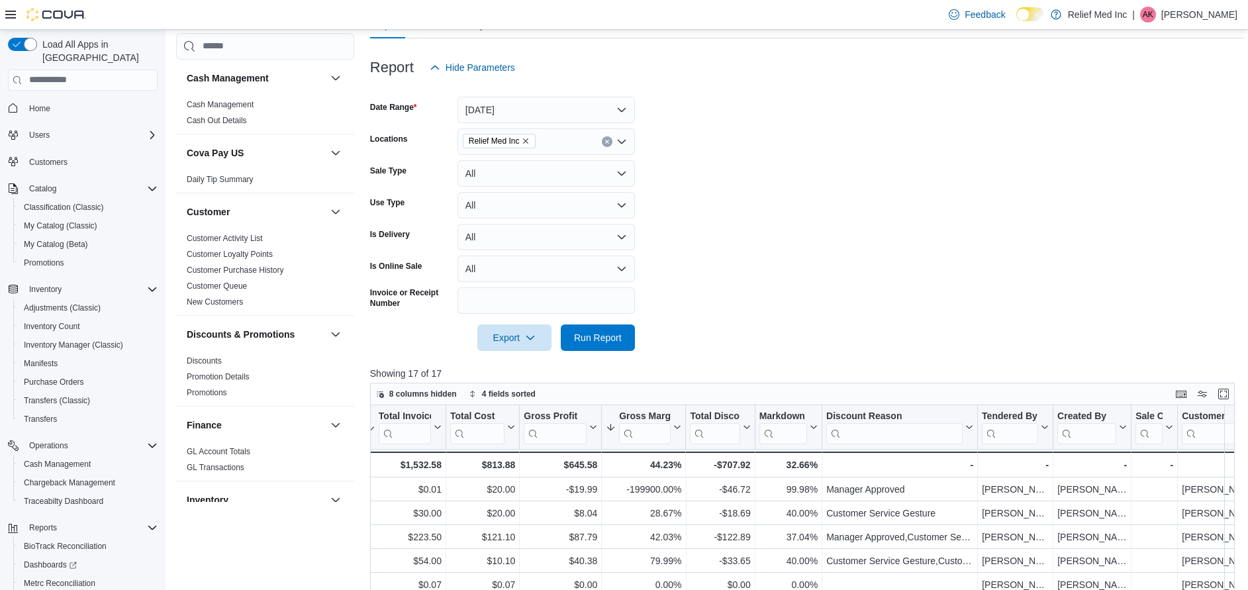
scroll to position [0, 0]
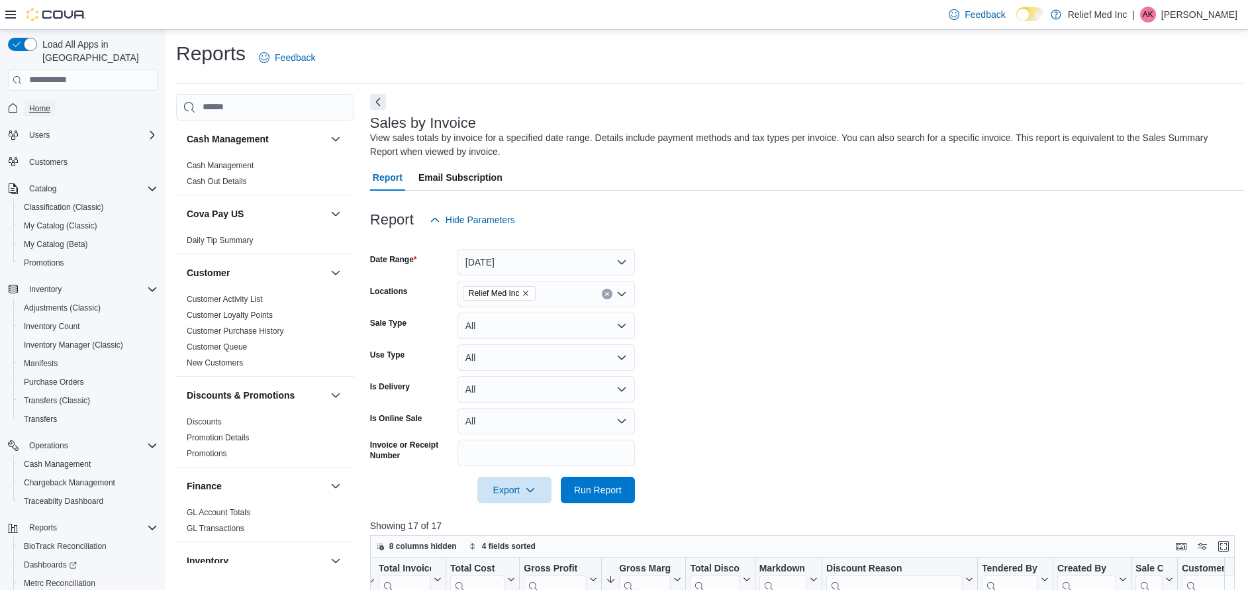
click at [44, 101] on span "Home" at bounding box center [39, 109] width 21 height 16
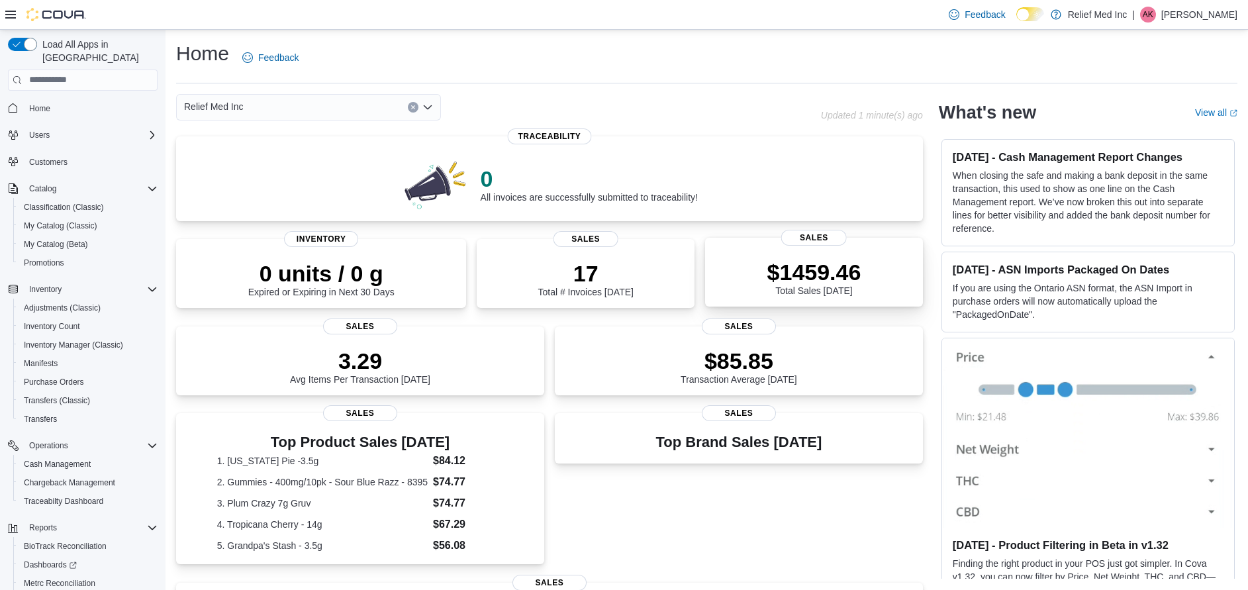
click at [834, 267] on p "$1459.46" at bounding box center [814, 272] width 94 height 26
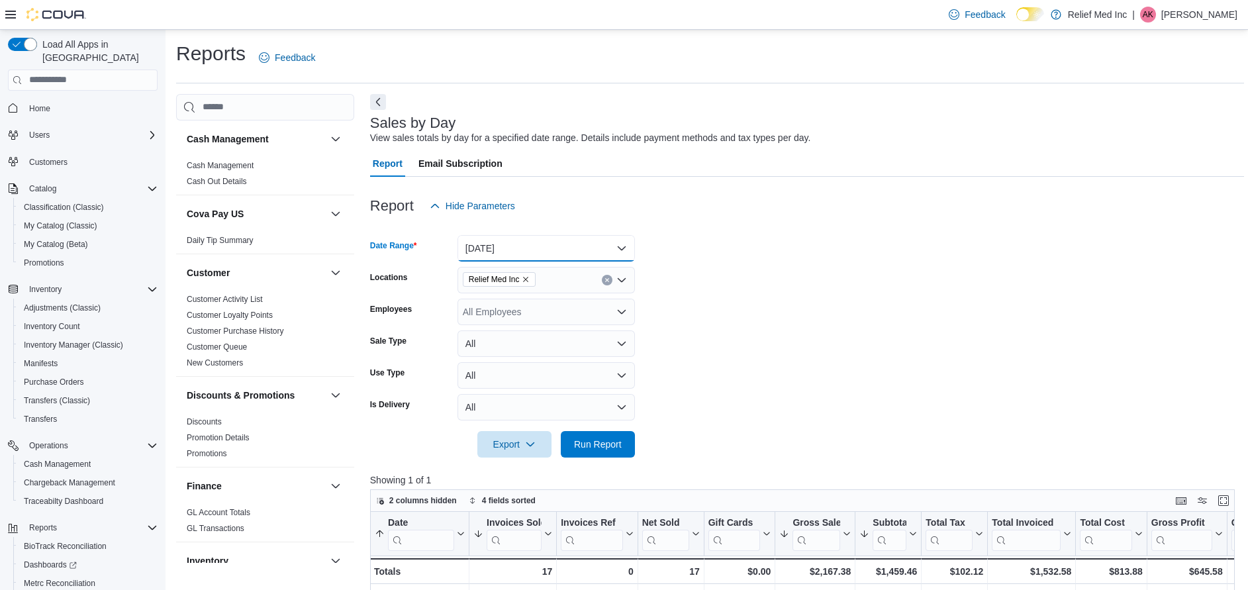
click at [613, 249] on button "[DATE]" at bounding box center [545, 248] width 177 height 26
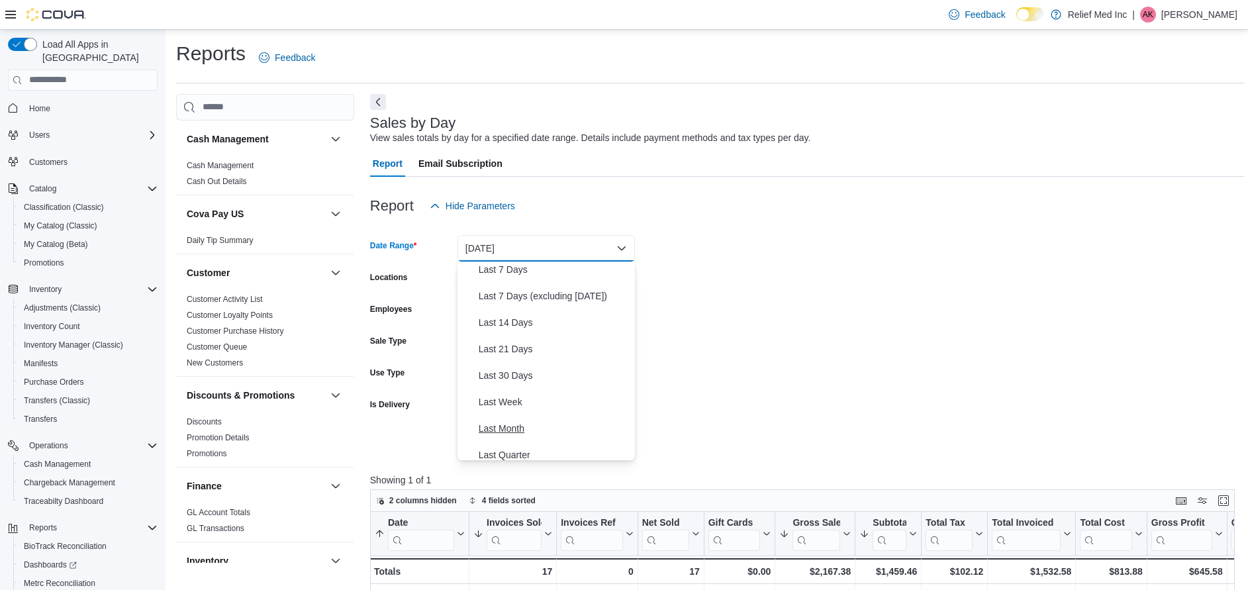
scroll to position [199, 0]
click at [519, 372] on span "Week To Date" at bounding box center [554, 368] width 151 height 16
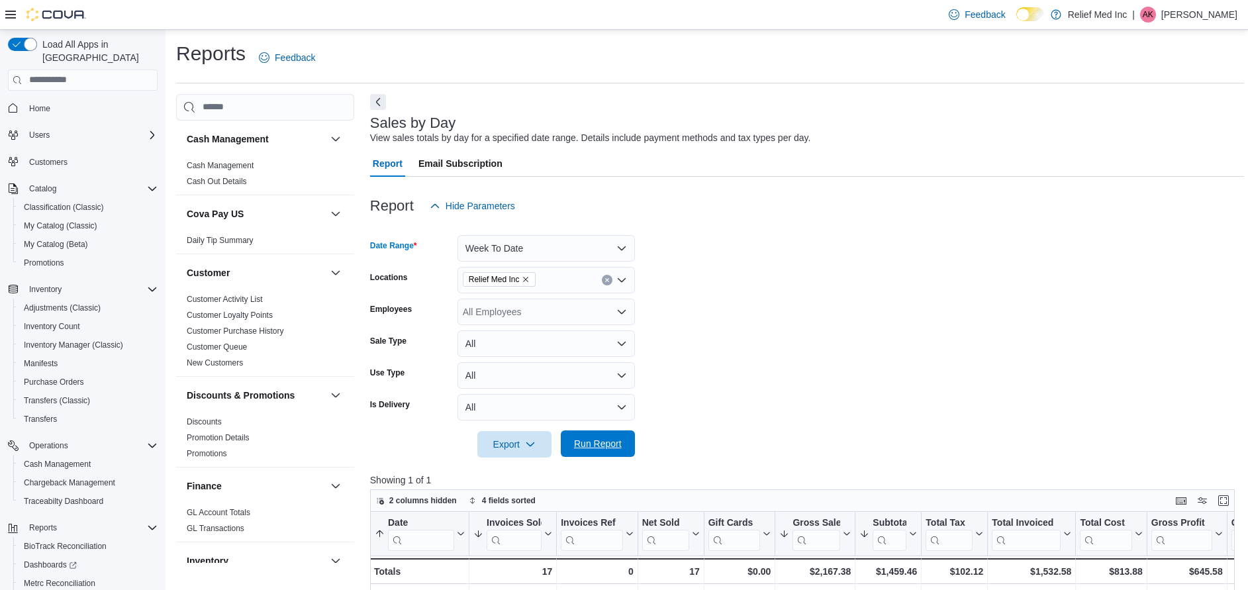
click at [602, 436] on span "Run Report" at bounding box center [598, 443] width 58 height 26
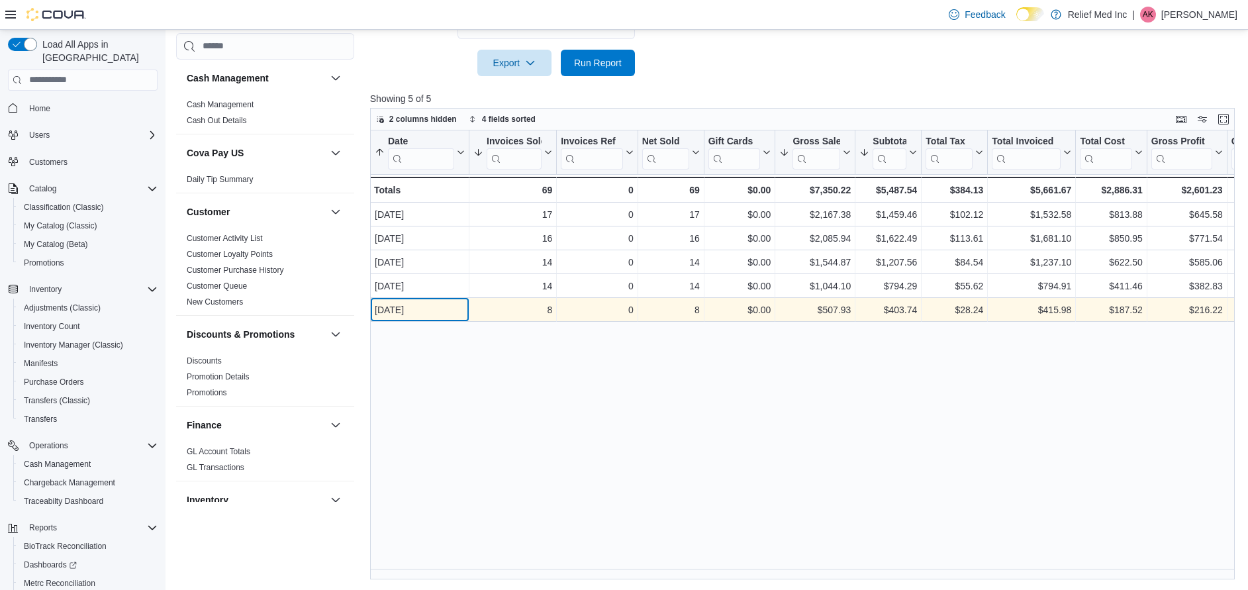
click at [403, 308] on div "[DATE]" at bounding box center [420, 310] width 90 height 16
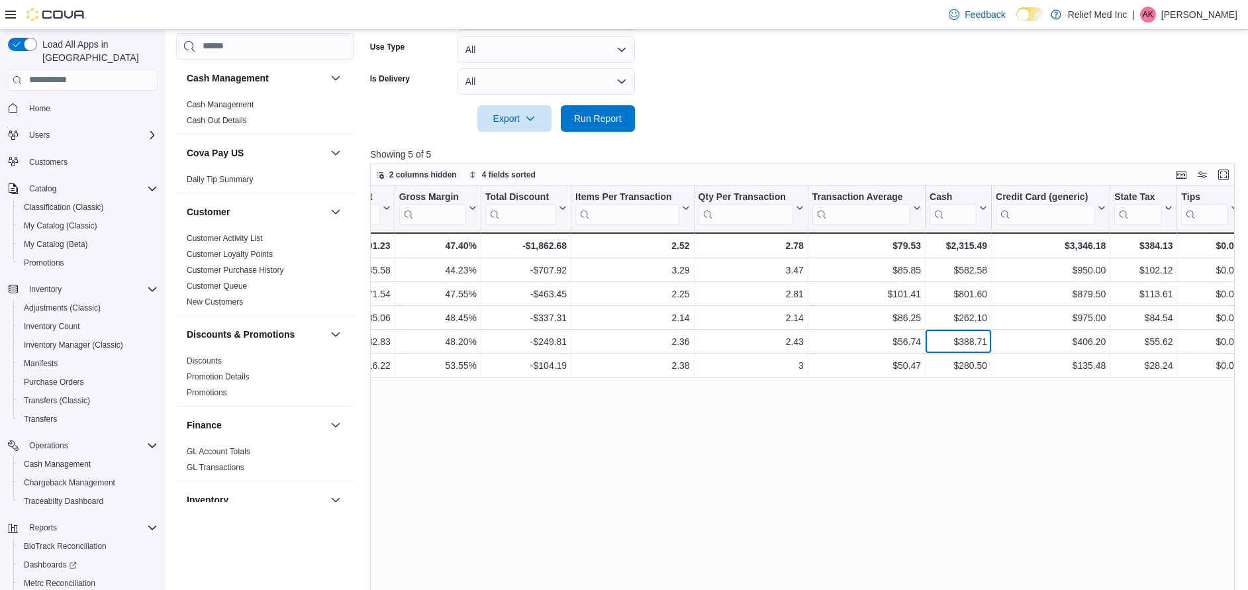
scroll to position [282, 0]
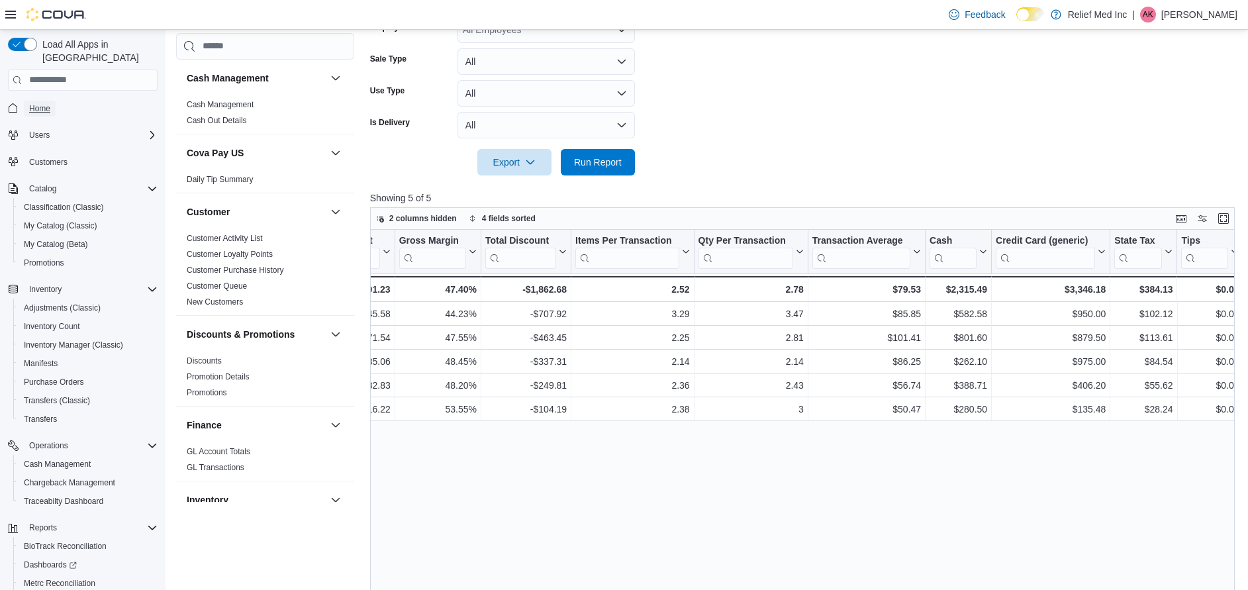
click at [42, 101] on span "Home" at bounding box center [39, 109] width 21 height 16
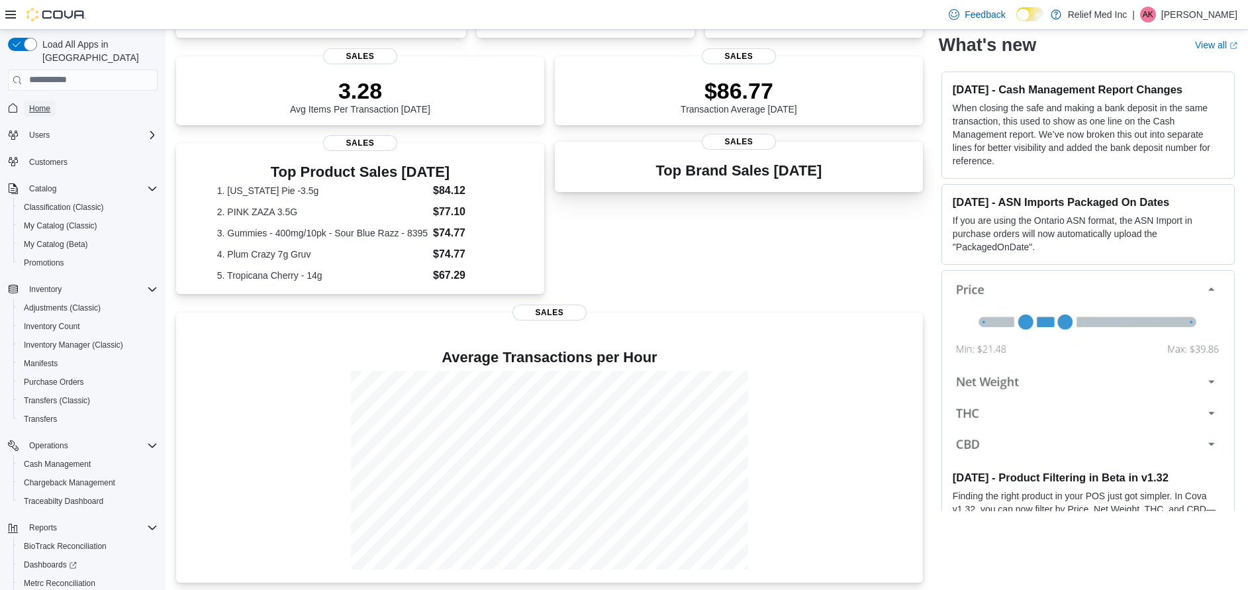
scroll to position [273, 0]
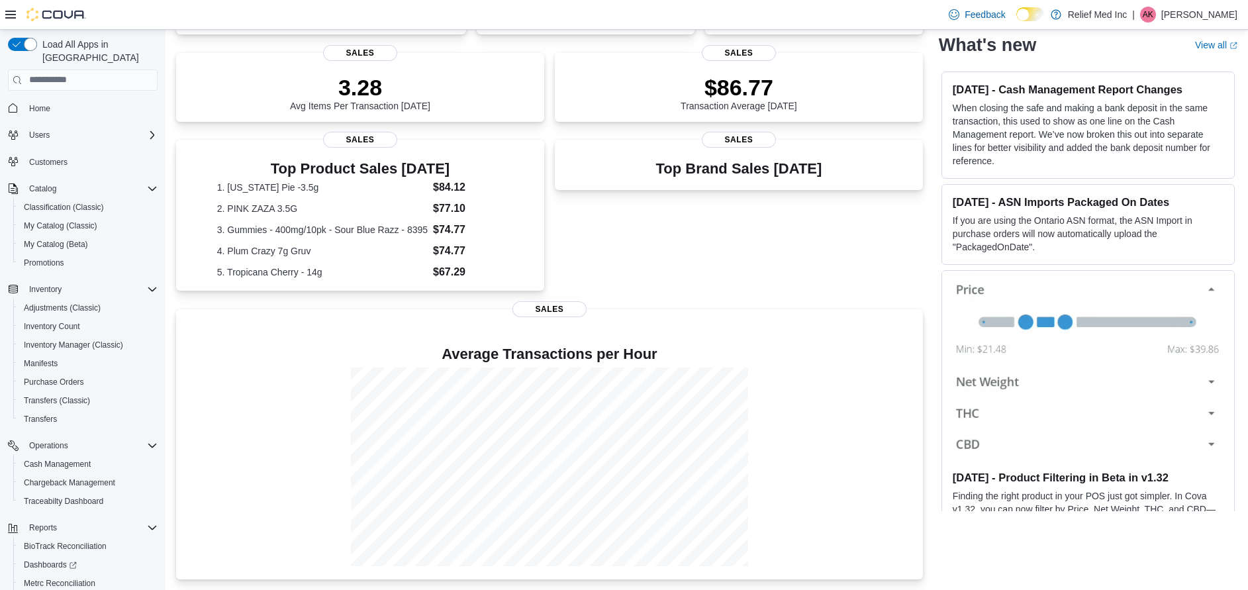
click at [659, 243] on div "Top Brand Sales [DATE] Sales" at bounding box center [739, 217] width 368 height 154
